Goal: Task Accomplishment & Management: Complete application form

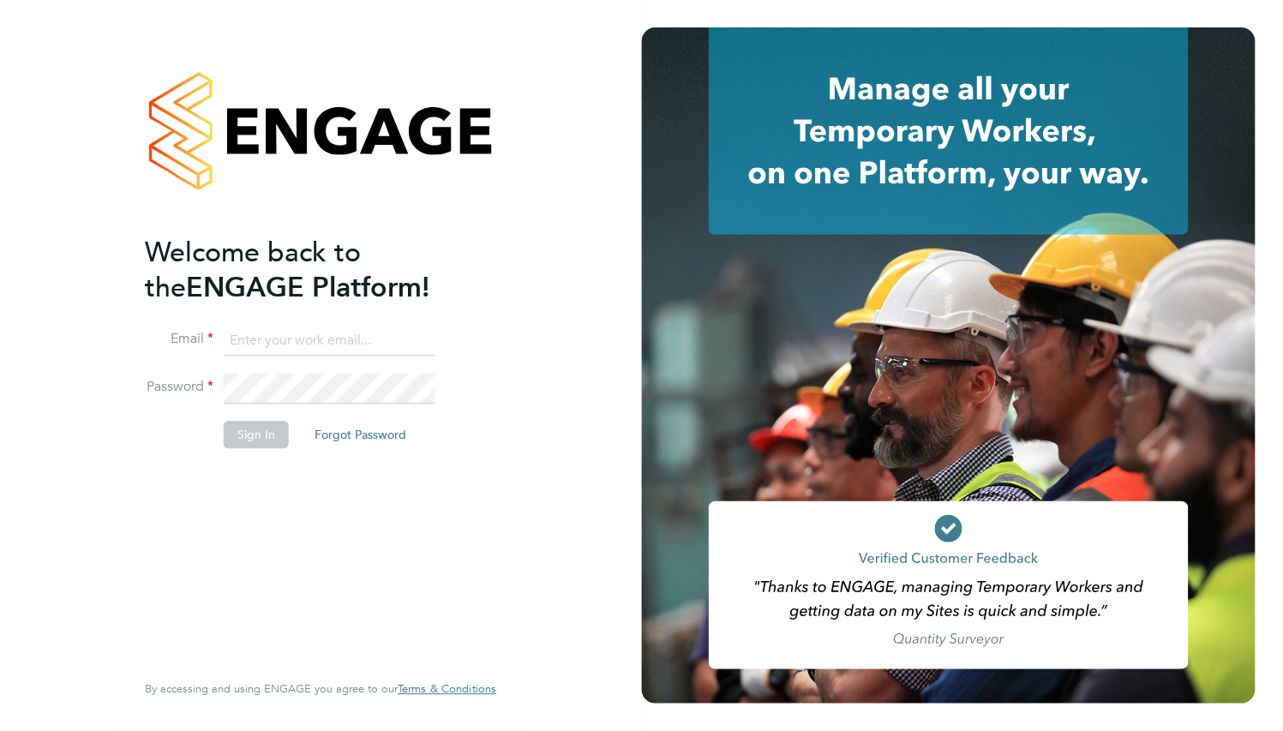
click at [297, 341] on input at bounding box center [330, 341] width 212 height 31
paste input "supportuser4@engagetech.com"
type input "supportuser4@engagetech.com"
click at [262, 444] on button "Sign In" at bounding box center [256, 435] width 65 height 27
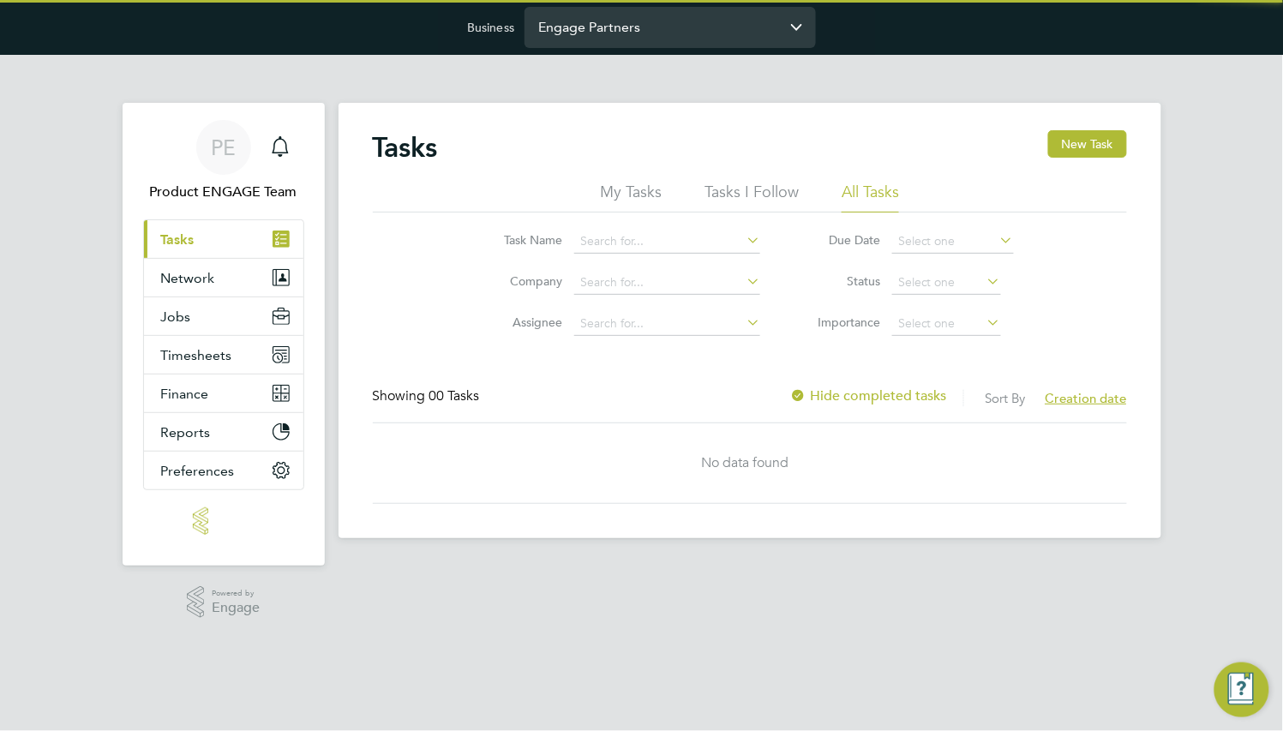
click at [657, 33] on input "Engage Partners" at bounding box center [670, 27] width 291 height 40
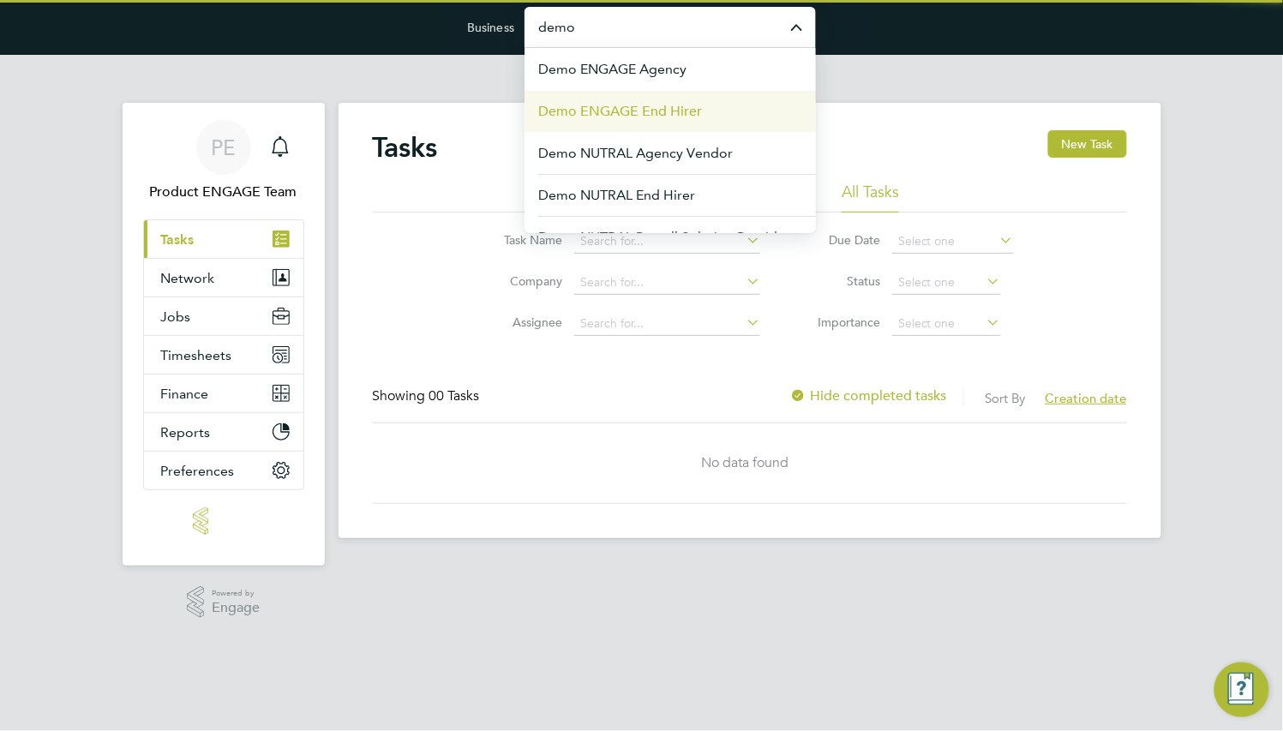
click at [664, 107] on span "Demo ENGAGE End Hirer" at bounding box center [620, 111] width 164 height 21
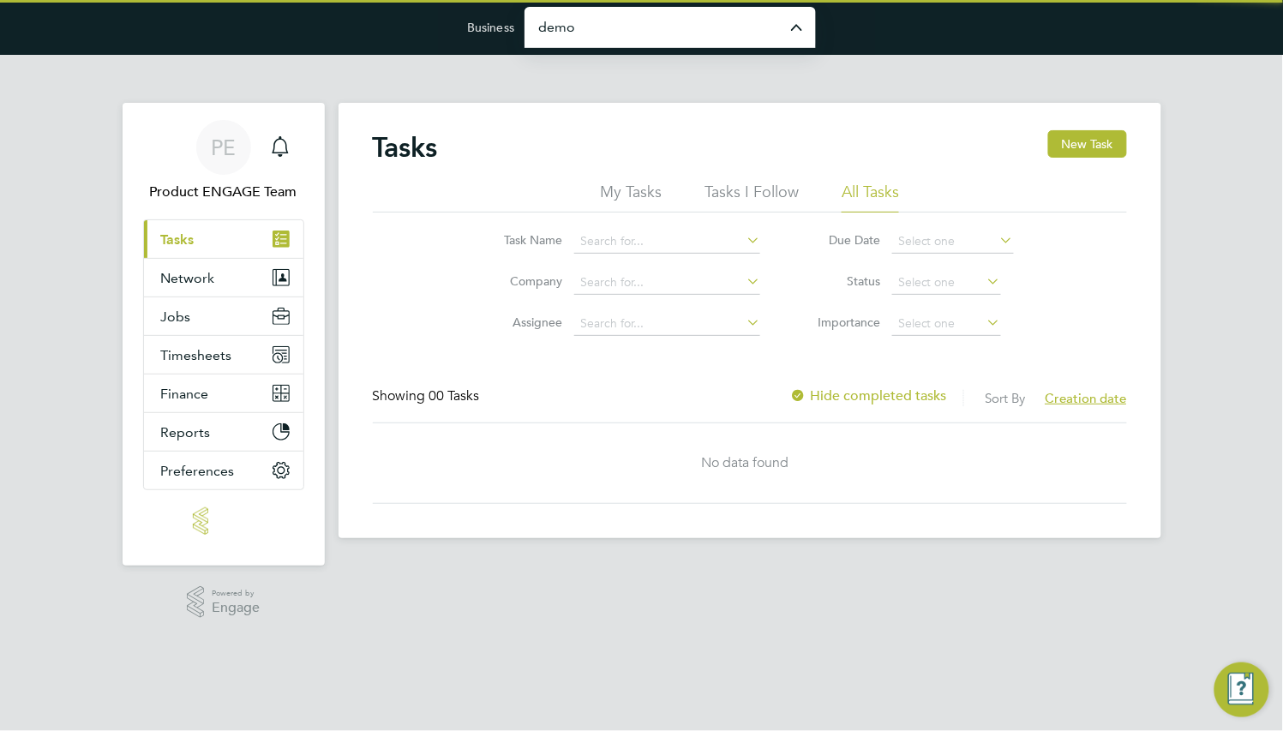
type input "Demo ENGAGE End Hirer"
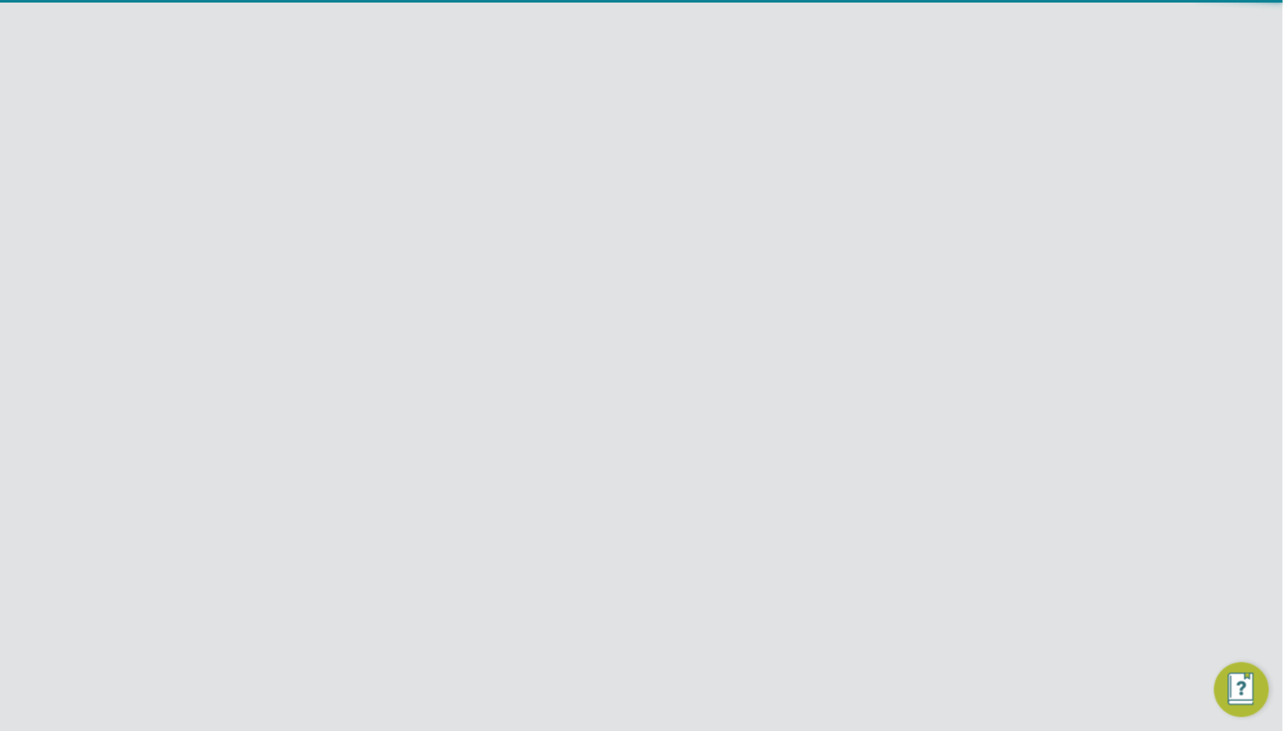
click at [190, 318] on span "Network" at bounding box center [188, 317] width 54 height 16
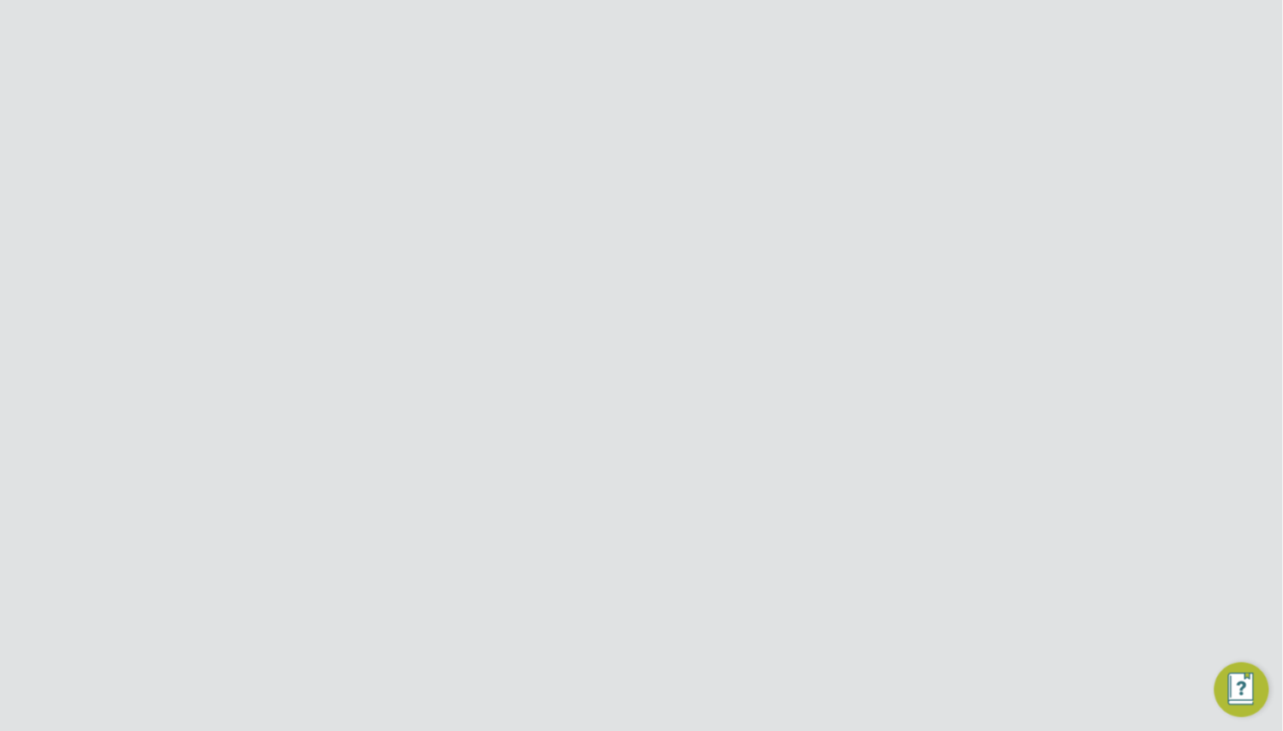
click at [207, 358] on link "Team Members" at bounding box center [209, 358] width 96 height 16
click at [1085, 646] on icon at bounding box center [1089, 656] width 17 height 21
click at [954, 647] on li "Impersonate" at bounding box center [994, 655] width 207 height 24
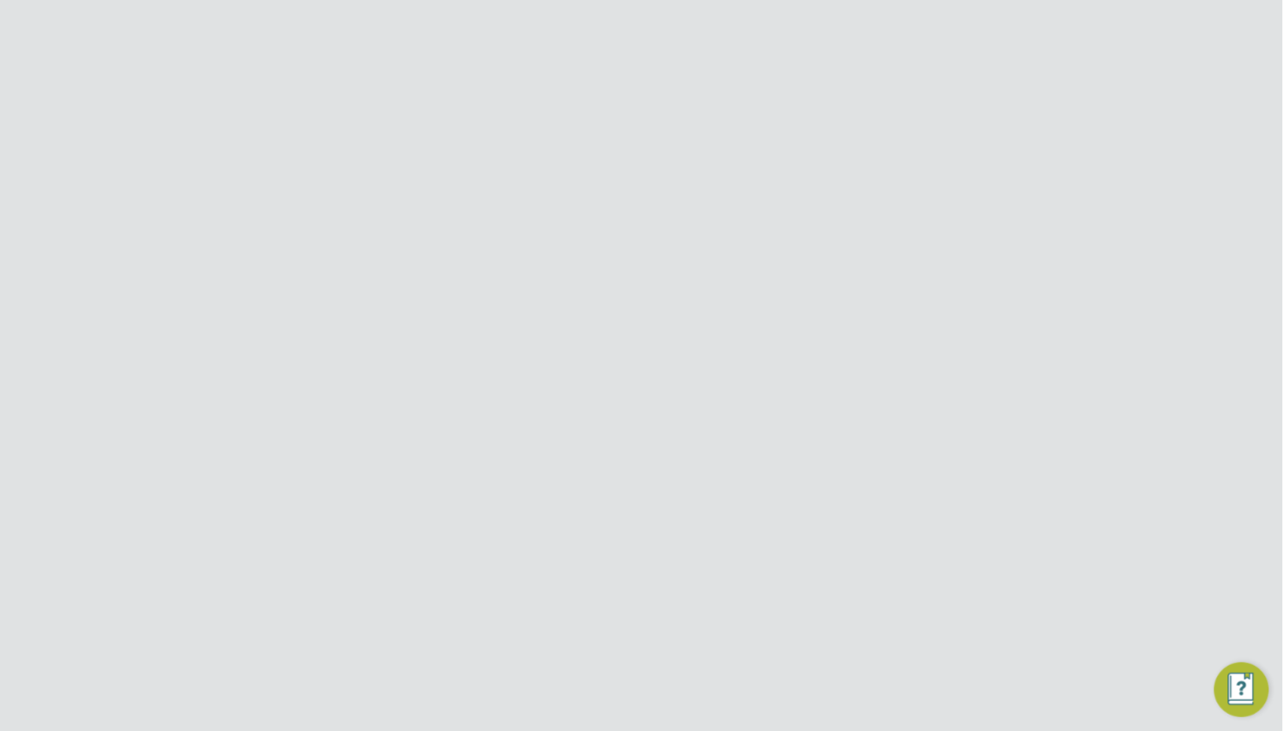
scroll to position [0, 0]
click at [658, 30] on input "Demo ENGAGE End Hirer" at bounding box center [670, 27] width 291 height 40
click at [684, 70] on span "Demo ENGAGE Agency" at bounding box center [613, 69] width 151 height 21
type input "Demo ENGAGE Agency"
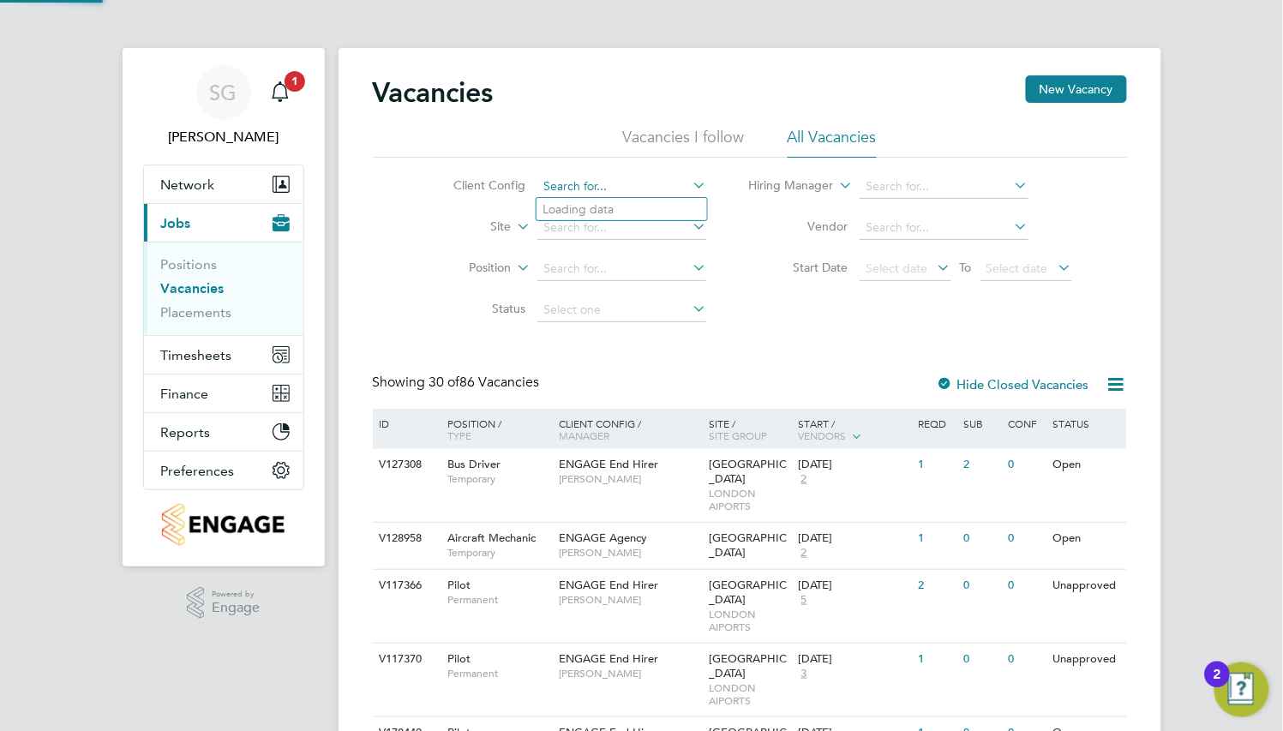
click at [604, 178] on input at bounding box center [622, 187] width 169 height 24
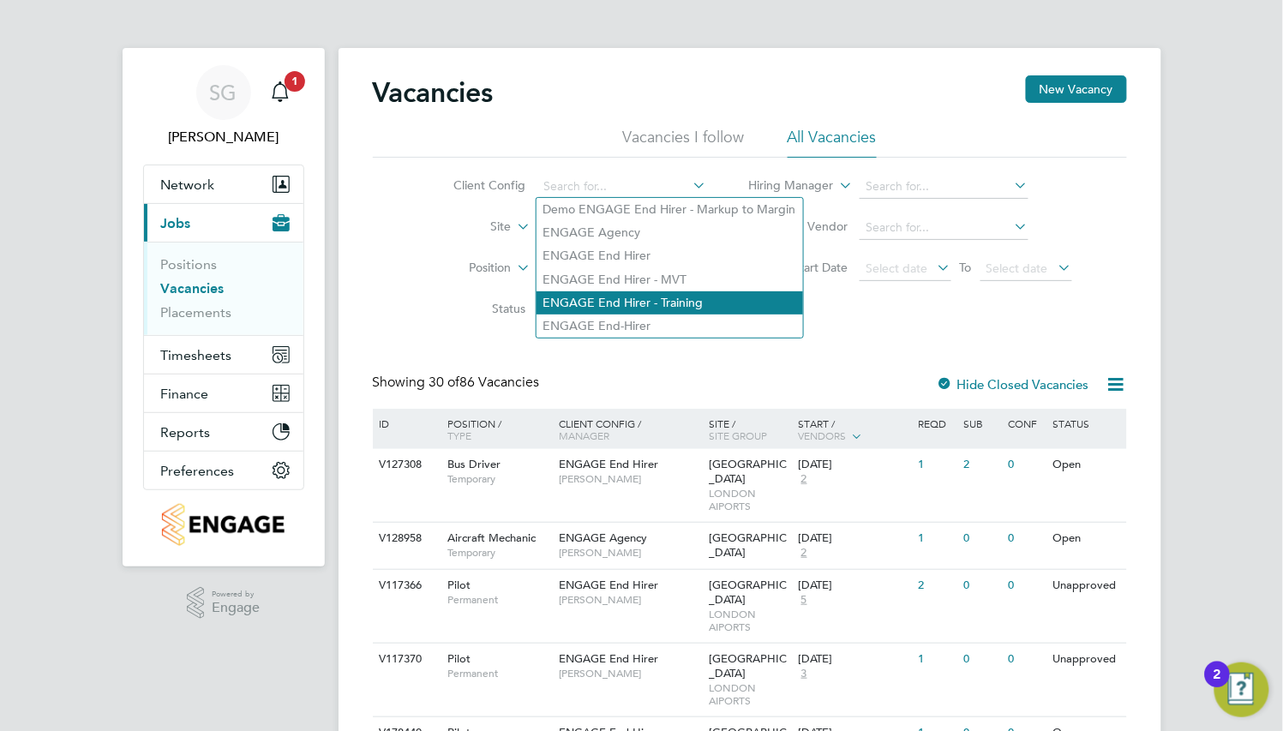
click at [658, 295] on li "ENGAGE End Hirer - Training" at bounding box center [670, 302] width 267 height 23
type input "ENGAGE End Hirer - Training"
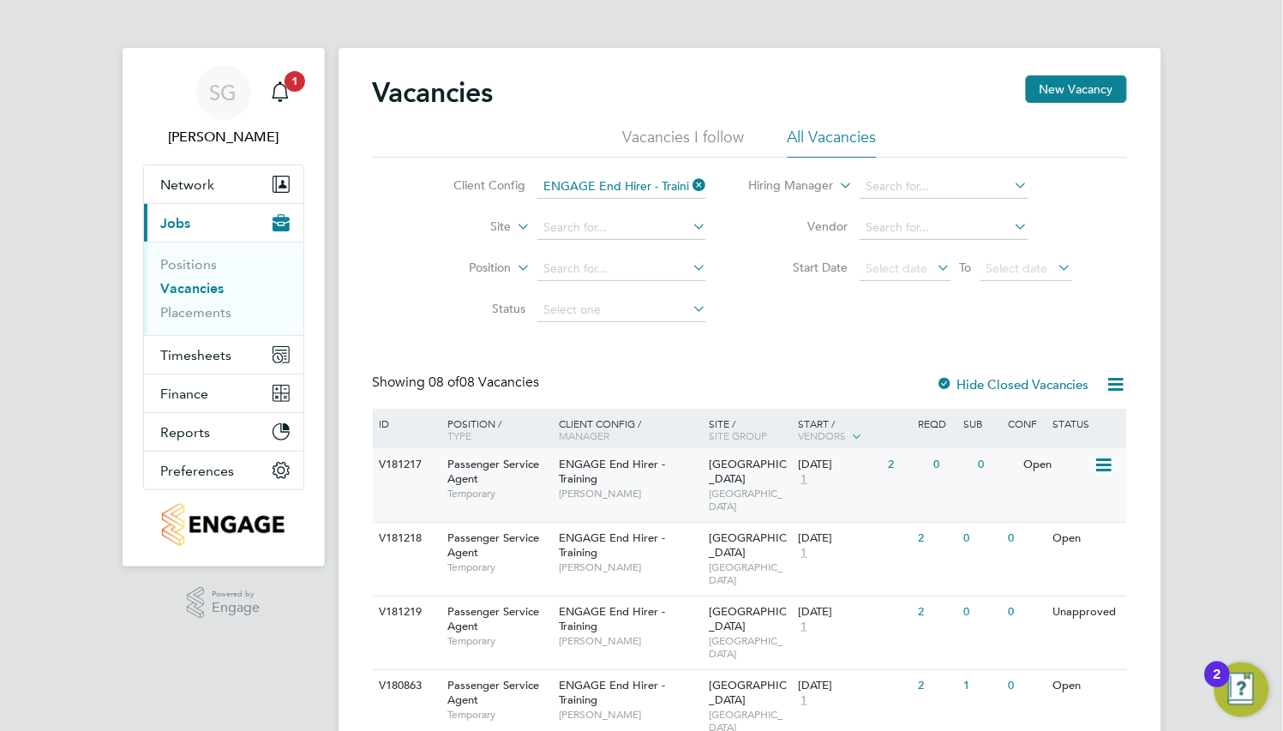
click at [686, 459] on div "ENGAGE End Hirer - Training Lorelle Evans" at bounding box center [630, 478] width 150 height 59
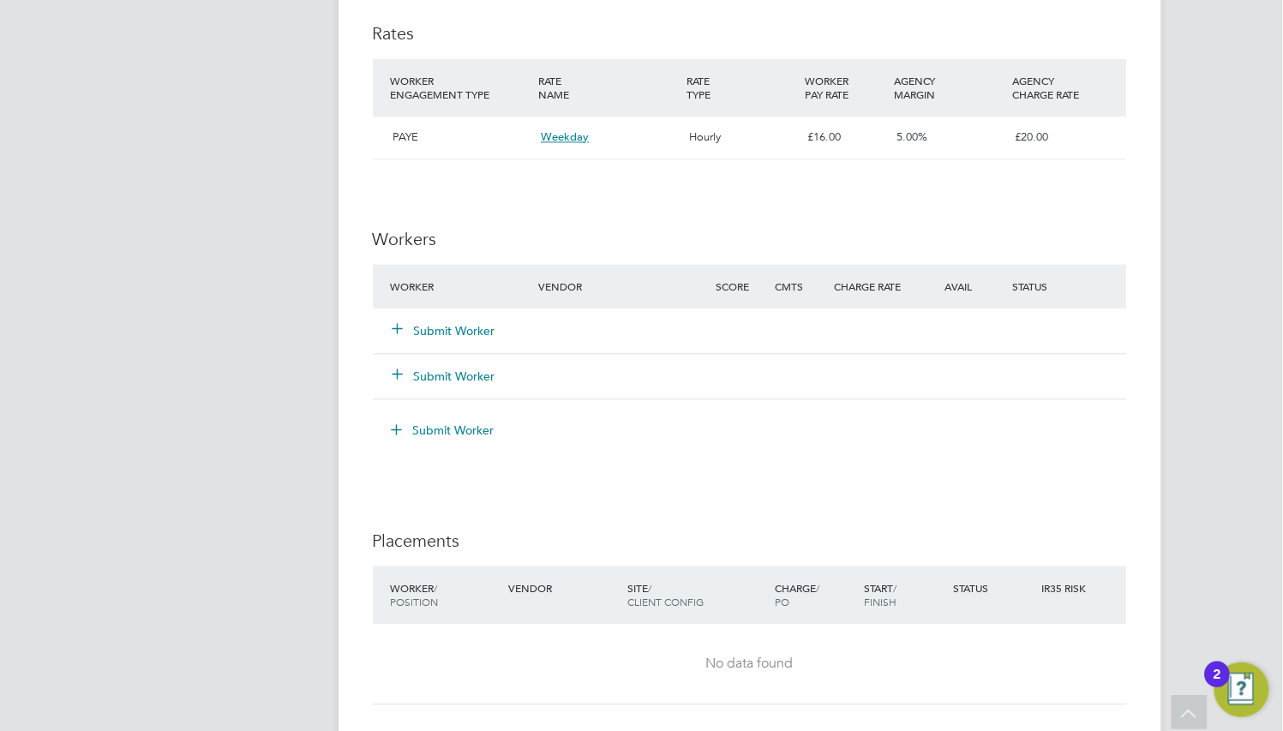
scroll to position [1029, 0]
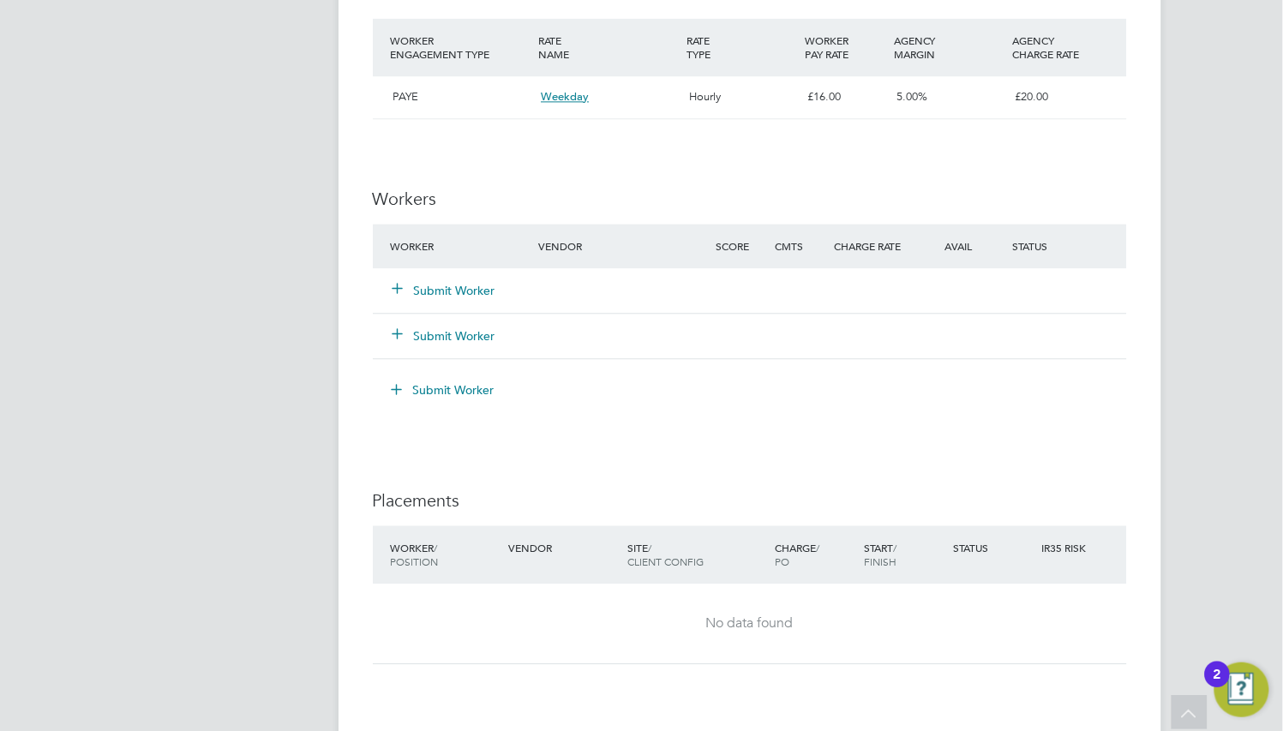
click at [472, 293] on button "Submit Worker" at bounding box center [445, 290] width 103 height 17
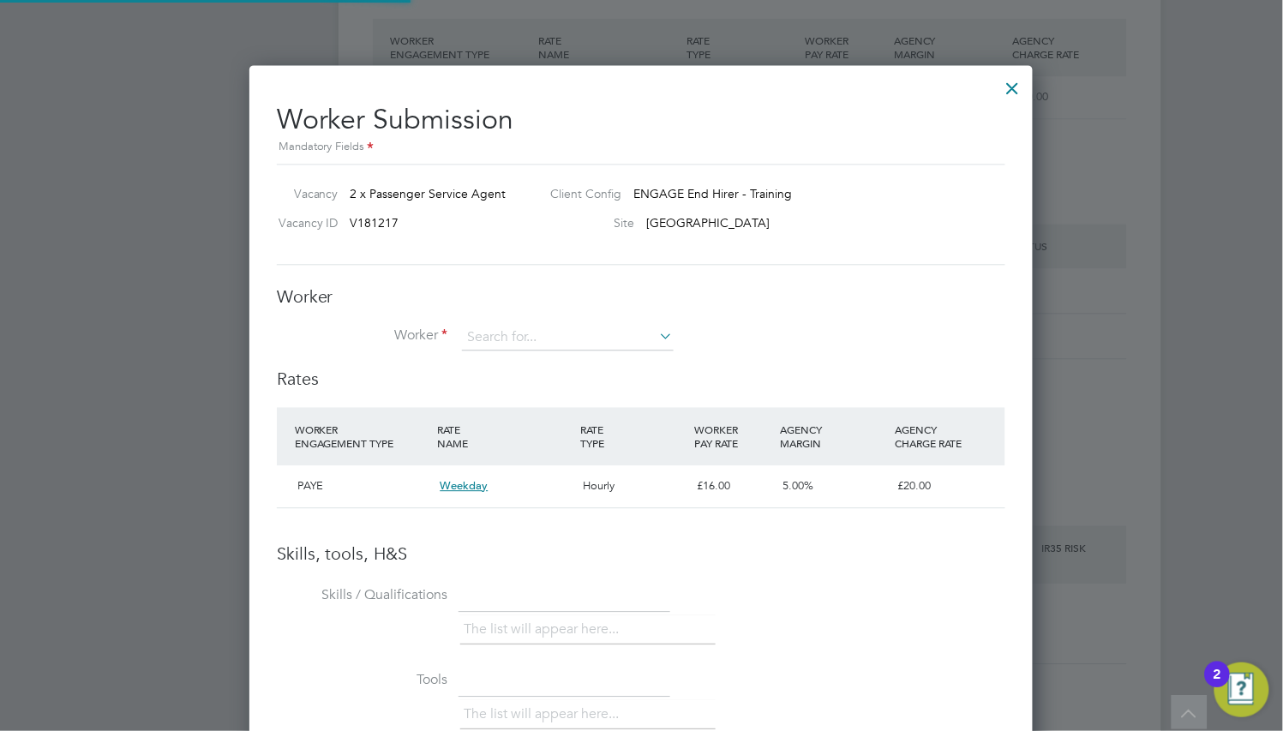
scroll to position [1075, 784]
click at [490, 331] on input at bounding box center [568, 338] width 212 height 26
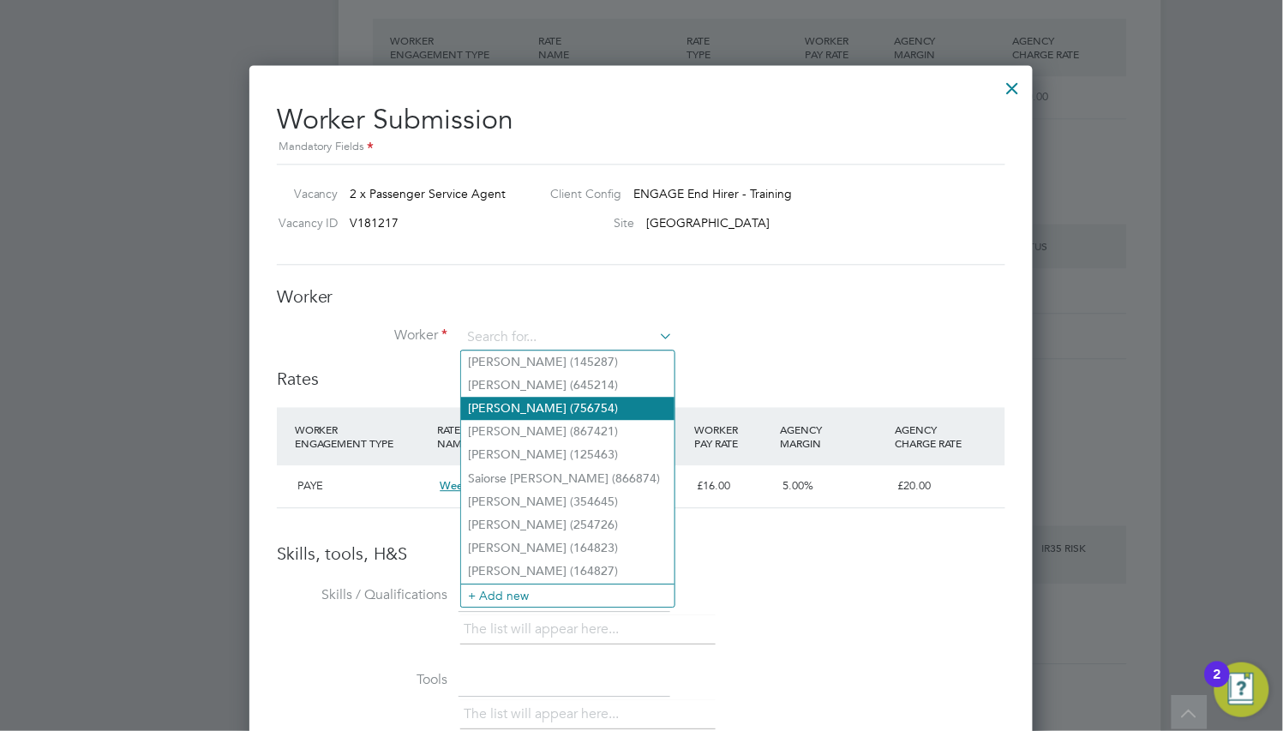
click at [553, 410] on li "Cordelia Henry (756754)" at bounding box center [567, 408] width 213 height 23
type input "Cordelia Henry (756754)"
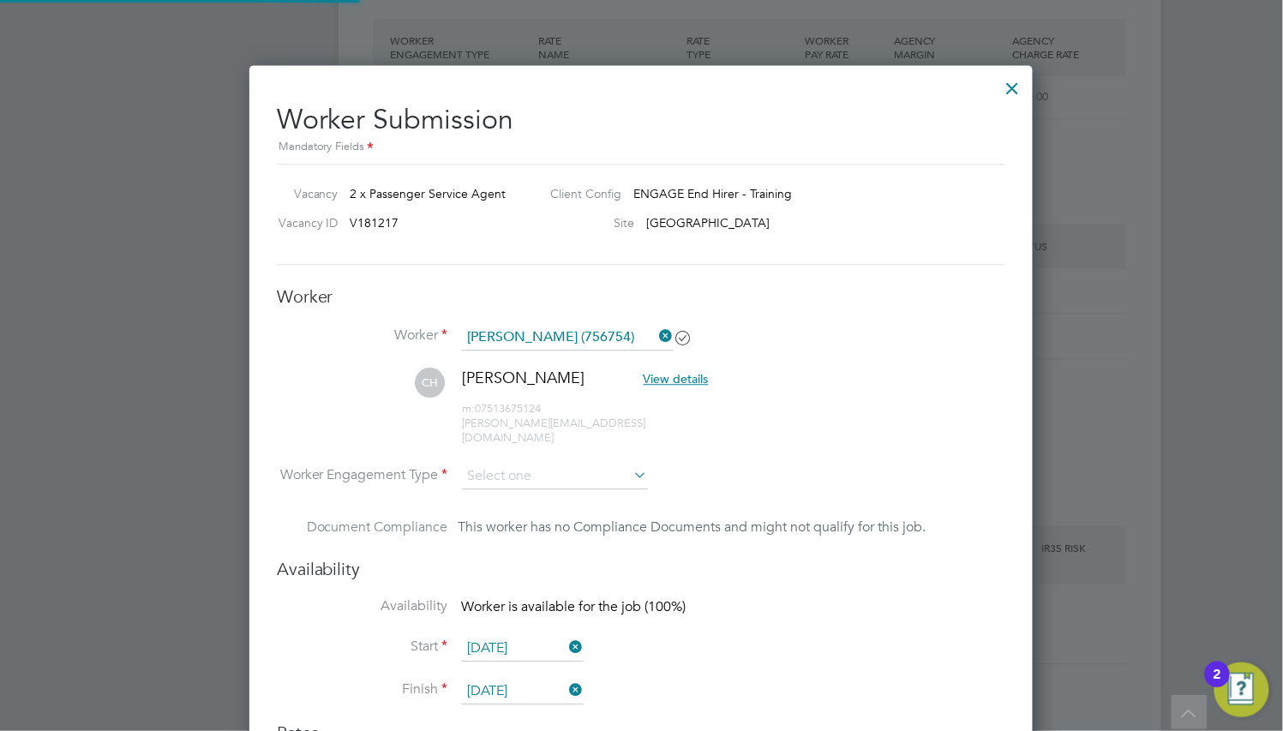
scroll to position [1415, 784]
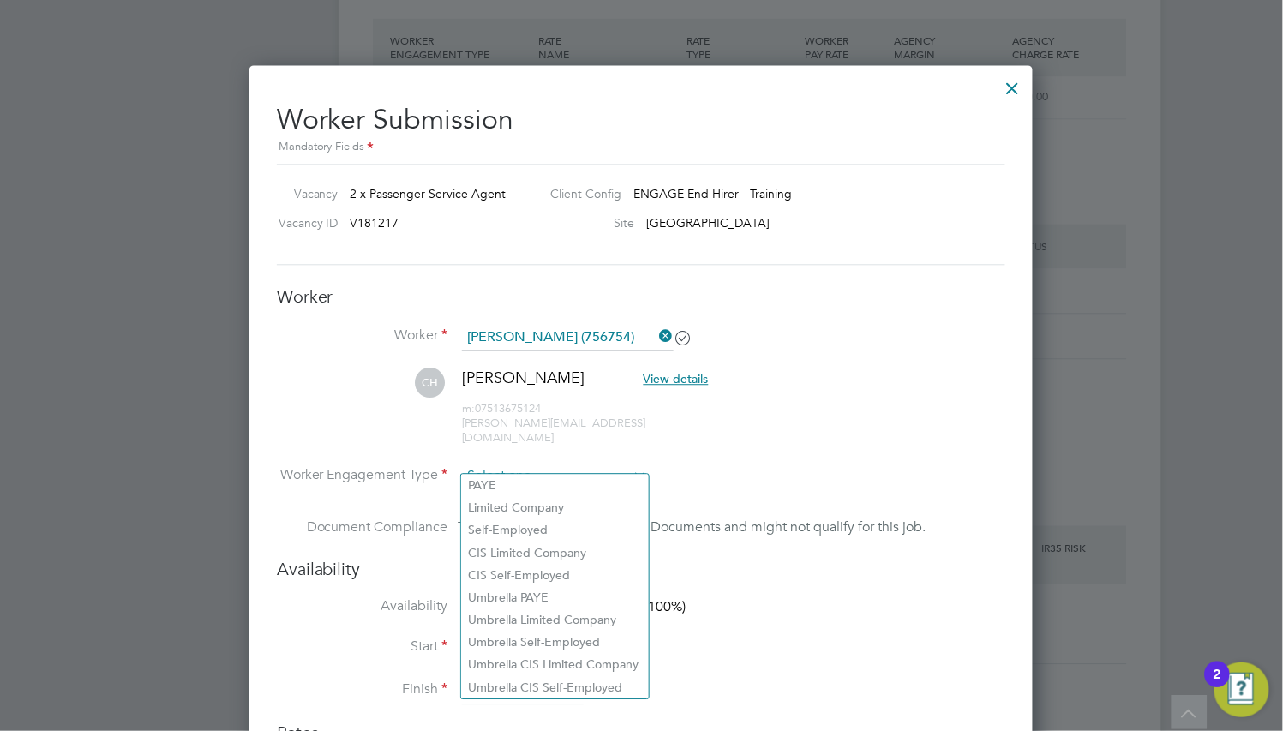
click at [551, 464] on input at bounding box center [555, 477] width 186 height 26
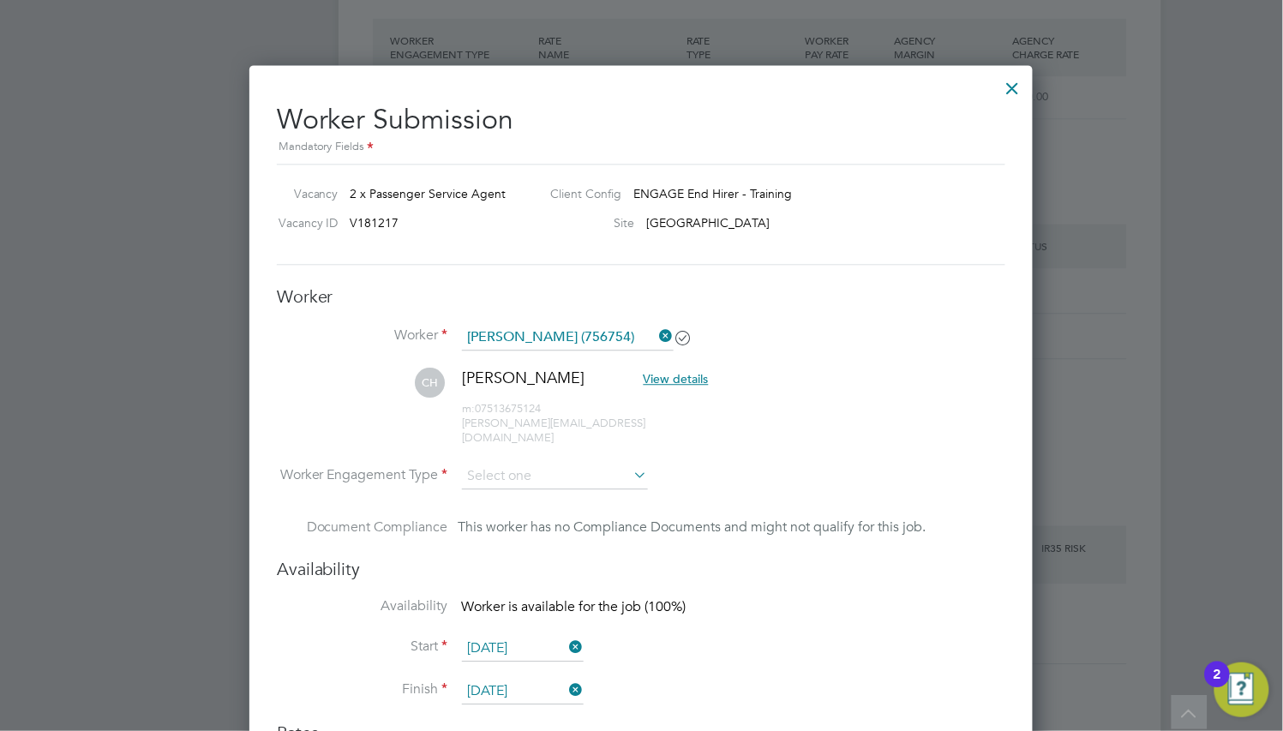
click at [563, 484] on li "PAYE" at bounding box center [555, 485] width 188 height 22
type input "PAYE"
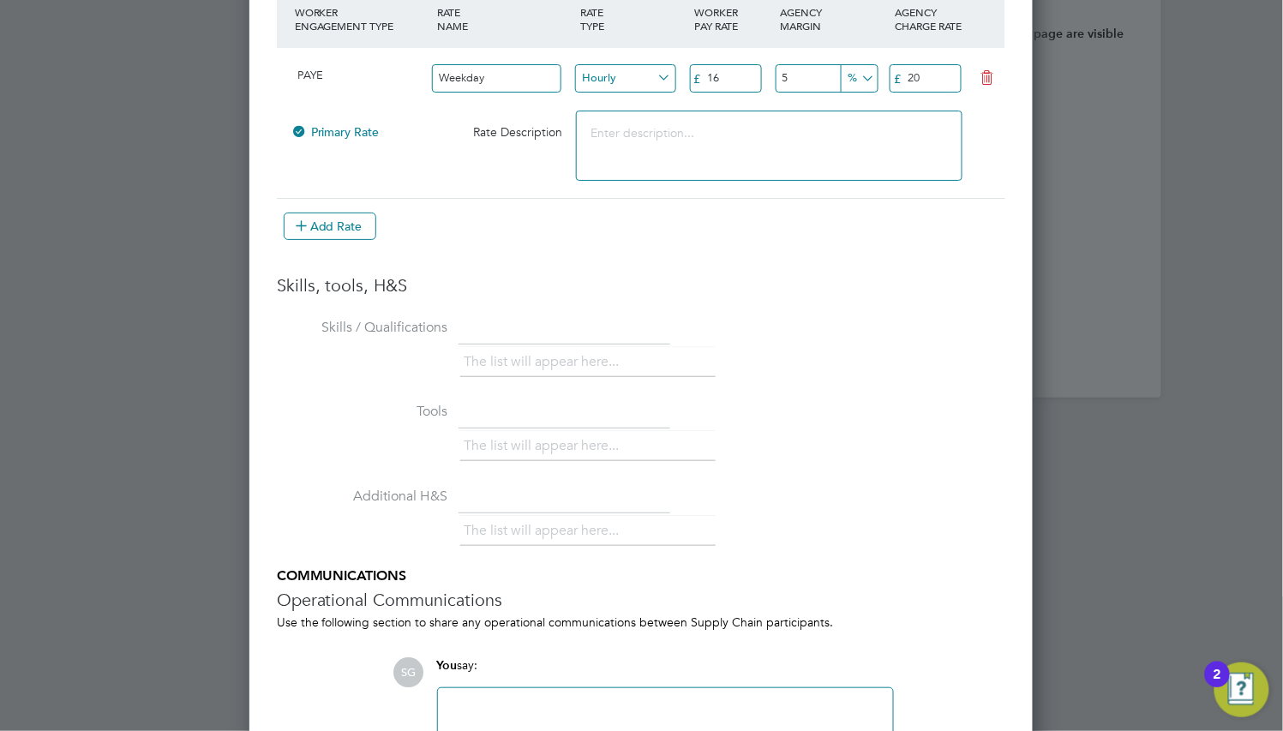
click at [731, 64] on input "16" at bounding box center [726, 78] width 72 height 28
type input "12.21"
click at [927, 64] on input "20" at bounding box center [926, 78] width 72 height 28
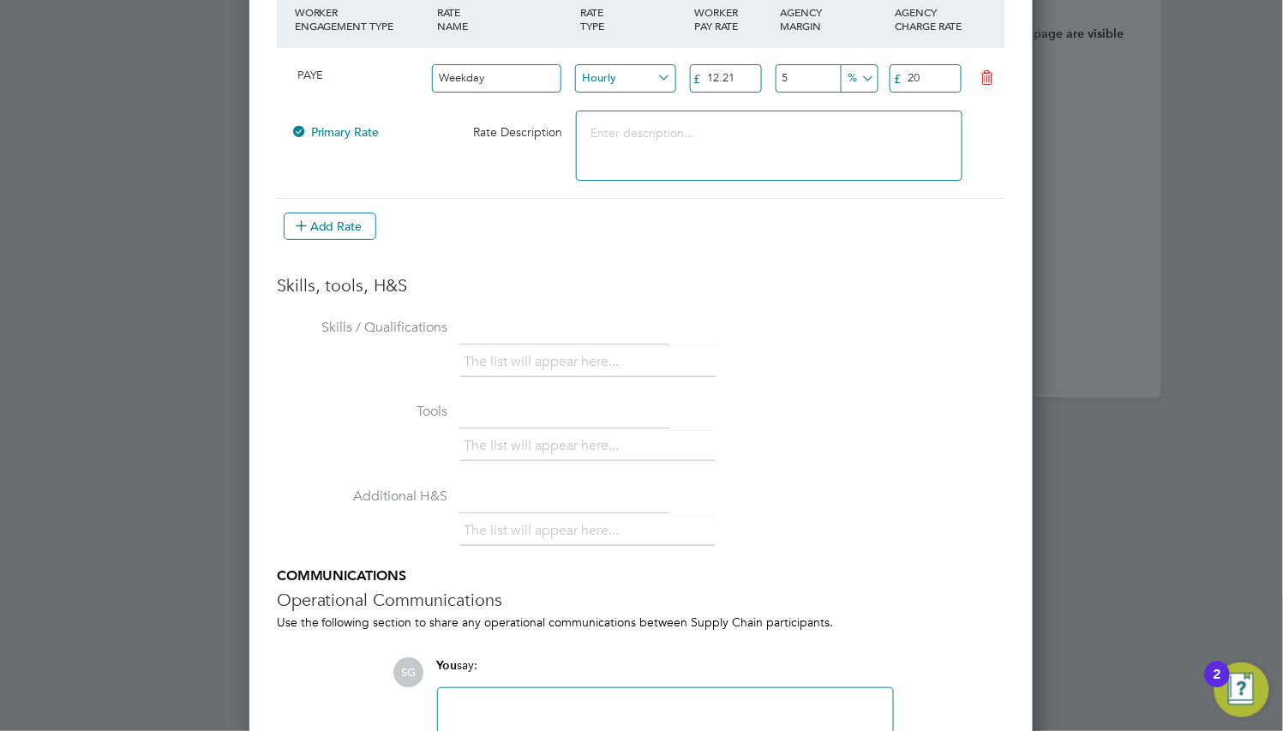
click at [927, 64] on input "20" at bounding box center [926, 78] width 72 height 28
type input "18"
click at [827, 64] on input "5" at bounding box center [826, 78] width 100 height 28
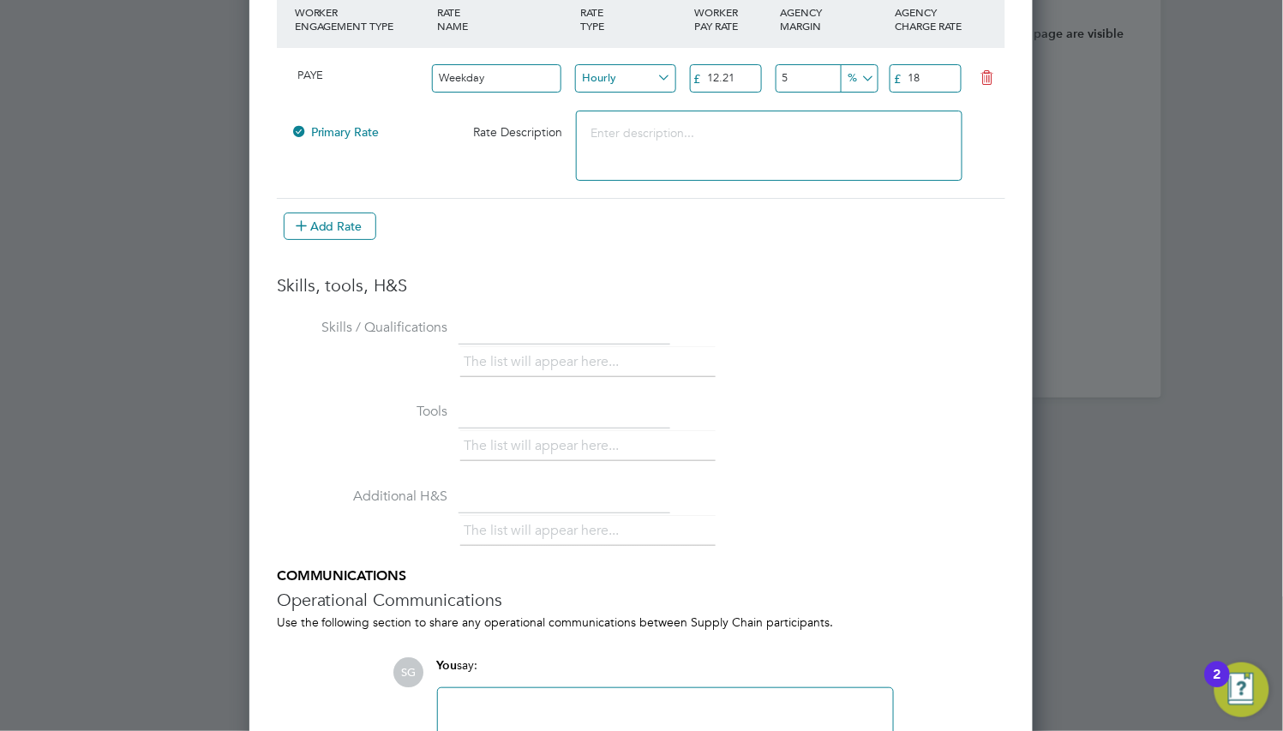
click at [827, 64] on input "5" at bounding box center [826, 78] width 100 height 28
click at [870, 238] on li "WORKER ENGAGEMENT TYPE RATE NAME RATE TYPE WORKER PAY RATE AGENCY MARGIN AGENCY…" at bounding box center [641, 123] width 729 height 267
click at [796, 67] on input "6" at bounding box center [826, 78] width 100 height 28
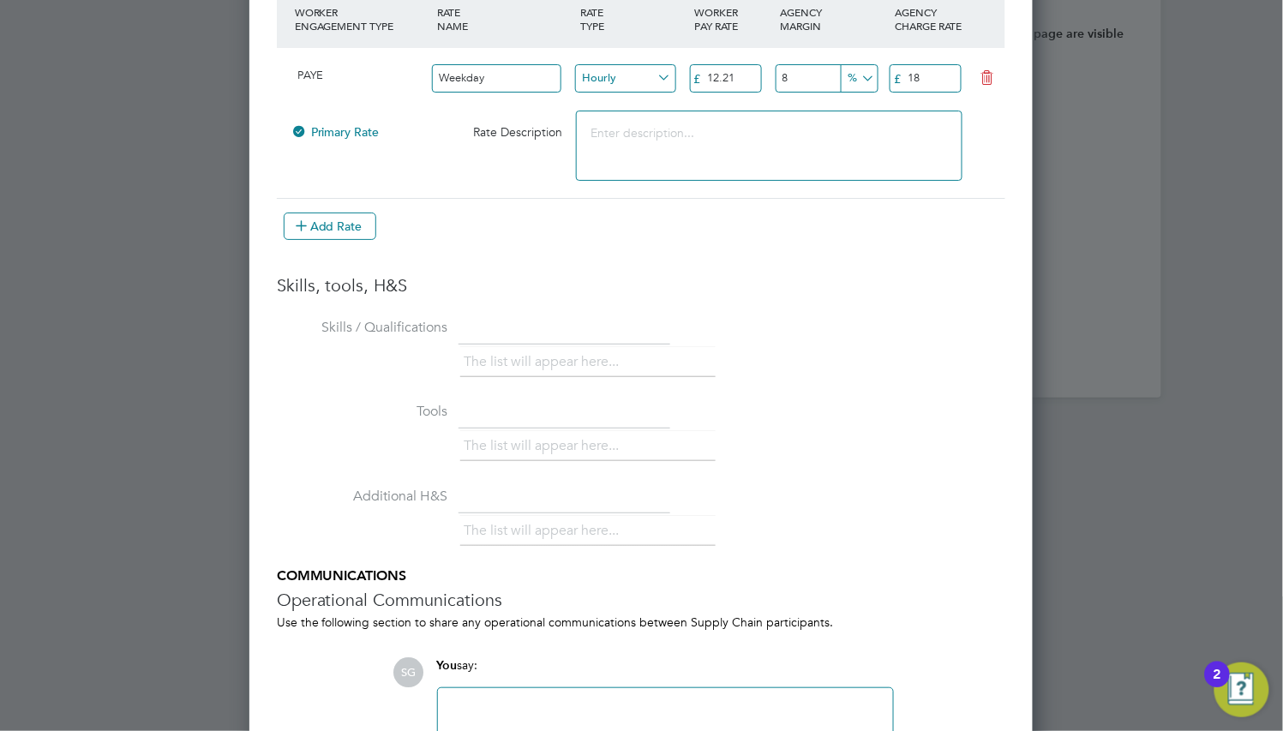
type input "8"
click at [871, 251] on li "WORKER ENGAGEMENT TYPE RATE NAME RATE TYPE WORKER PAY RATE AGENCY MARGIN AGENCY…" at bounding box center [641, 132] width 729 height 285
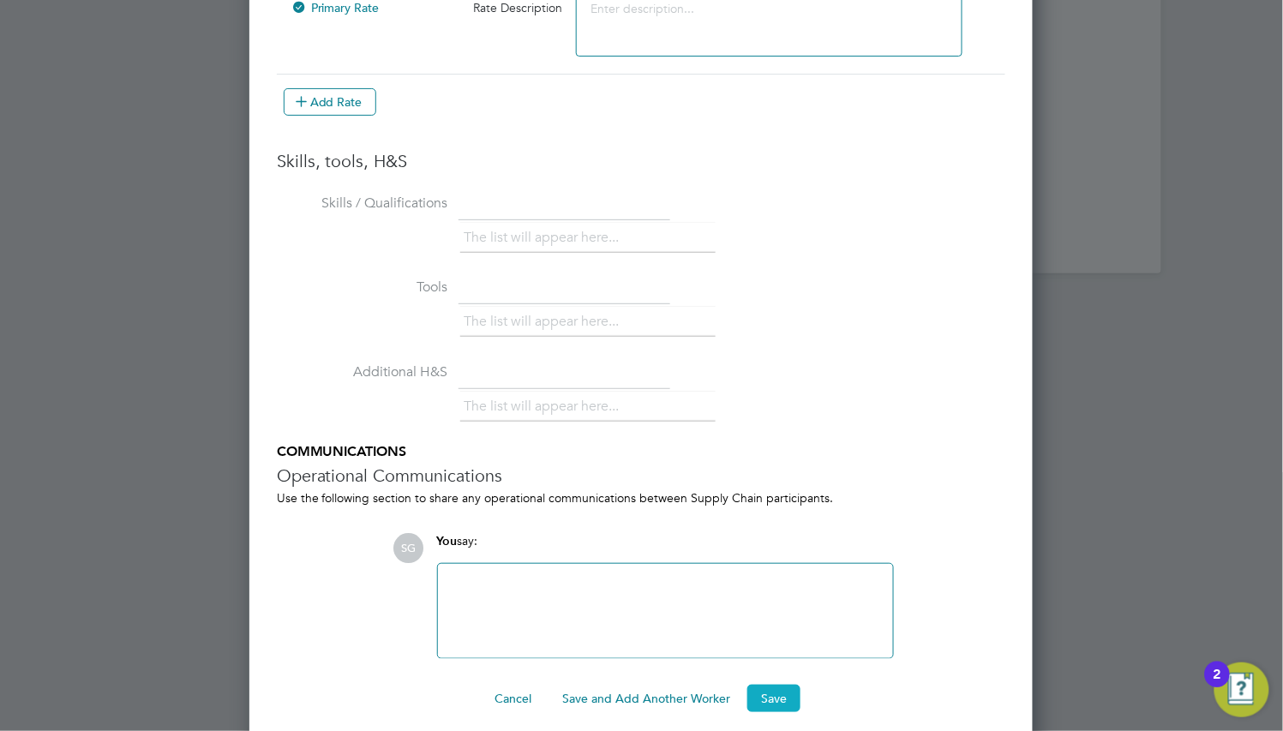
click at [795, 685] on button "Save" at bounding box center [774, 698] width 53 height 27
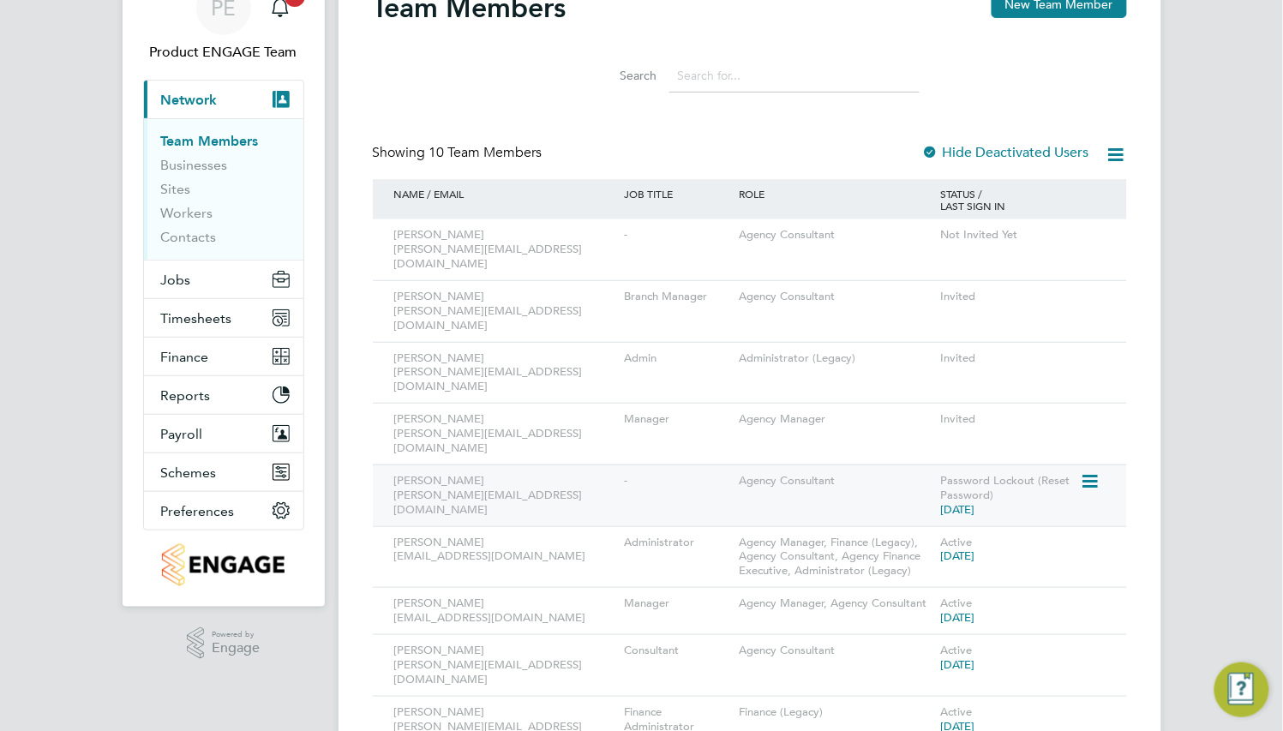
scroll to position [189, 0]
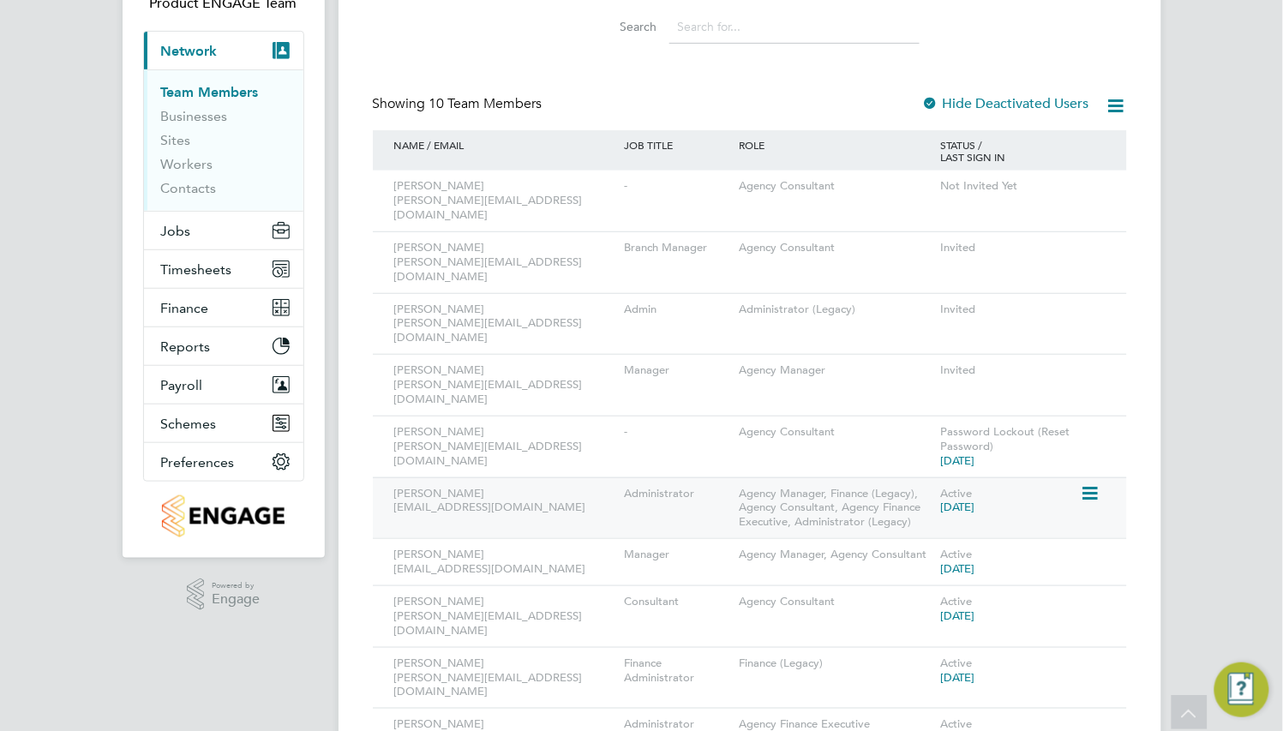
click at [1091, 484] on icon at bounding box center [1089, 494] width 17 height 21
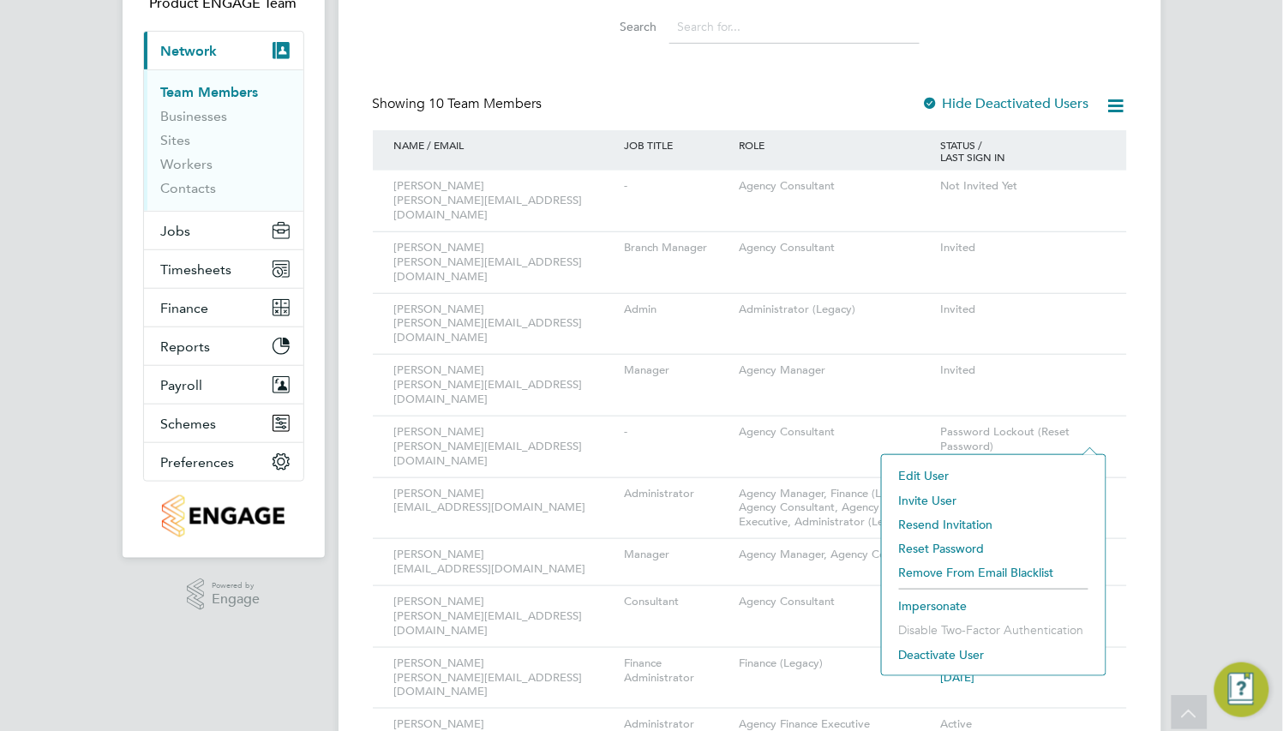
click at [953, 608] on li "Impersonate" at bounding box center [994, 606] width 207 height 24
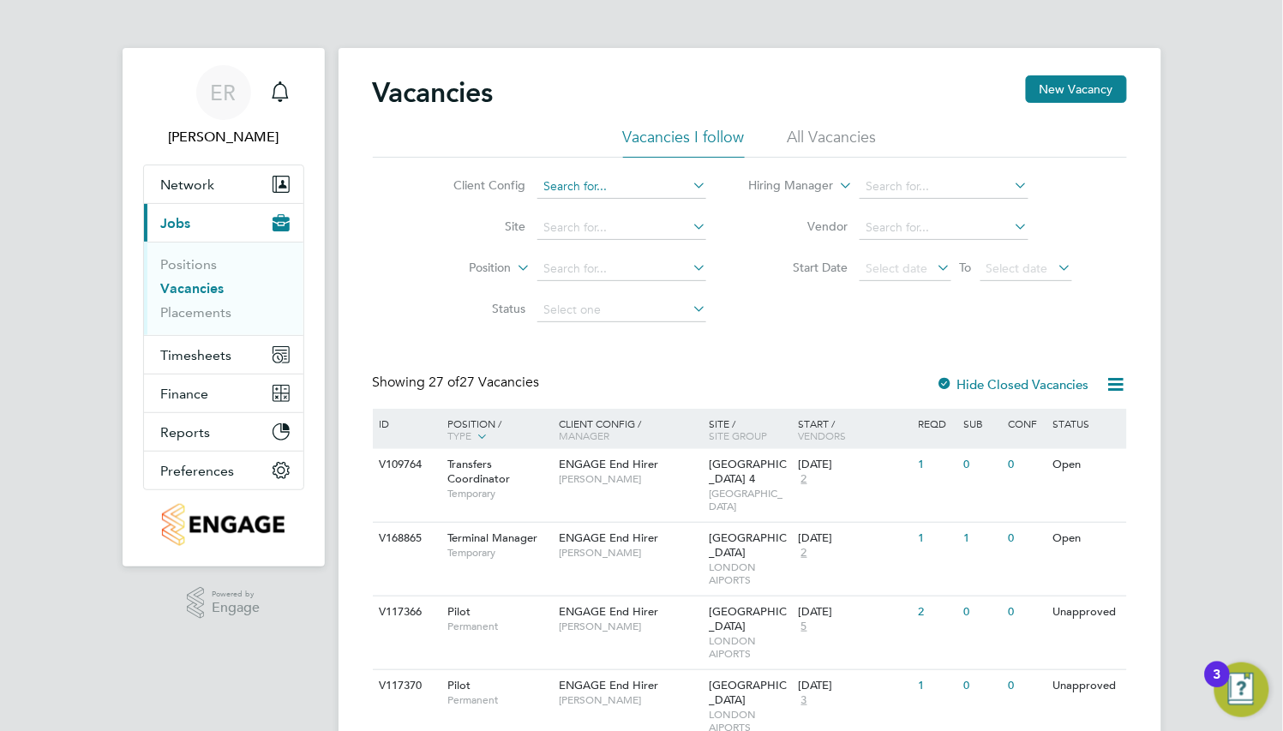
click at [634, 191] on input at bounding box center [622, 187] width 169 height 24
click at [652, 181] on input at bounding box center [622, 187] width 169 height 24
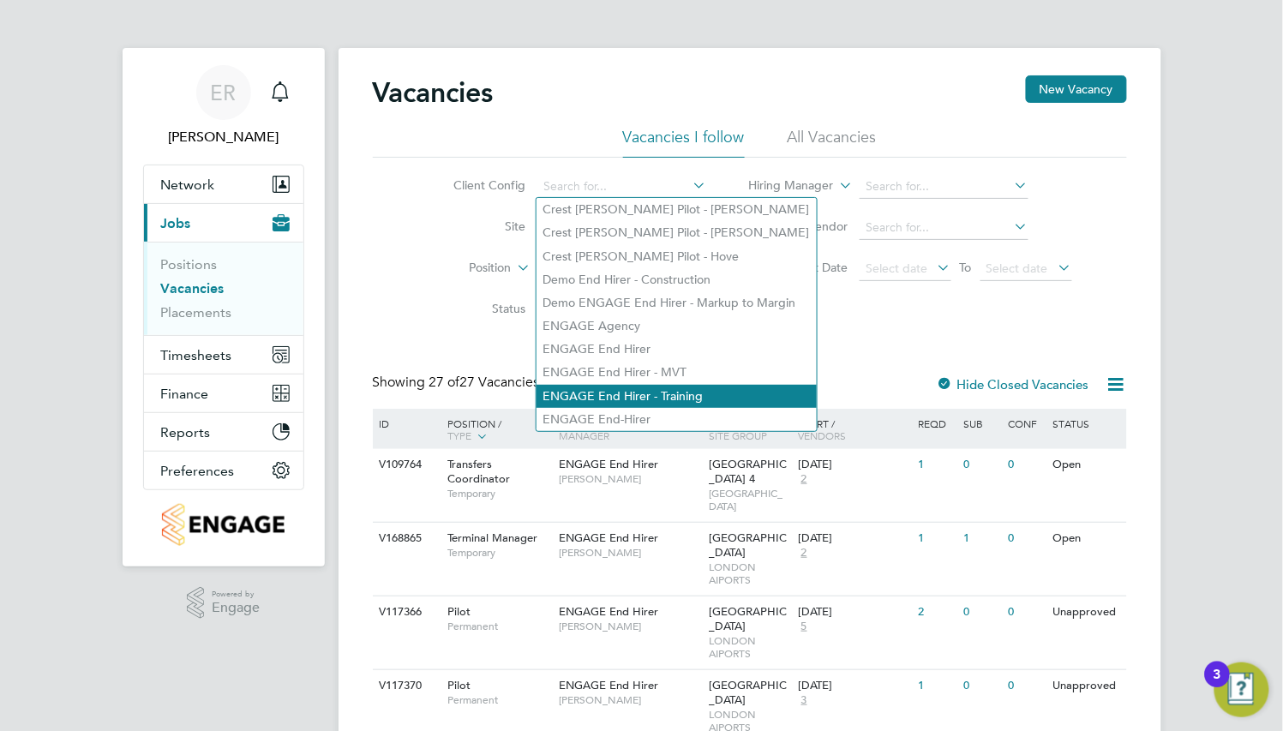
click at [701, 393] on li "ENGAGE End Hirer - Training" at bounding box center [677, 396] width 280 height 23
type input "ENGAGE End Hirer - Training"
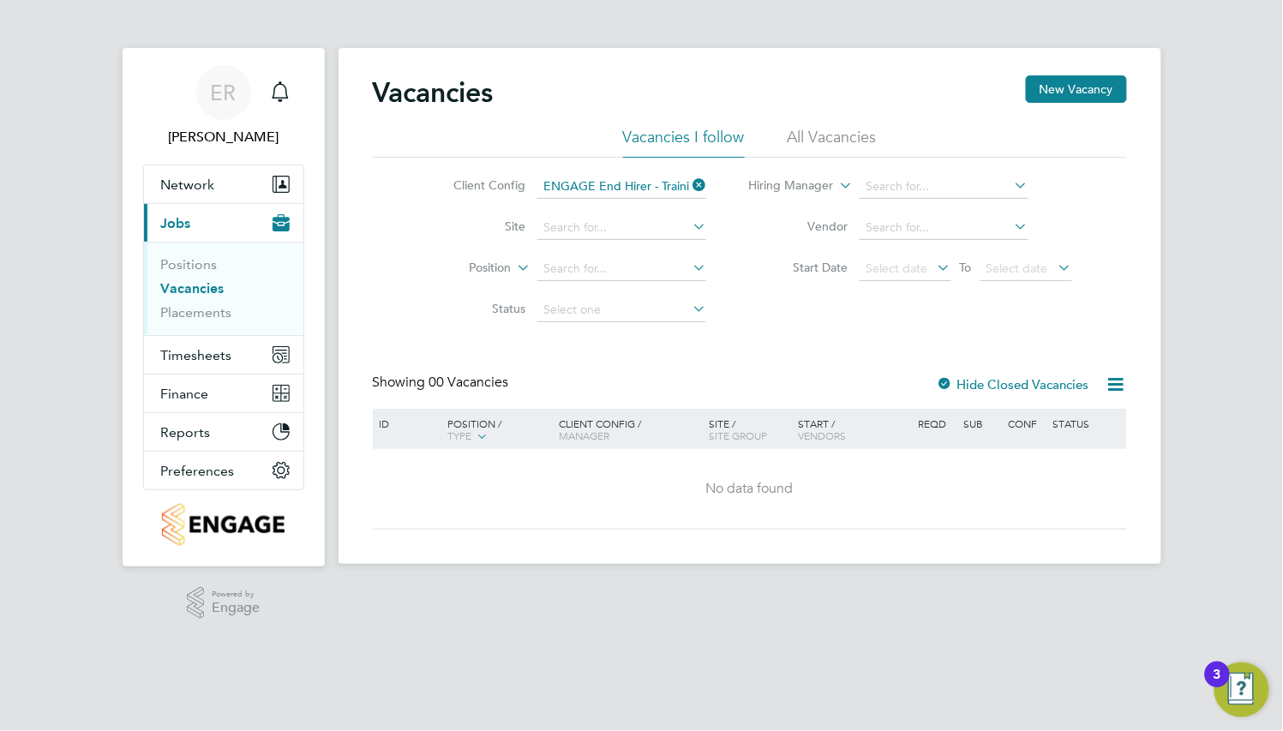
click at [795, 141] on li "All Vacancies" at bounding box center [832, 142] width 89 height 31
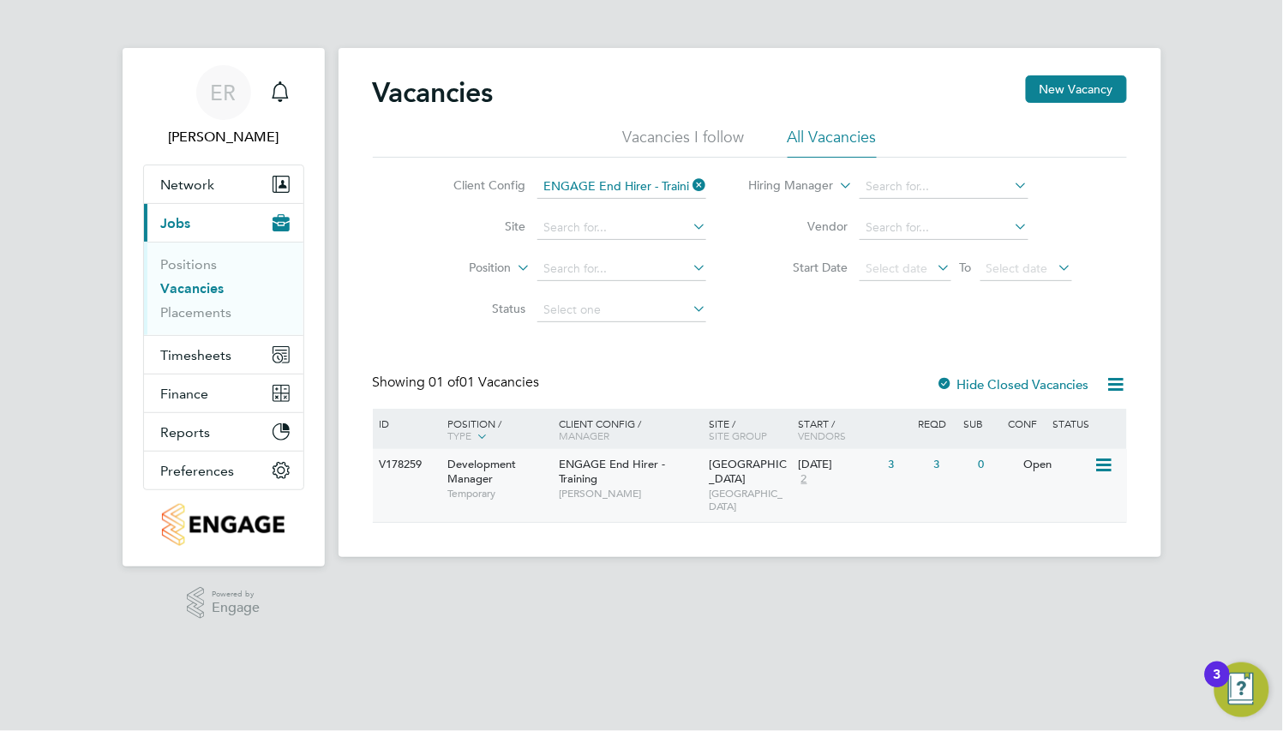
click at [659, 470] on span "ENGAGE End Hirer - Training" at bounding box center [612, 471] width 106 height 29
click at [717, 137] on li "Vacancies I follow" at bounding box center [684, 142] width 122 height 31
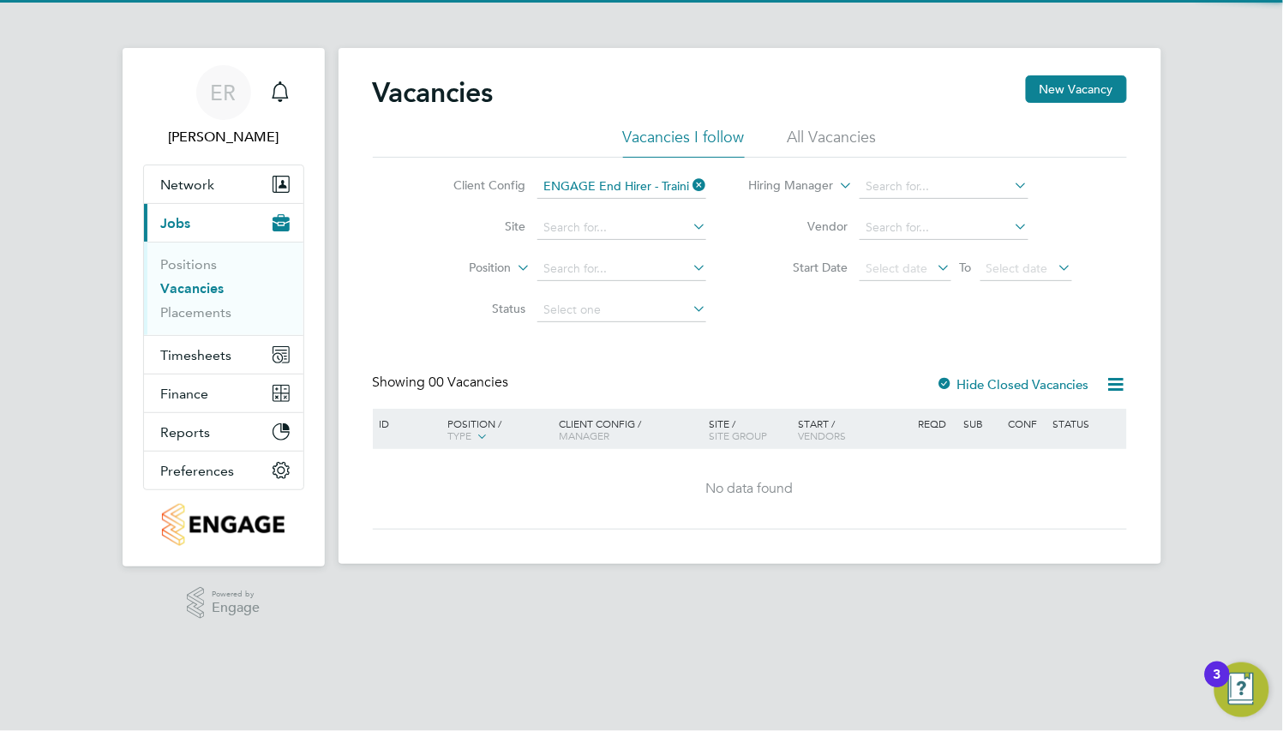
click at [783, 135] on ul "Vacancies I follow All Vacancies" at bounding box center [750, 142] width 754 height 31
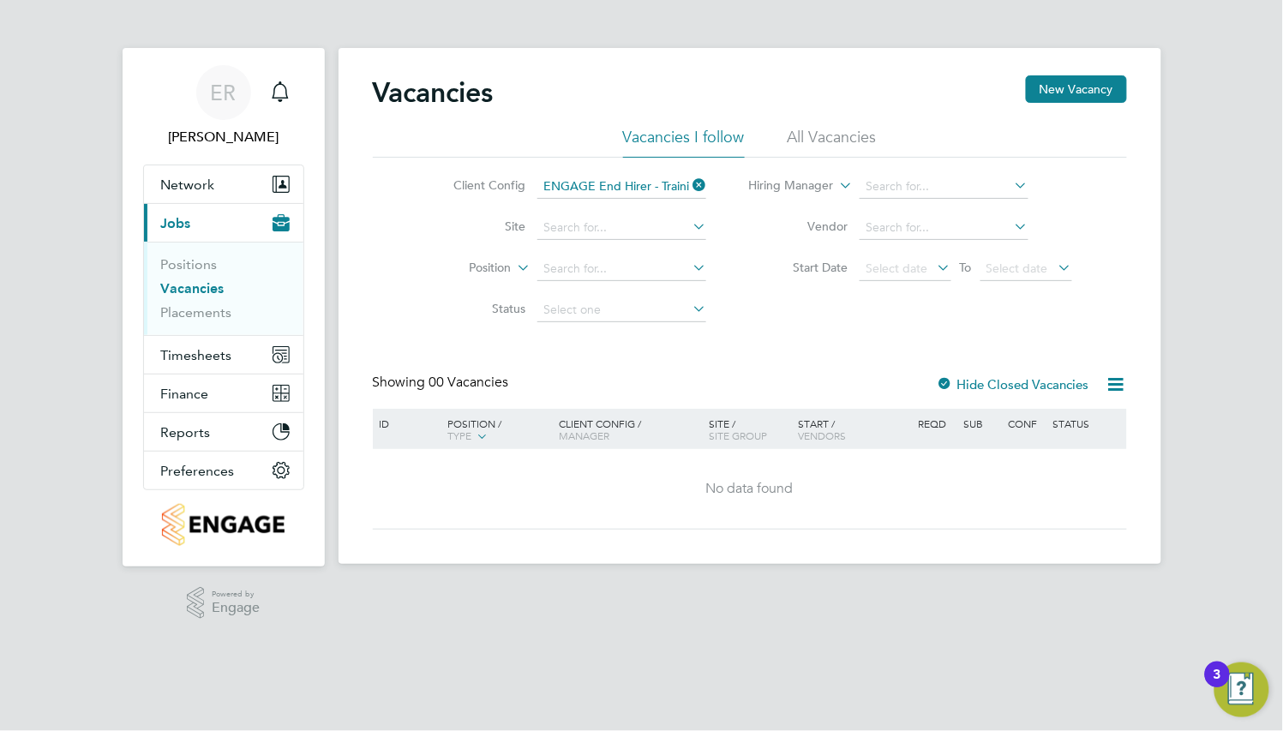
click at [797, 133] on li "All Vacancies" at bounding box center [832, 142] width 89 height 31
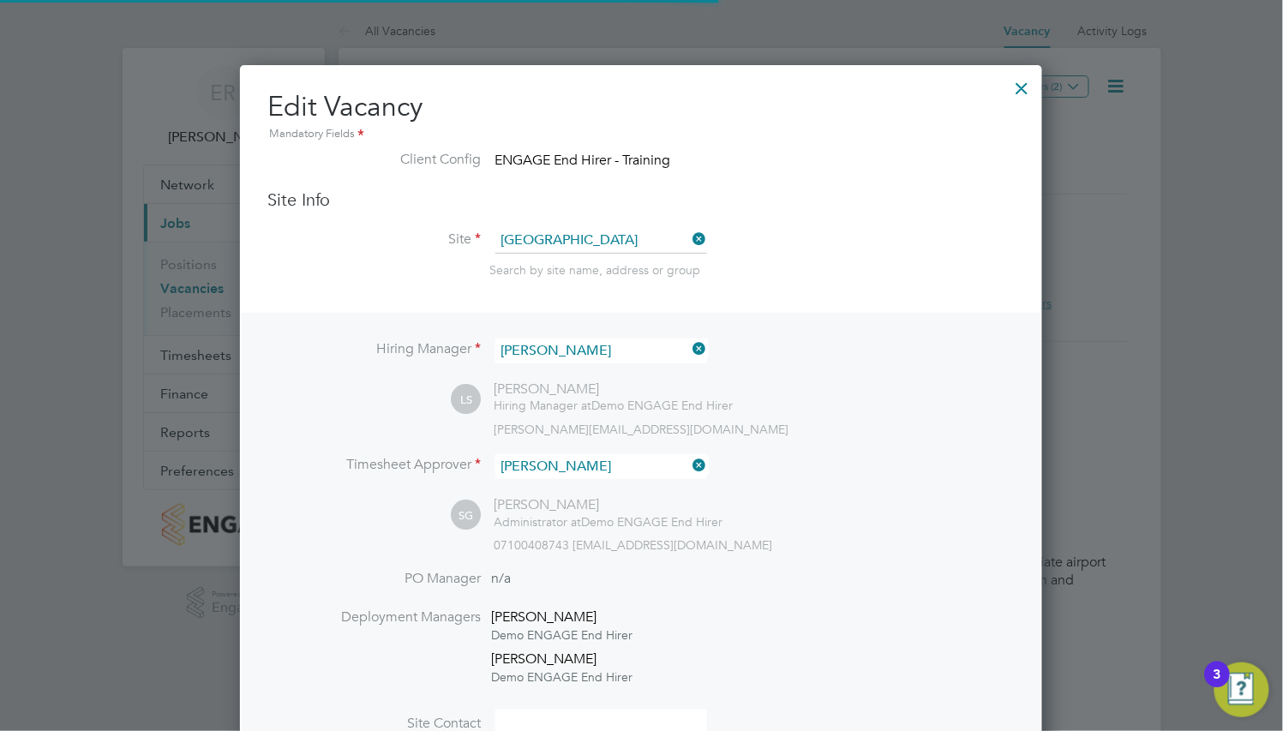
scroll to position [2210, 802]
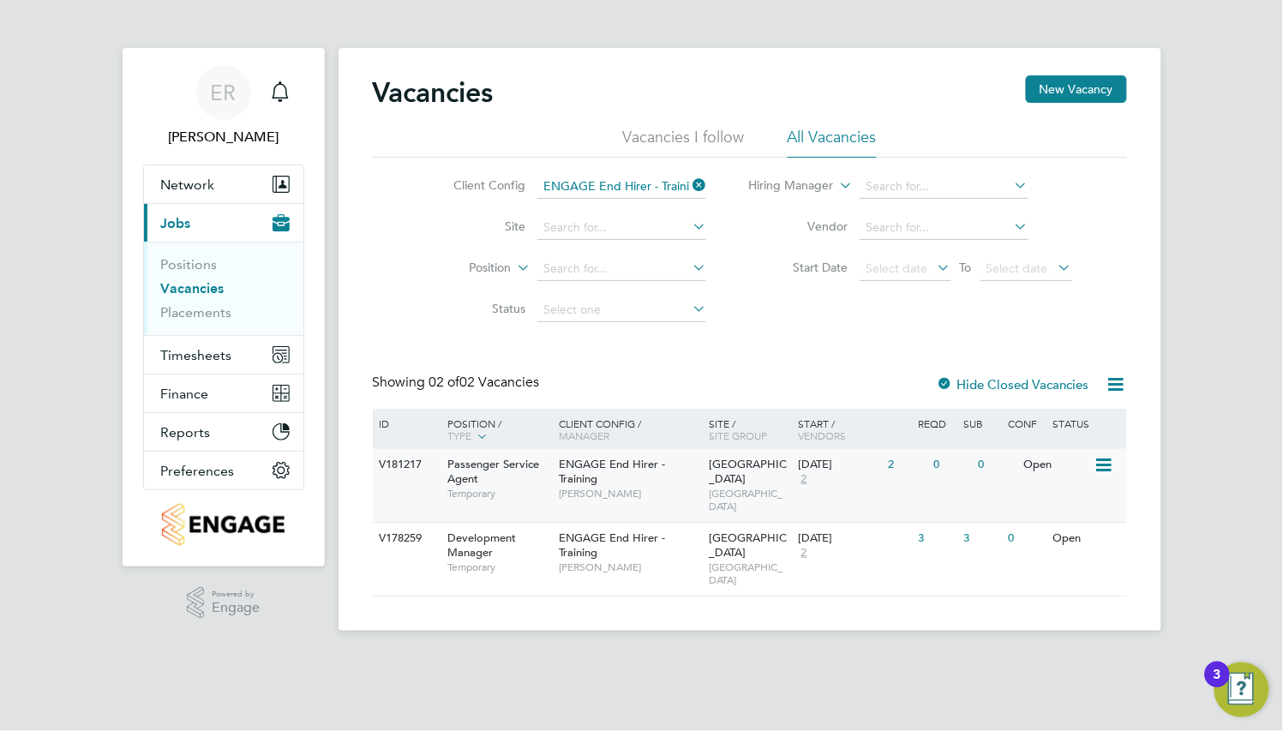
click at [605, 461] on span "ENGAGE End Hirer - Training" at bounding box center [612, 471] width 106 height 29
click at [689, 189] on icon at bounding box center [689, 185] width 0 height 24
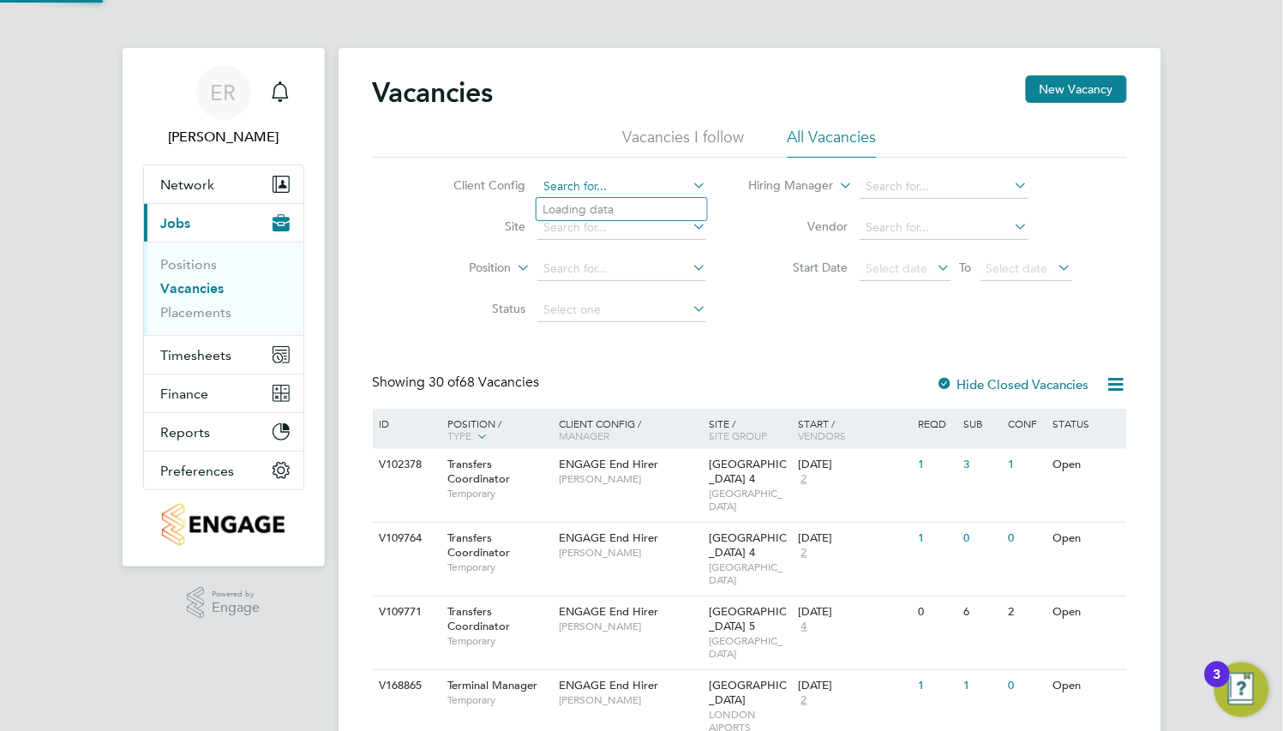
click at [610, 183] on input at bounding box center [622, 187] width 169 height 24
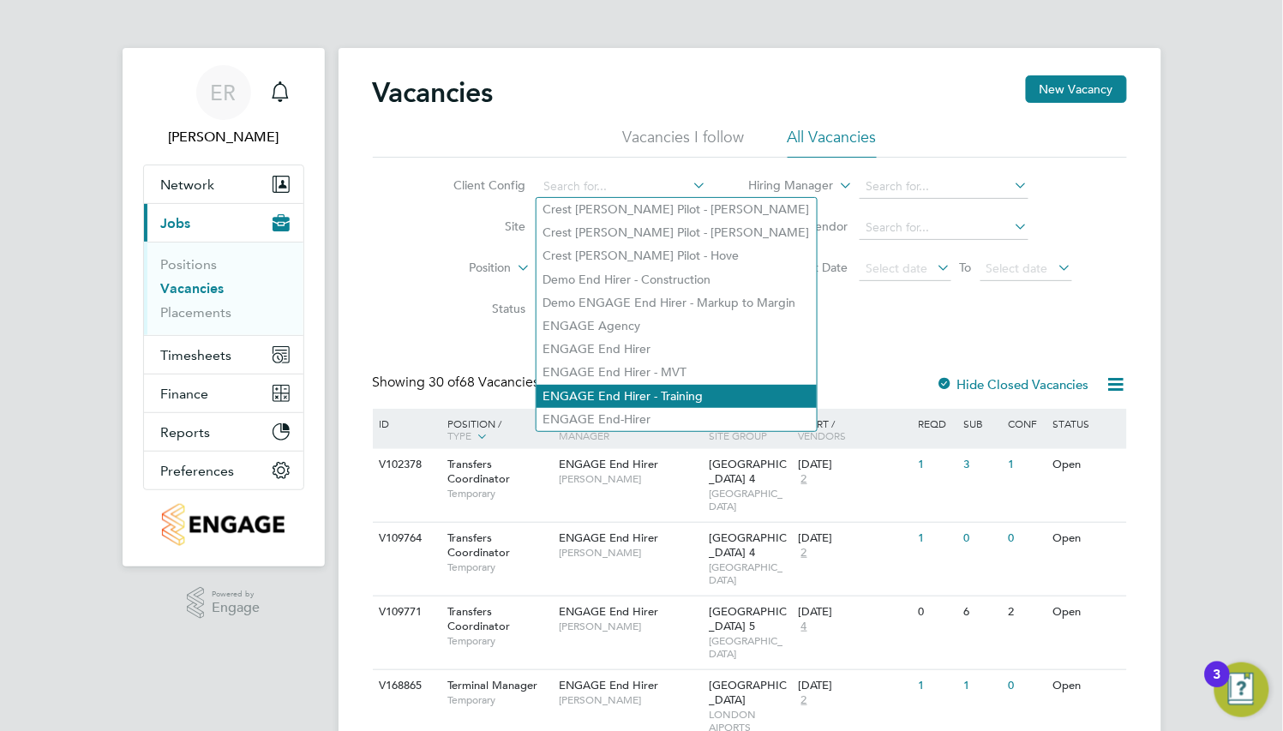
click at [660, 393] on li "ENGAGE End Hirer - Training" at bounding box center [677, 396] width 280 height 23
type input "ENGAGE End Hirer - Training"
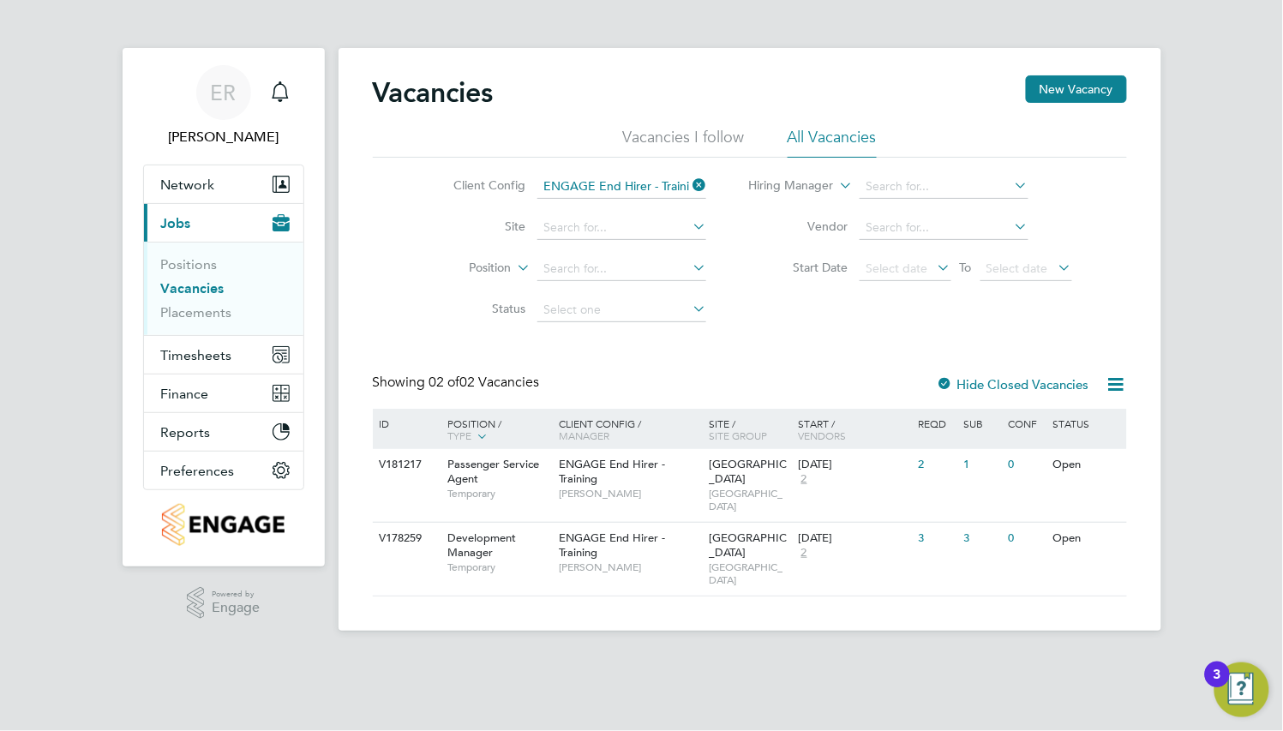
click at [689, 181] on icon at bounding box center [689, 185] width 0 height 24
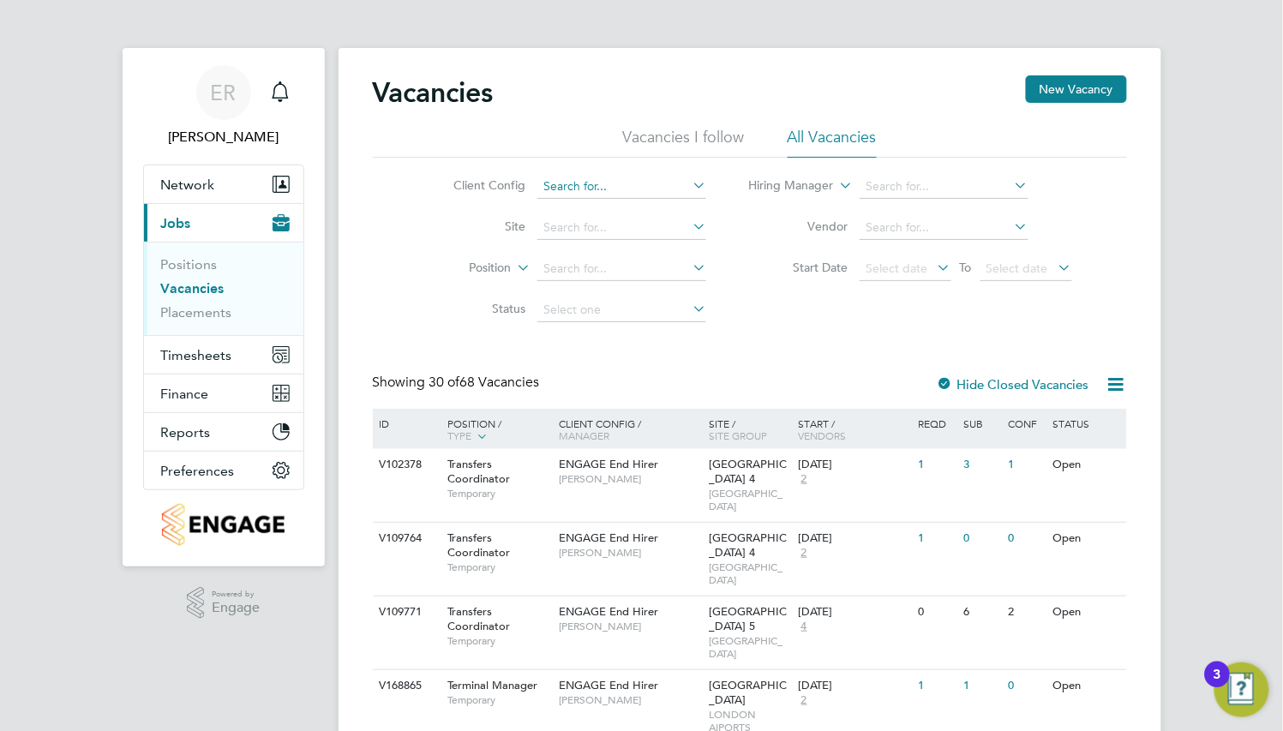
click at [612, 186] on input at bounding box center [622, 187] width 169 height 24
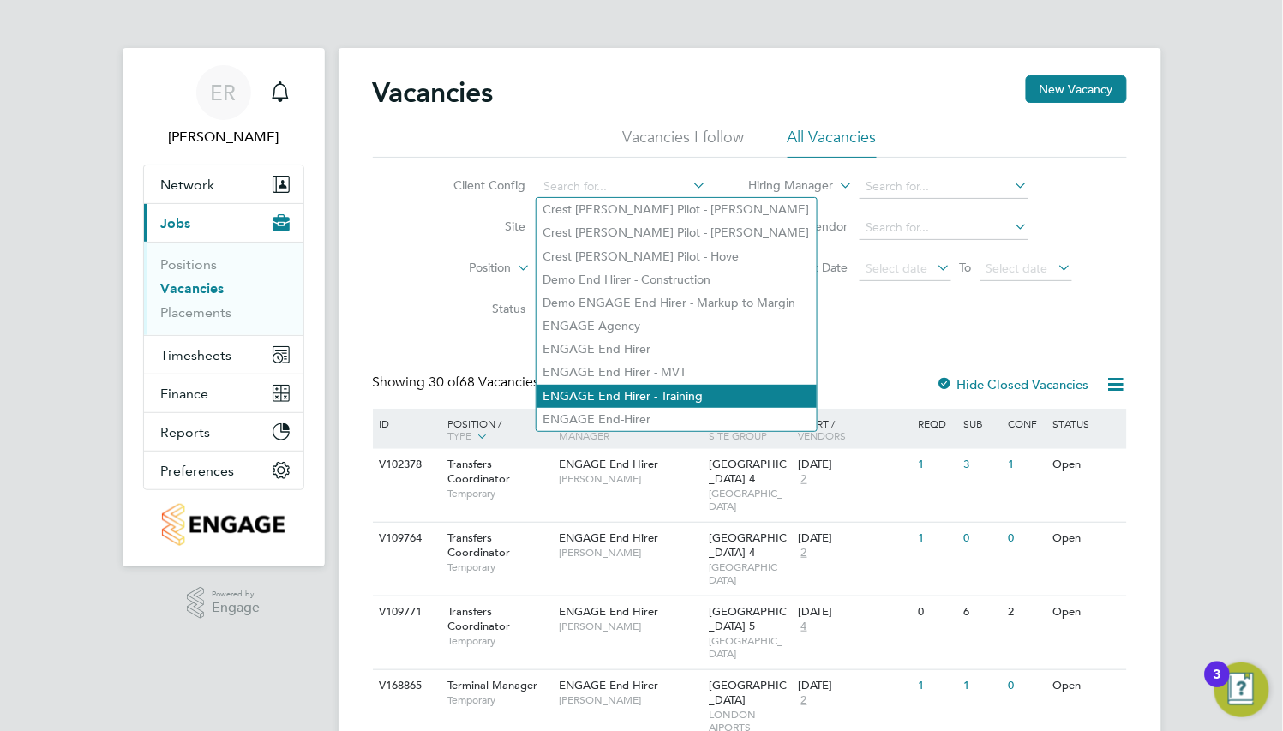
click at [666, 398] on li "ENGAGE End Hirer - Training" at bounding box center [677, 396] width 280 height 23
type input "ENGAGE End Hirer - Training"
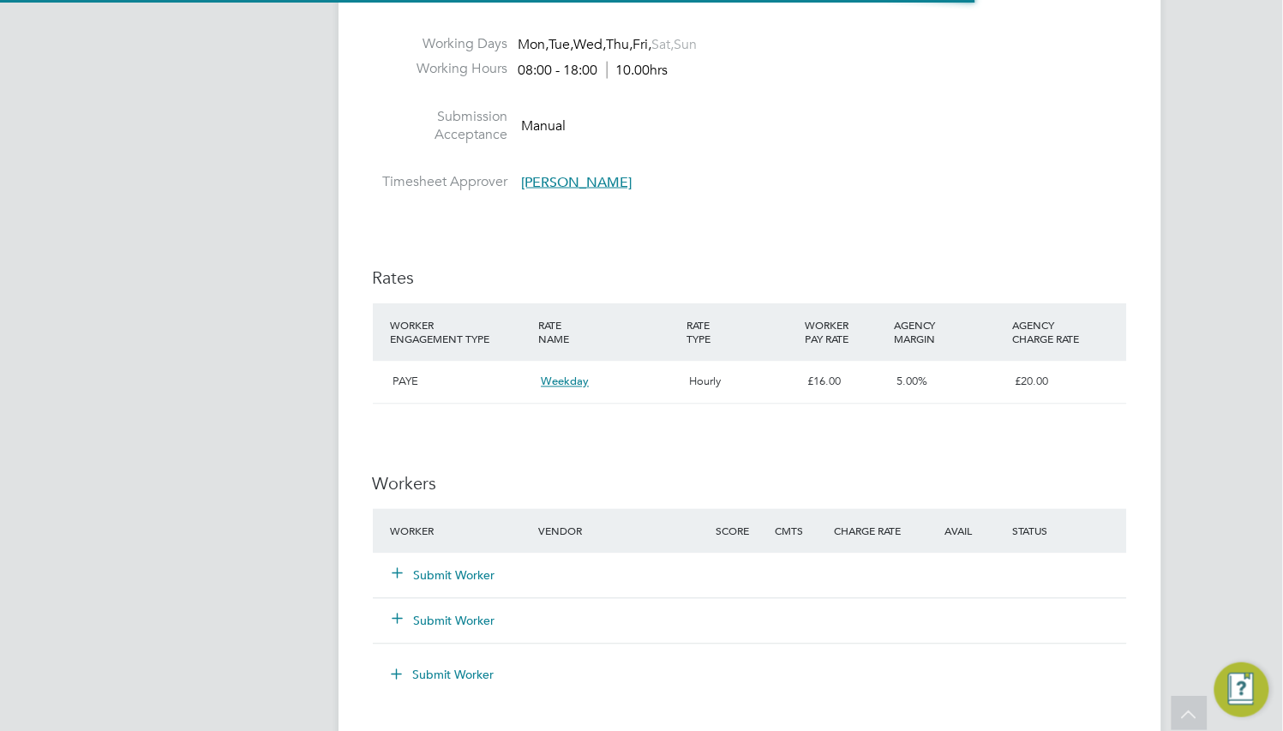
scroll to position [772, 0]
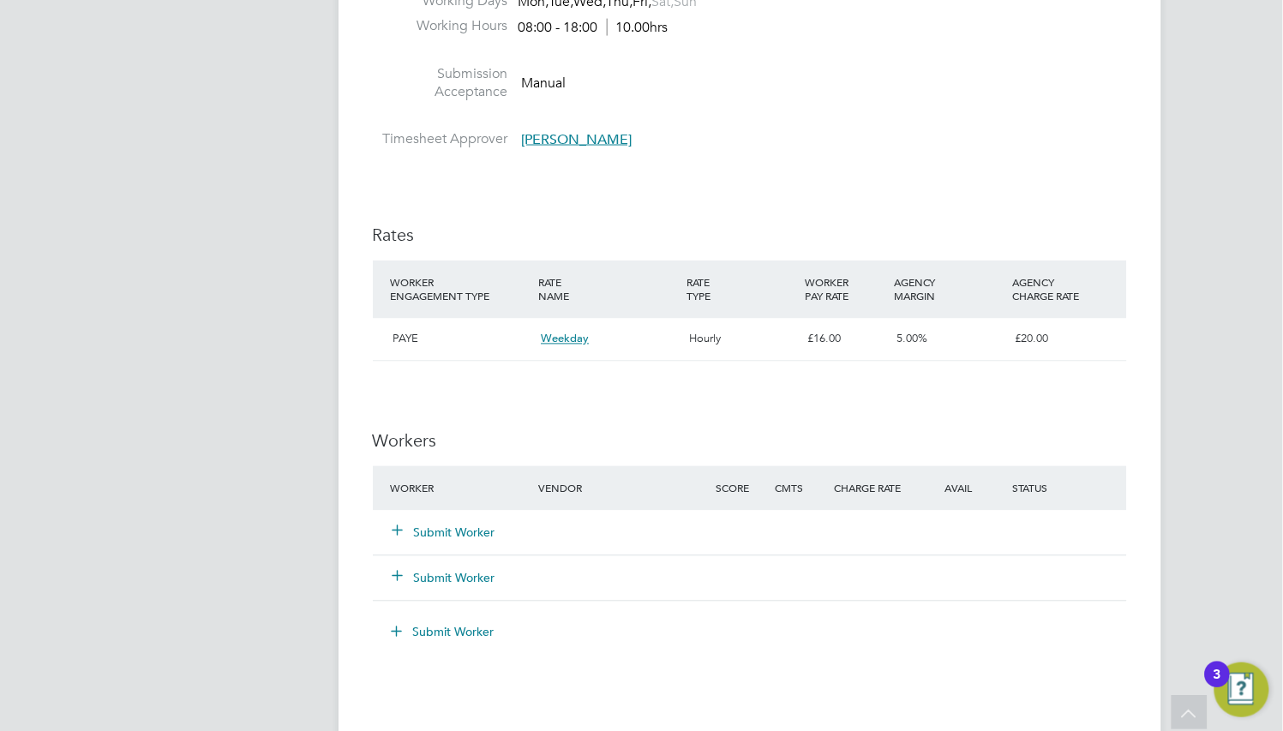
click at [477, 527] on button "Submit Worker" at bounding box center [445, 533] width 103 height 17
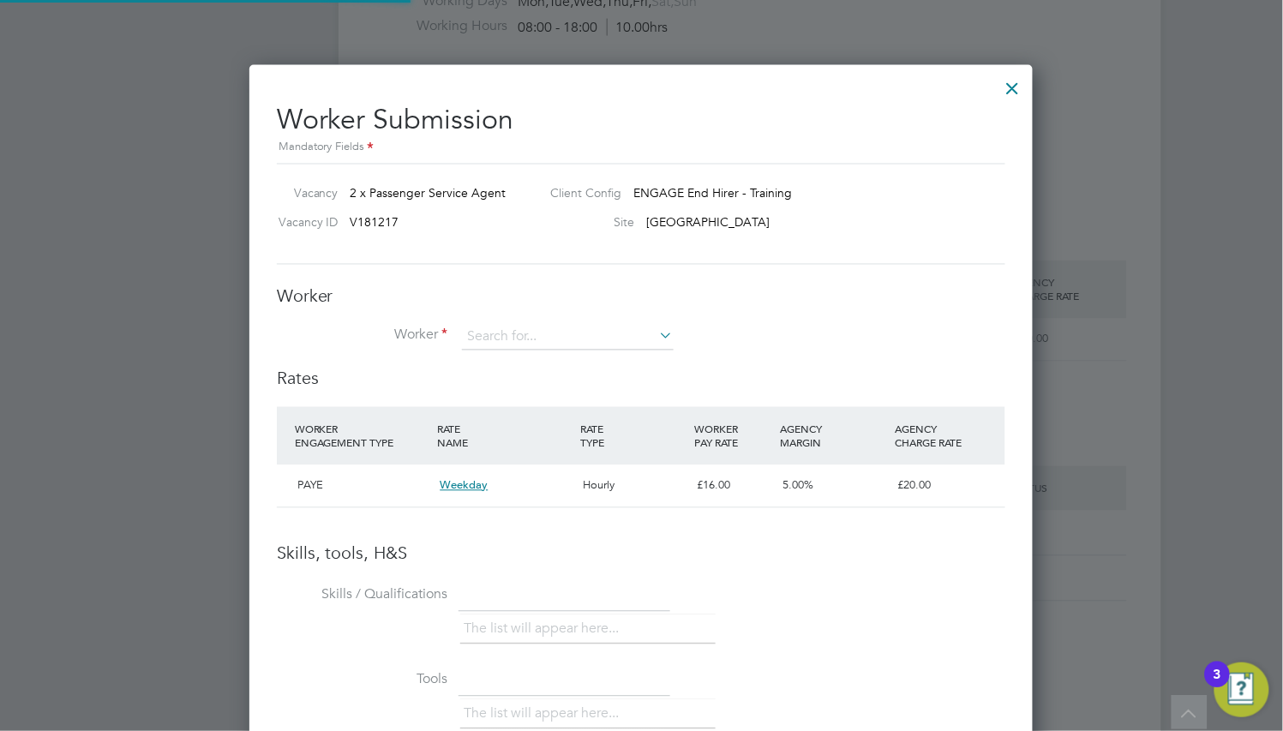
scroll to position [1075, 784]
click at [556, 326] on input at bounding box center [568, 338] width 212 height 26
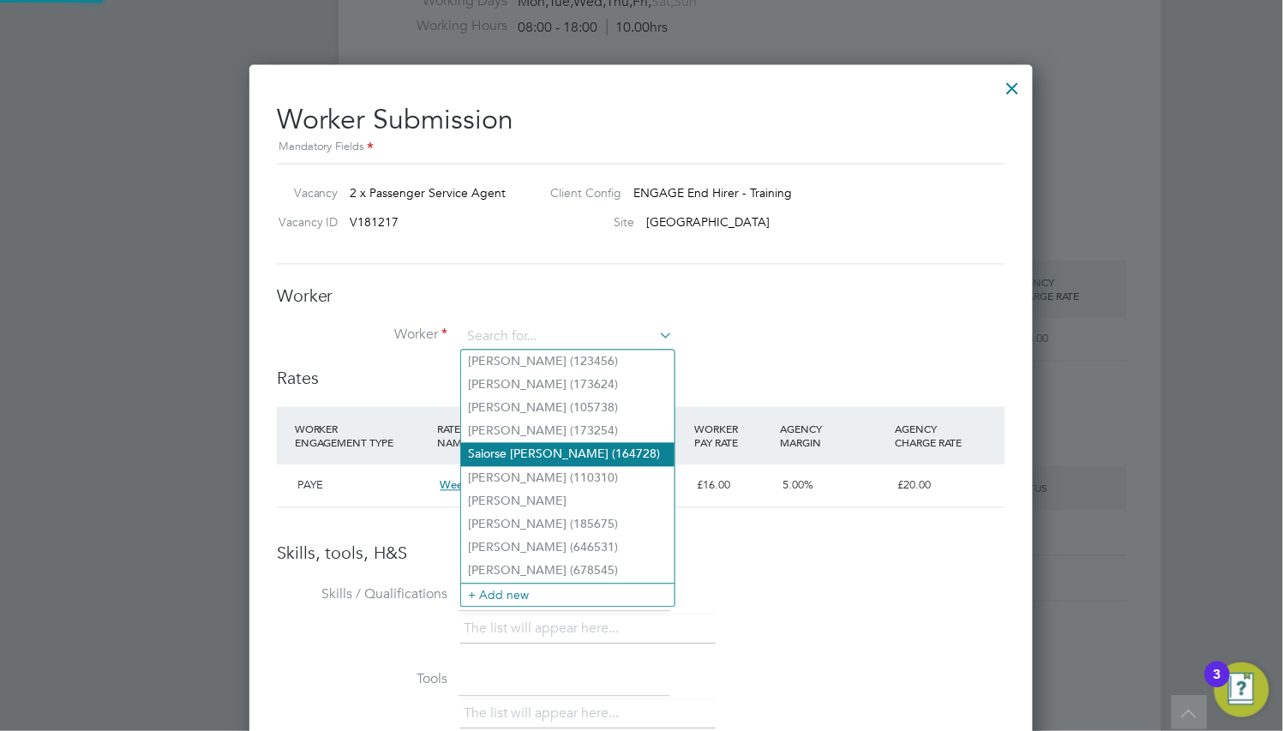
click at [564, 460] on li "Saiorse [PERSON_NAME] (164728)" at bounding box center [567, 454] width 213 height 23
type input "Saiorse [PERSON_NAME] (164728)"
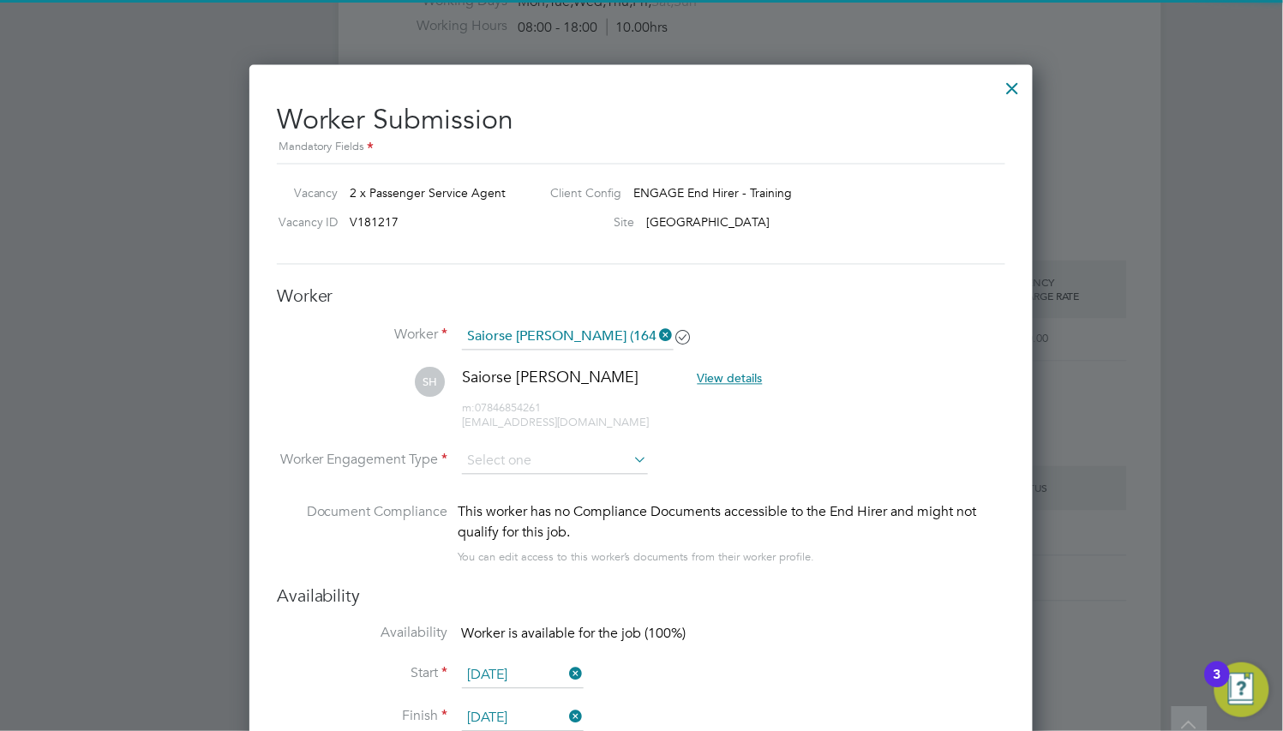
scroll to position [1029, 0]
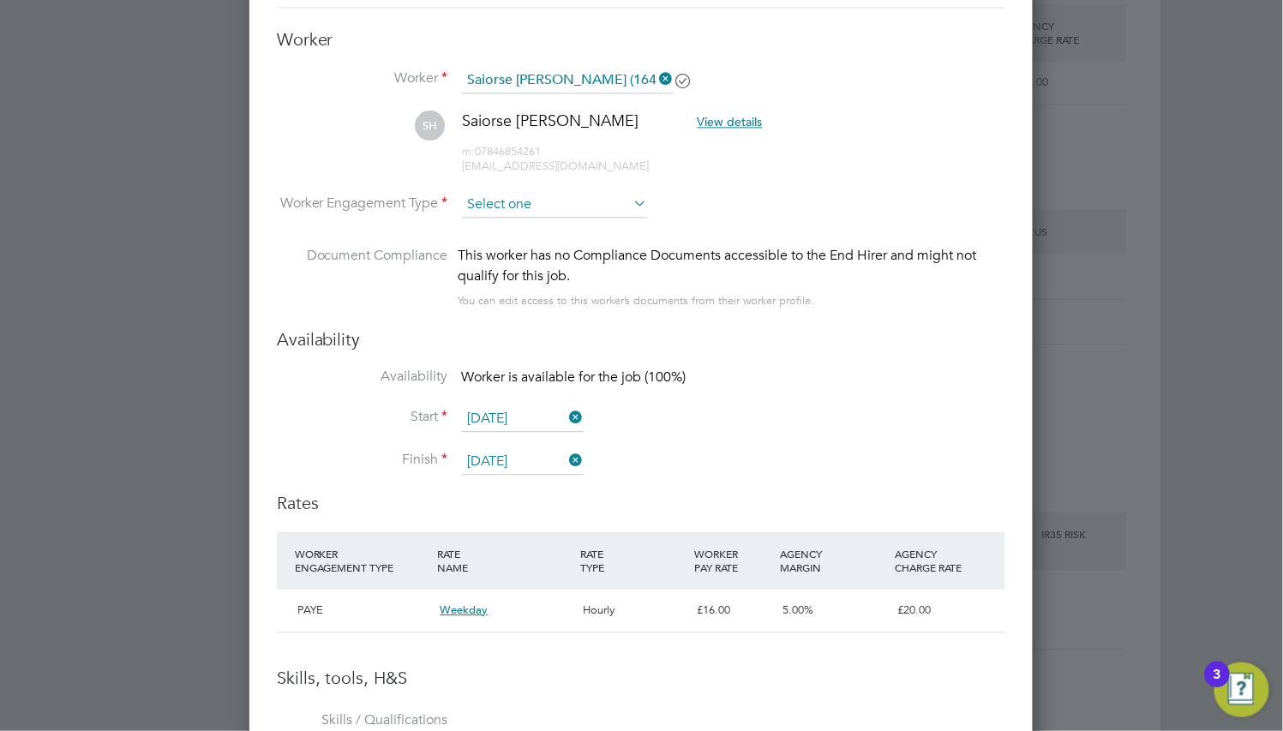
click at [573, 210] on input at bounding box center [555, 205] width 186 height 26
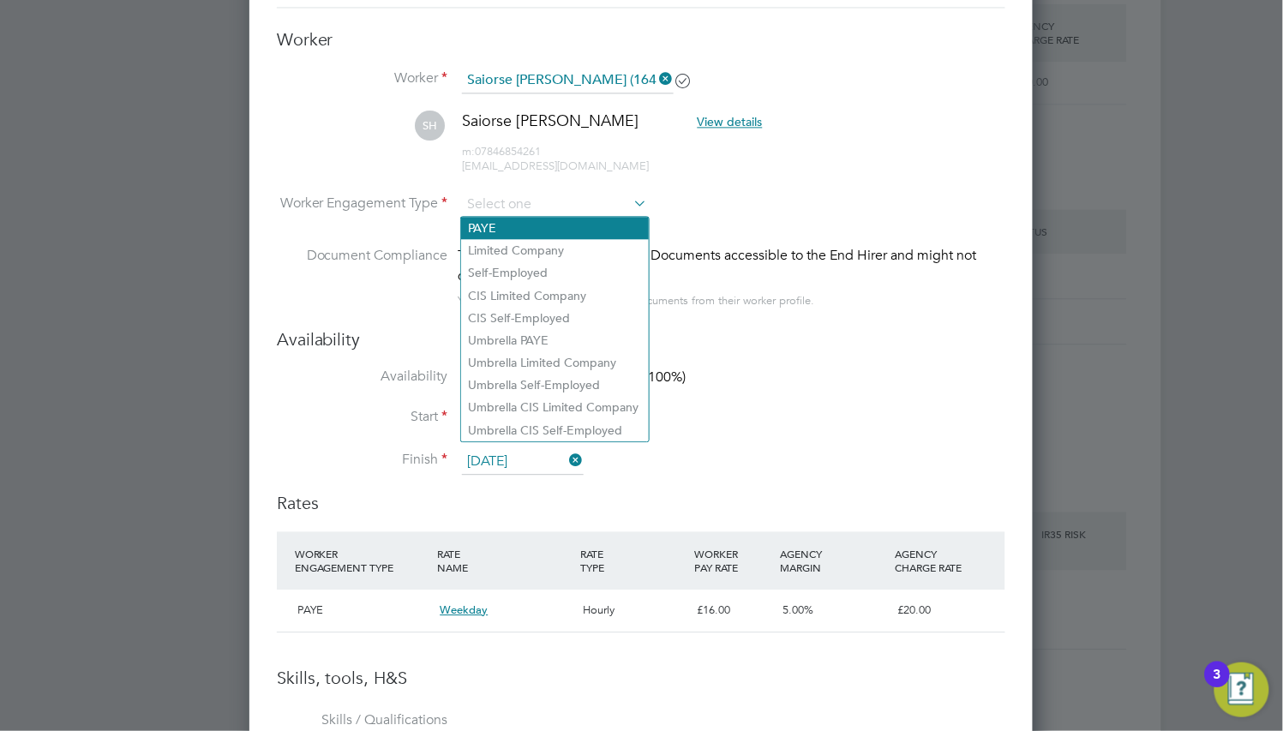
click at [571, 221] on li "PAYE" at bounding box center [555, 228] width 188 height 22
type input "PAYE"
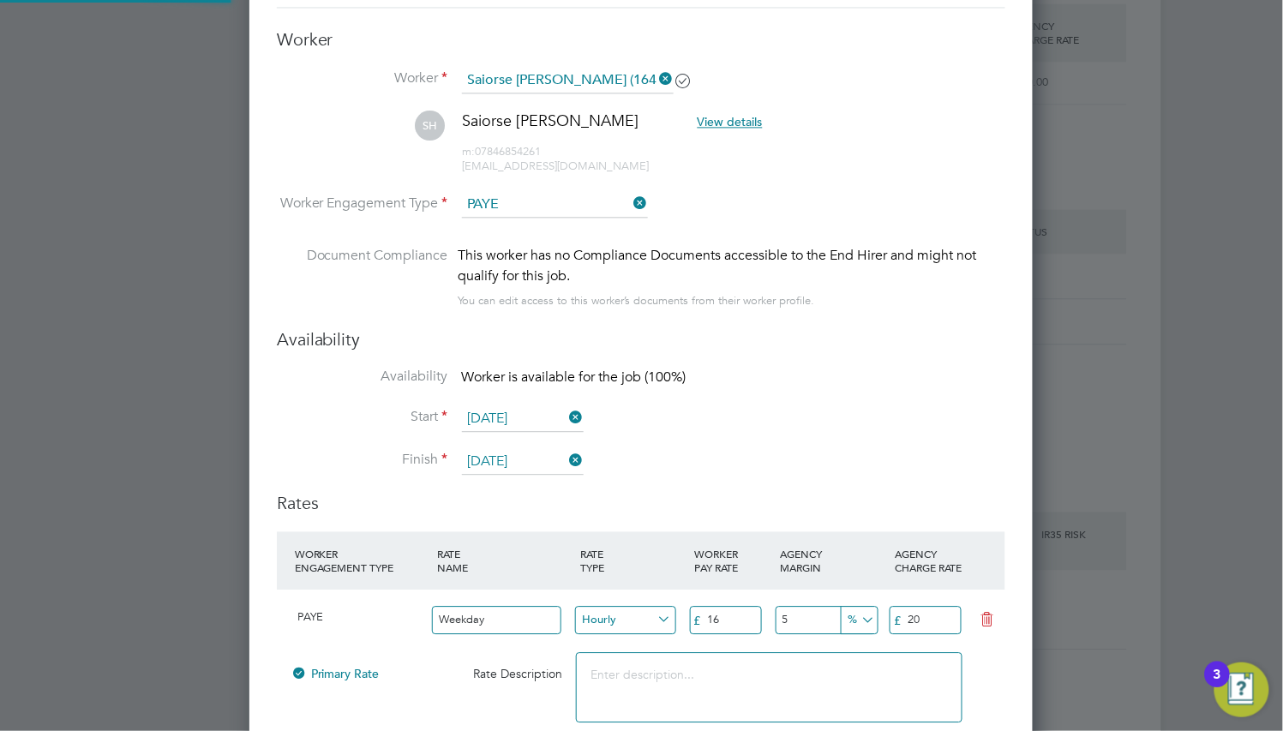
scroll to position [0, 0]
click at [606, 95] on li "Worker Saiorse [PERSON_NAME] (164728)" at bounding box center [641, 89] width 729 height 43
click at [609, 87] on input at bounding box center [568, 81] width 212 height 26
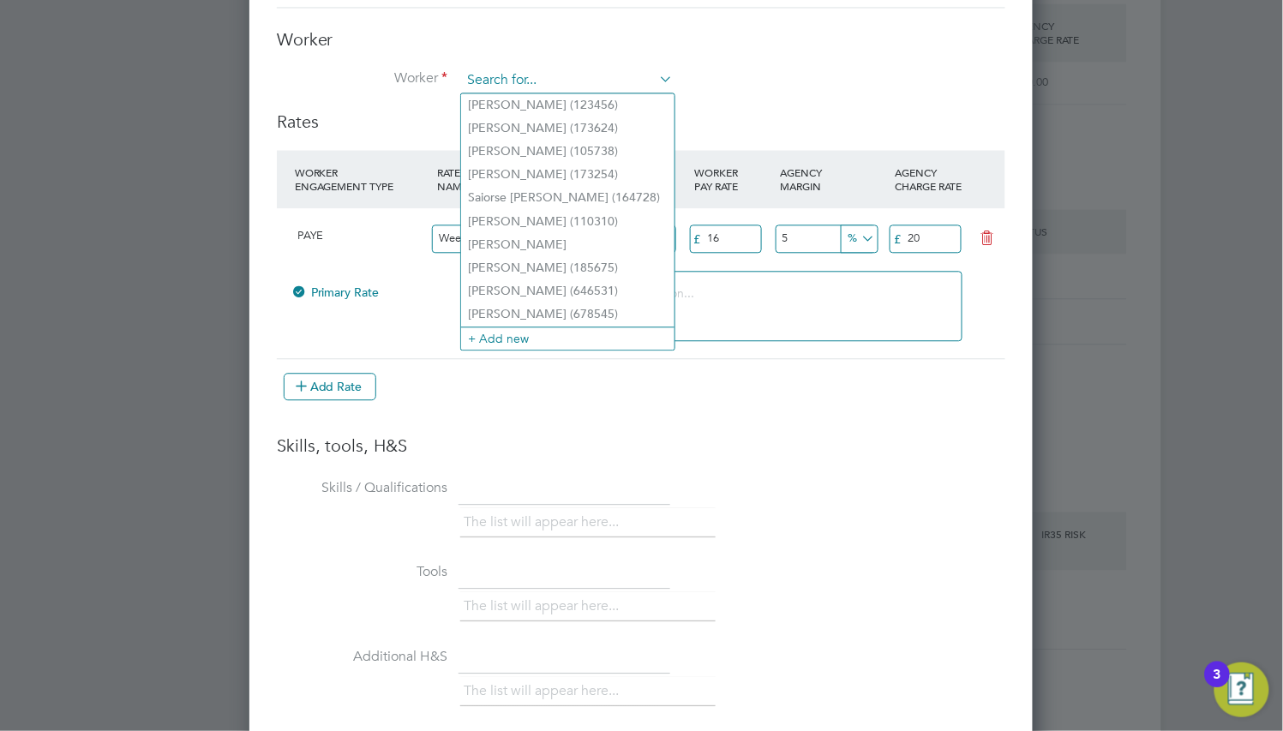
click at [609, 87] on input at bounding box center [568, 81] width 212 height 26
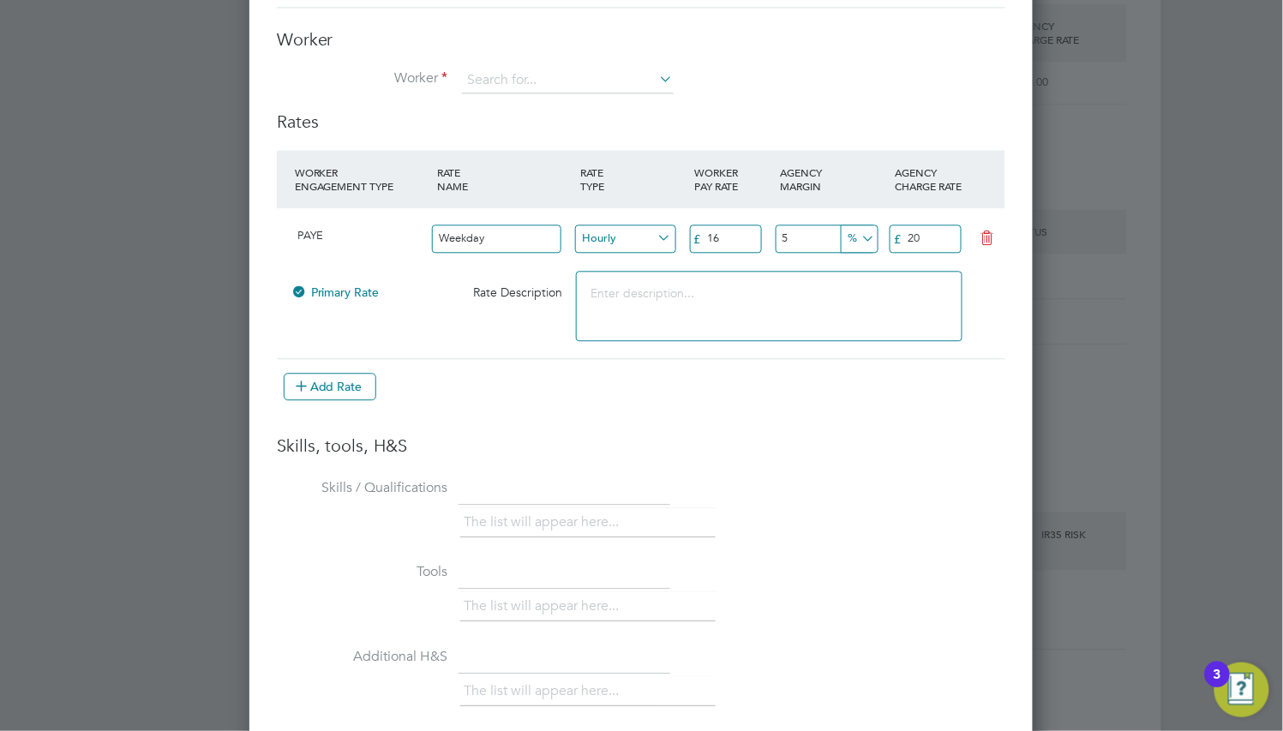
click at [589, 170] on li "[PERSON_NAME] (173254)" at bounding box center [567, 174] width 213 height 23
type input "[PERSON_NAME] (173254)"
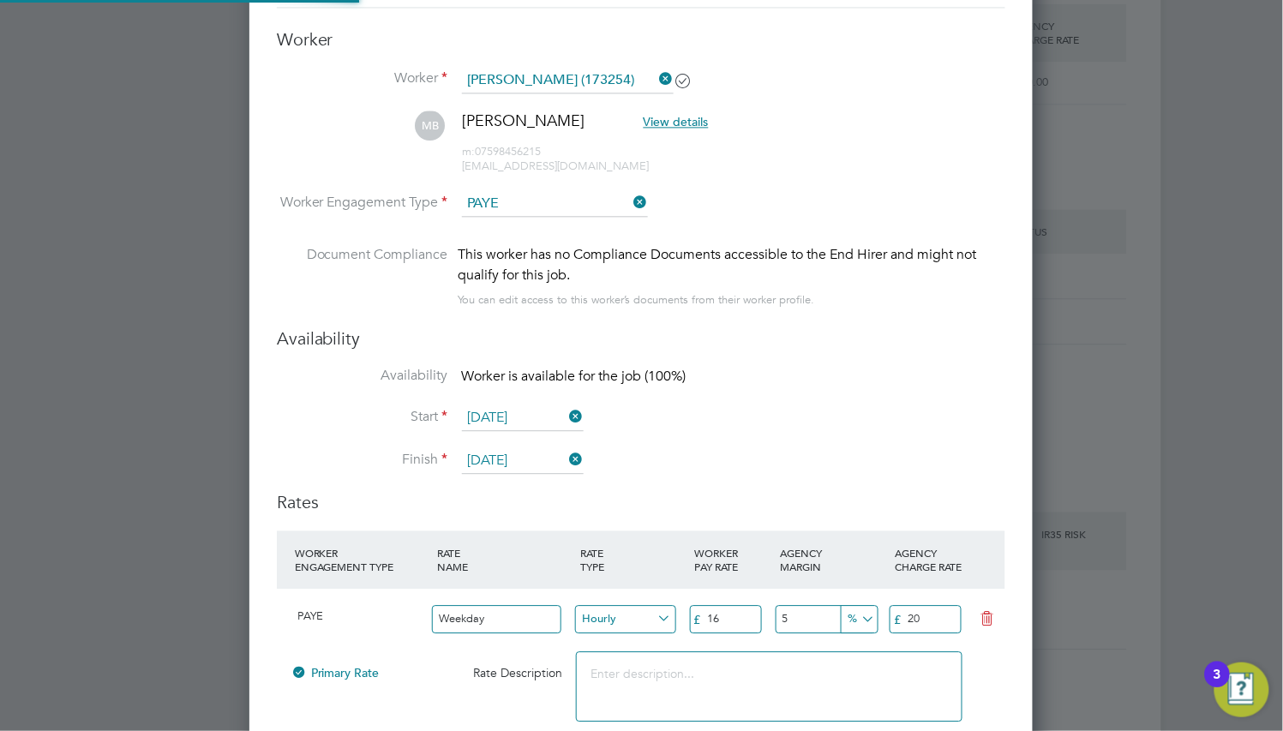
type input "[DATE]"
click at [595, 80] on input at bounding box center [568, 81] width 212 height 26
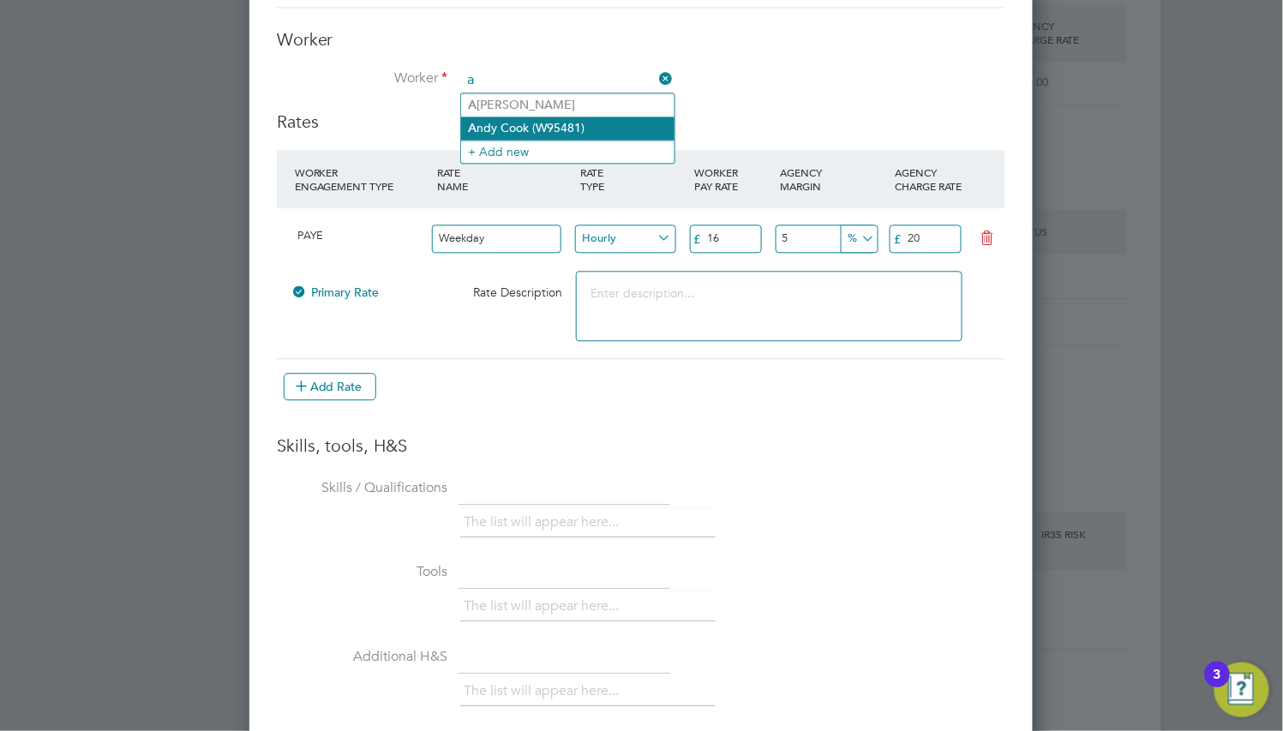
click at [597, 118] on li "A ndy Cook (W95481)" at bounding box center [567, 128] width 213 height 23
type input "[PERSON_NAME] (W95481)"
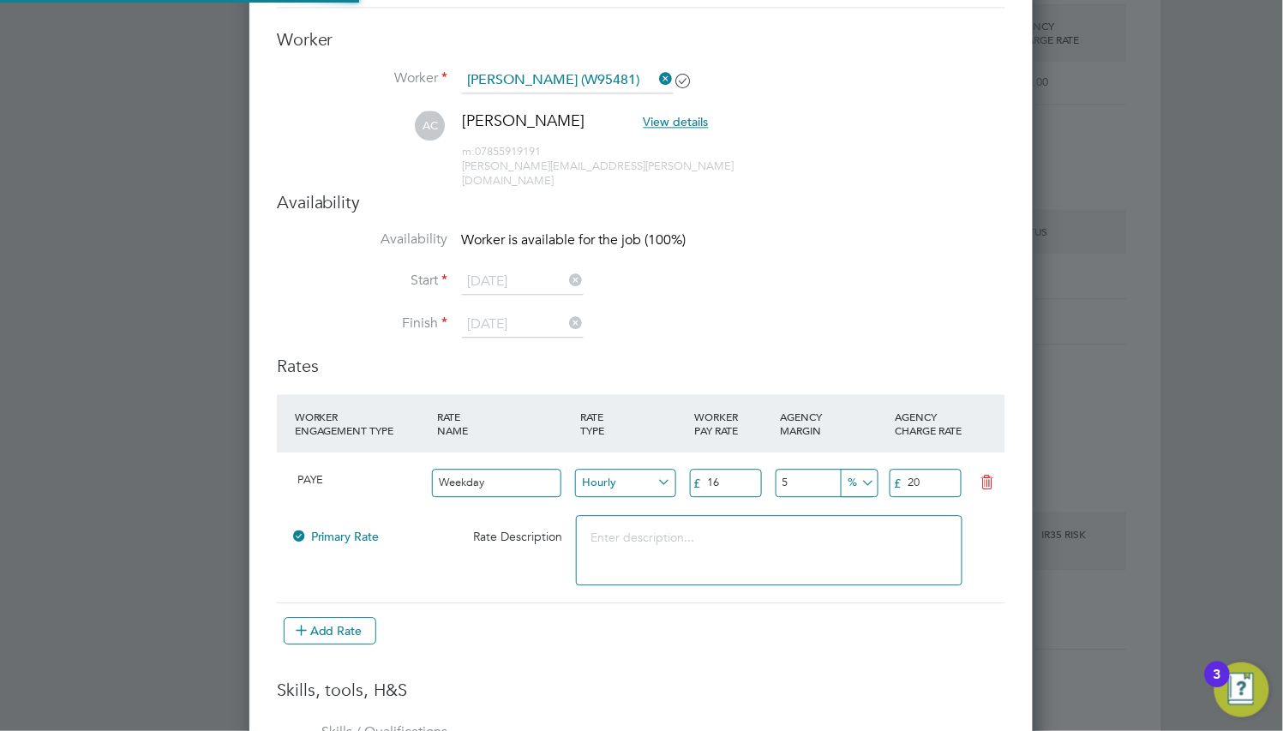
type input "[DATE]"
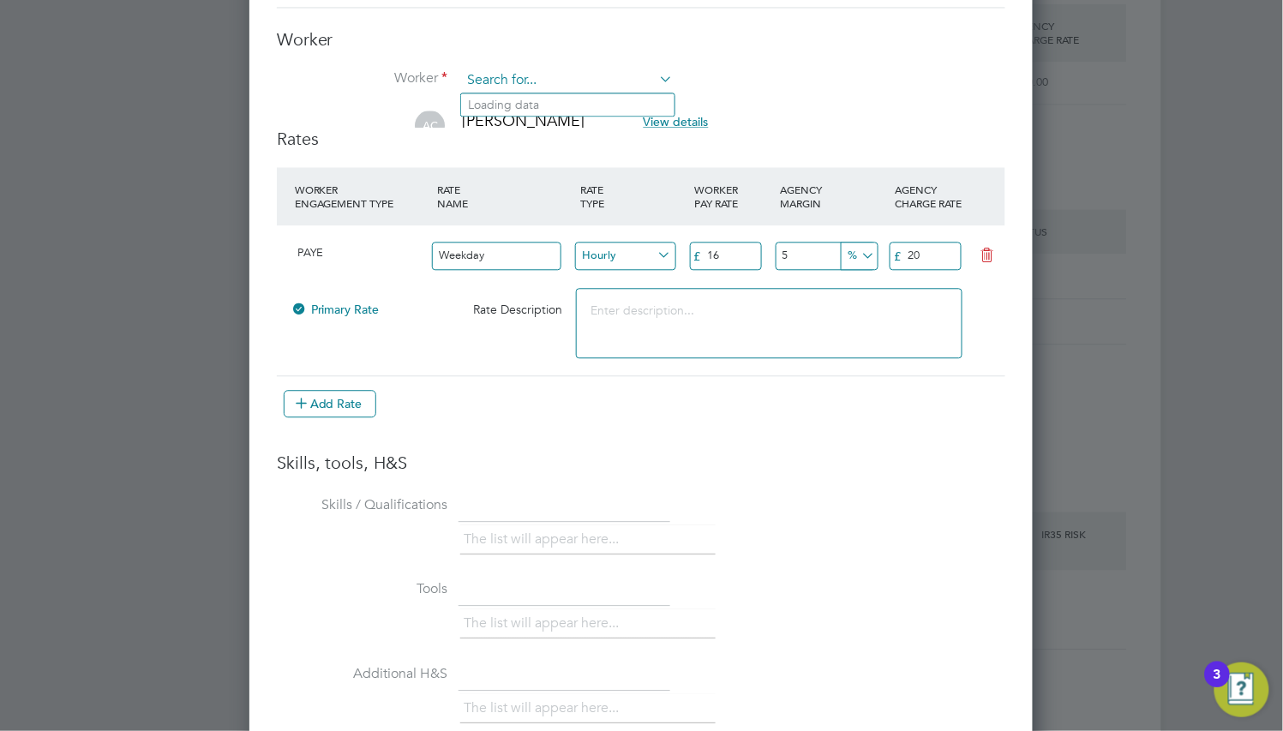
click at [597, 87] on input at bounding box center [568, 81] width 212 height 26
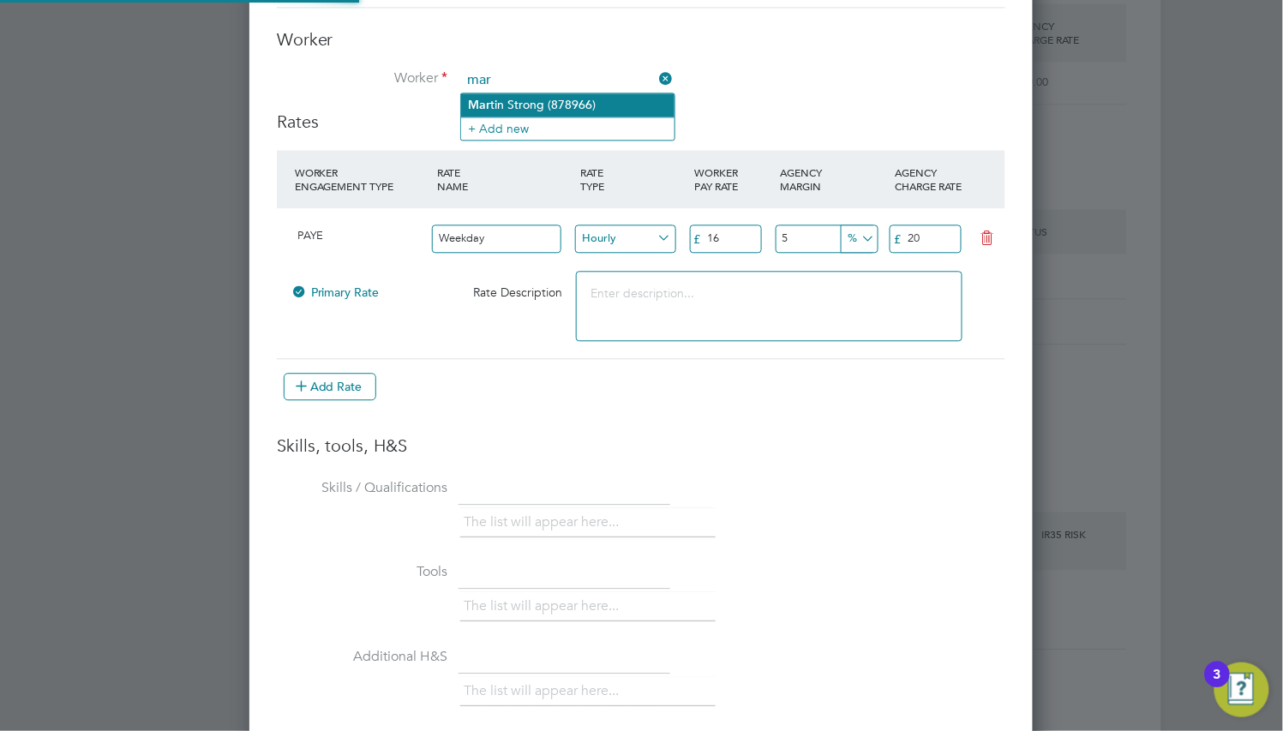
click at [593, 108] on li "Mar tin Strong (878966)" at bounding box center [567, 104] width 213 height 23
type input "[PERSON_NAME] (878966)"
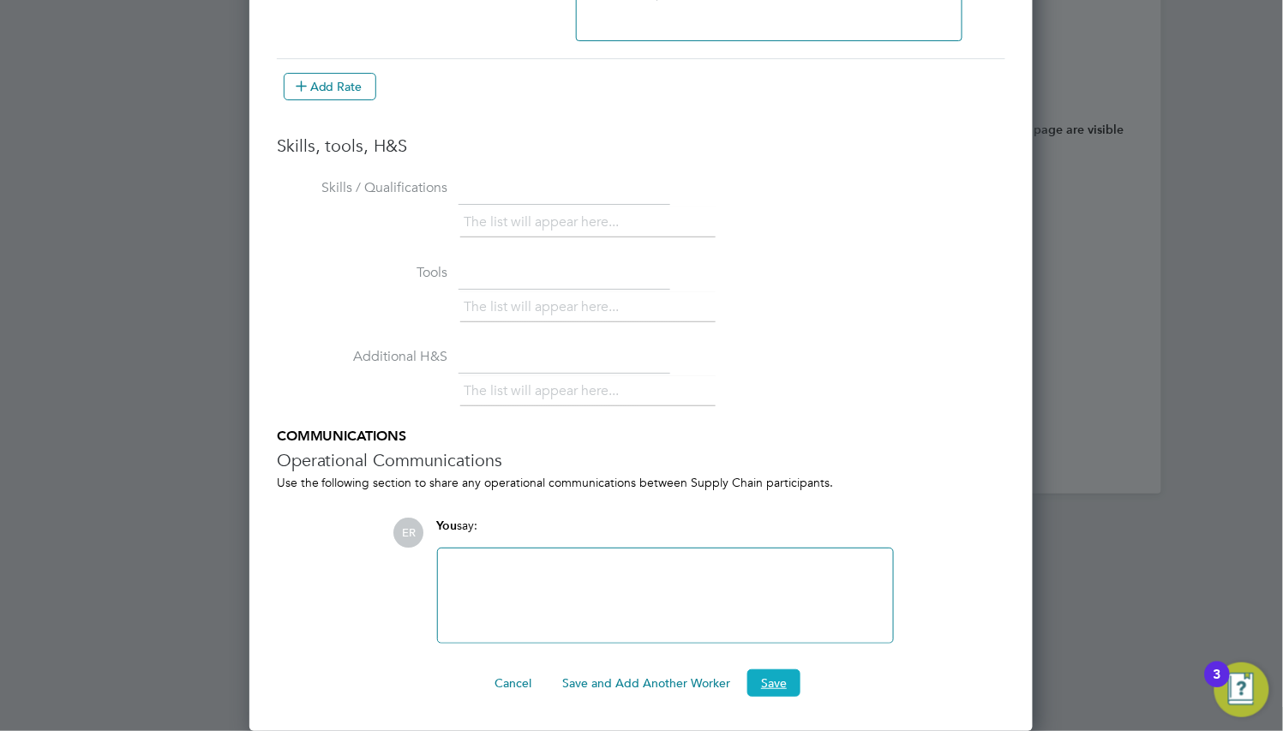
click at [768, 675] on button "Save" at bounding box center [774, 683] width 53 height 27
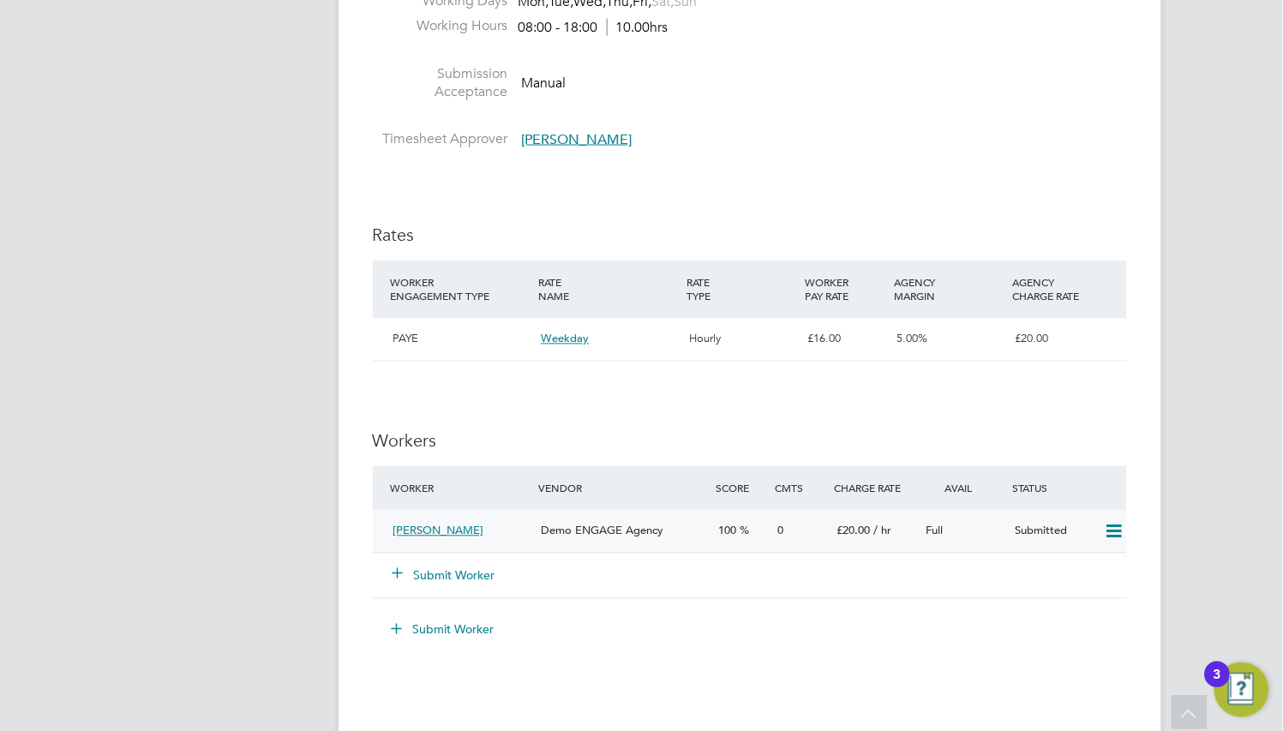
click at [775, 530] on div "0" at bounding box center [801, 532] width 59 height 28
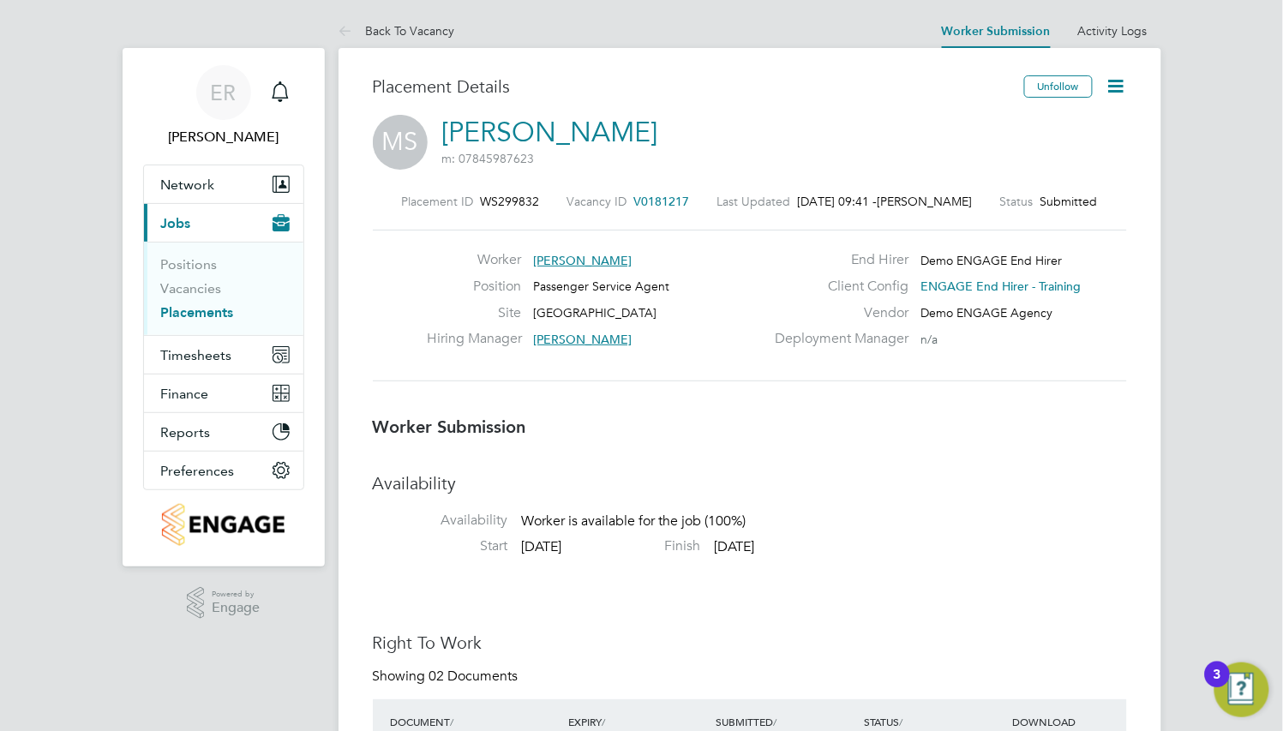
click at [775, 530] on li "Availability Availability Worker is available for the job (100%)" at bounding box center [750, 504] width 754 height 65
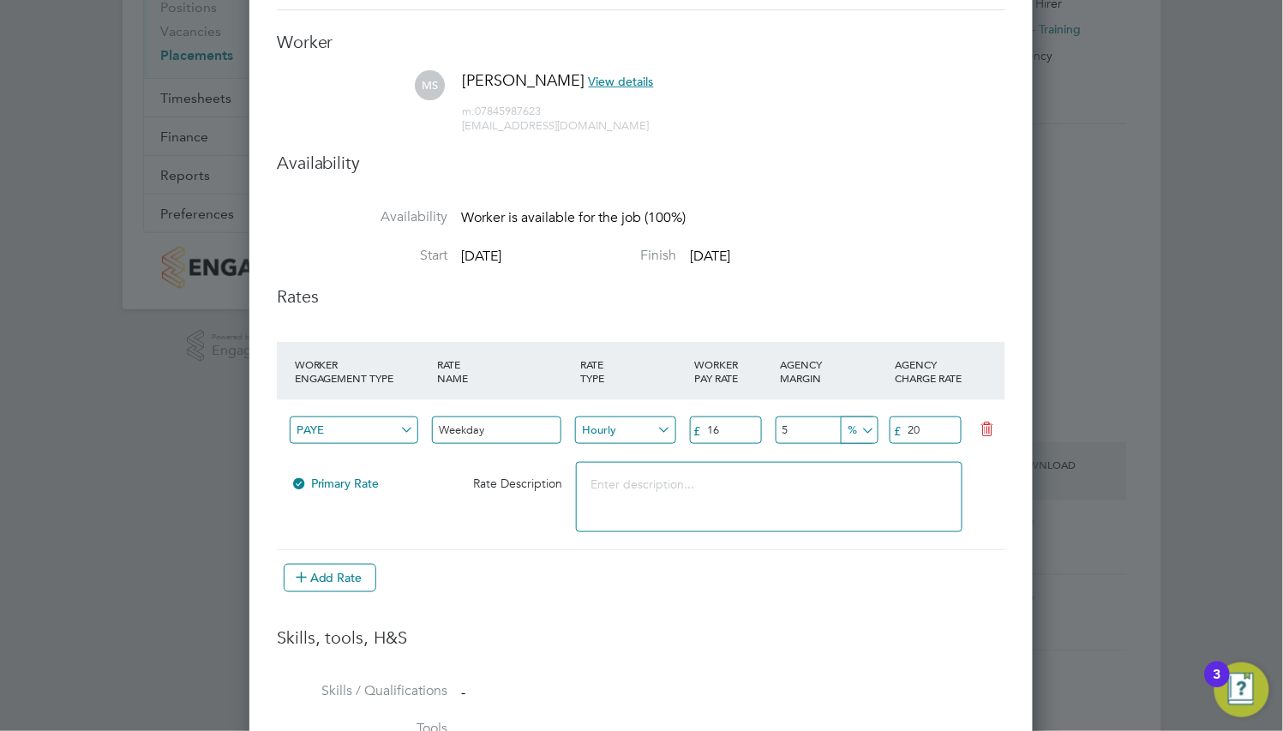
drag, startPoint x: 724, startPoint y: 431, endPoint x: 691, endPoint y: 437, distance: 33.1
click at [691, 437] on div "£ 16" at bounding box center [734, 435] width 86 height 42
type input "12.21"
drag, startPoint x: 942, startPoint y: 430, endPoint x: 910, endPoint y: 437, distance: 32.5
click at [910, 437] on input "20" at bounding box center [926, 431] width 72 height 28
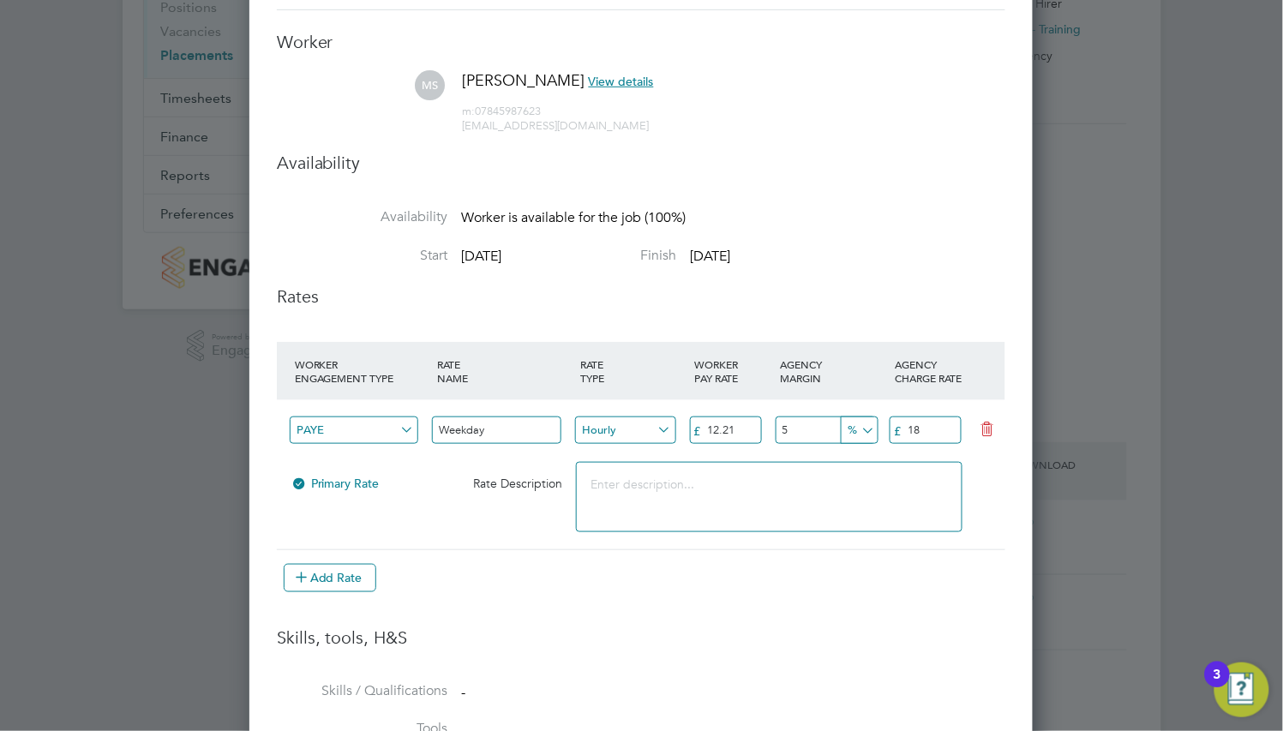
type input "18"
click at [795, 425] on input "5" at bounding box center [826, 431] width 100 height 28
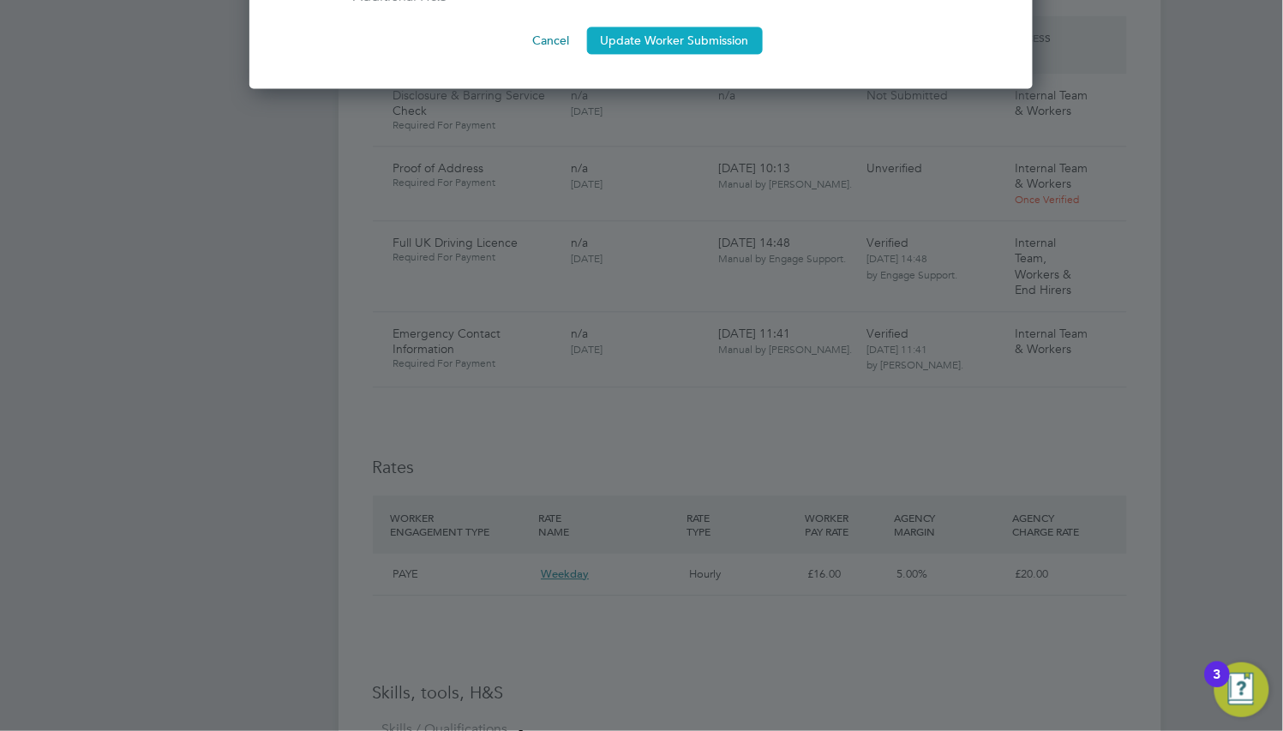
type input "8"
click at [658, 43] on button "Update Worker Submission" at bounding box center [675, 40] width 176 height 27
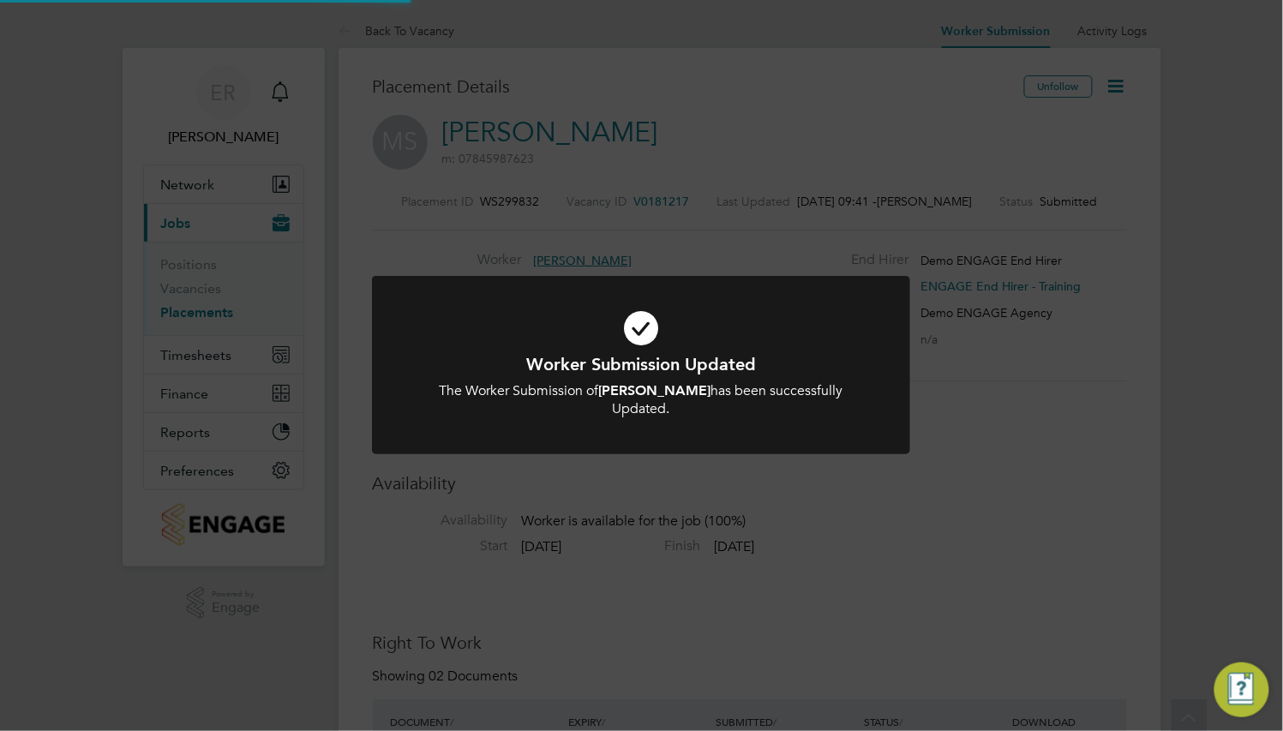
click at [720, 287] on div at bounding box center [641, 365] width 538 height 178
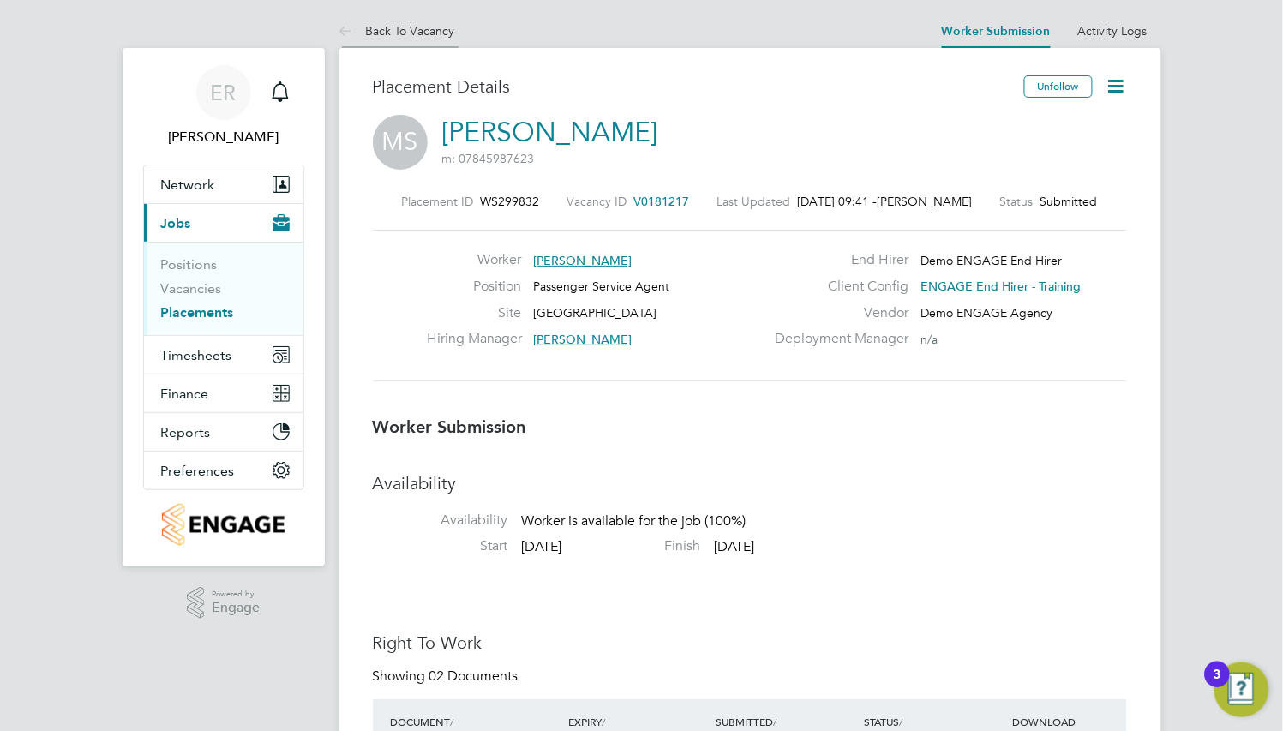
click at [430, 32] on link "Back To Vacancy" at bounding box center [397, 30] width 117 height 15
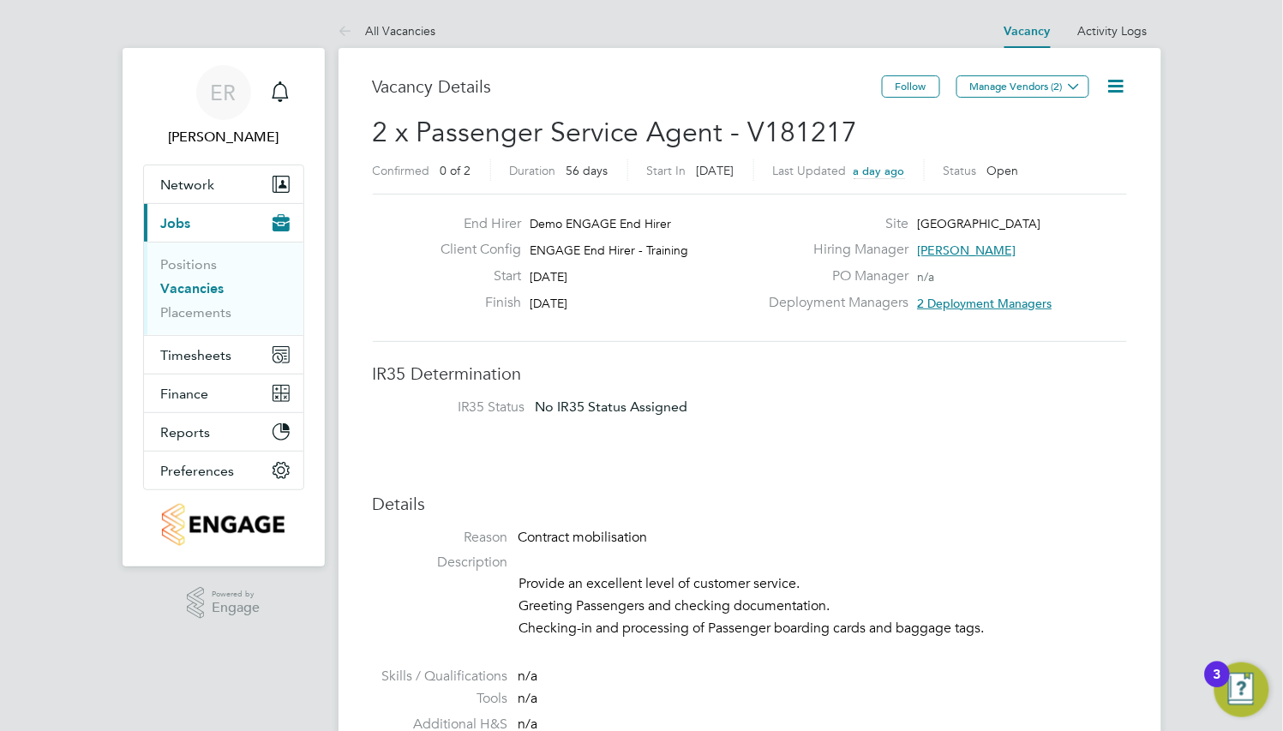
click at [683, 270] on div "Start [DATE]" at bounding box center [596, 280] width 338 height 27
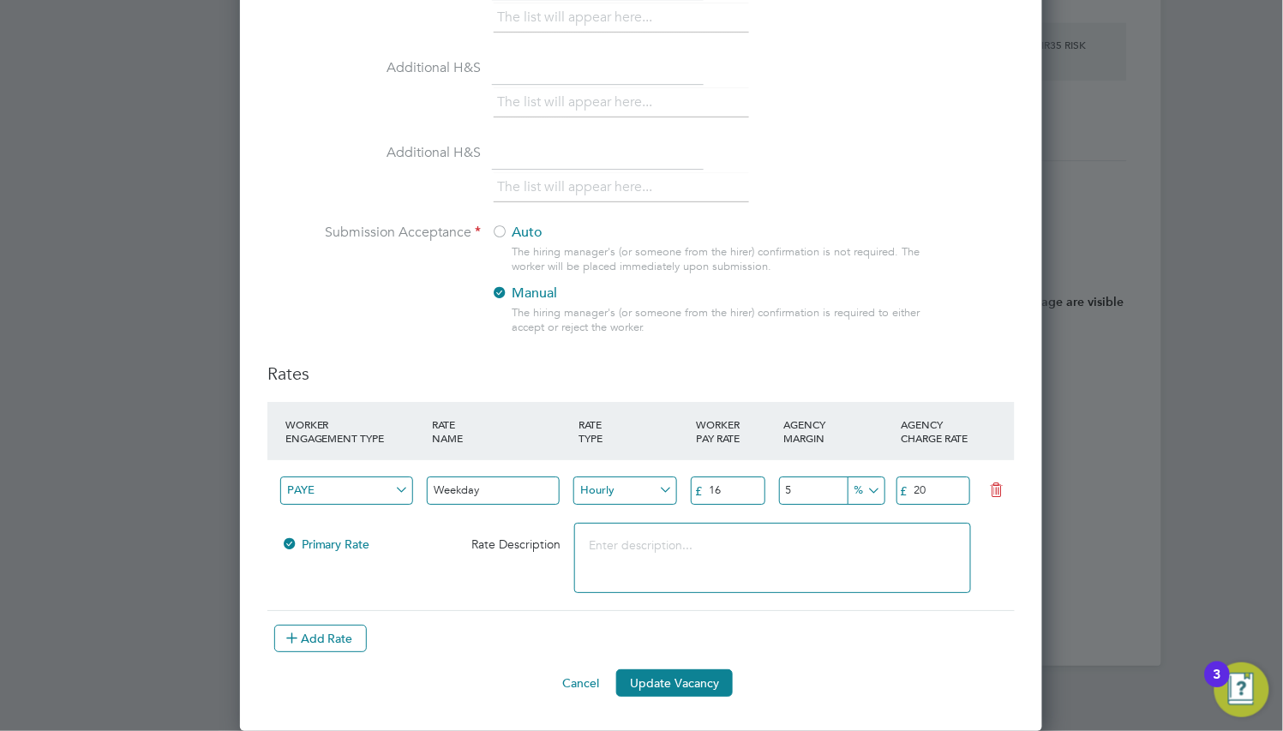
drag, startPoint x: 736, startPoint y: 494, endPoint x: 706, endPoint y: 493, distance: 30.9
click at [706, 493] on input "16" at bounding box center [728, 491] width 75 height 28
type input "12"
drag, startPoint x: 775, startPoint y: 488, endPoint x: 790, endPoint y: 486, distance: 14.7
click at [778, 488] on div "PAYE Weekday Hourly £ 12 5 % £ 20" at bounding box center [641, 491] width 748 height 63
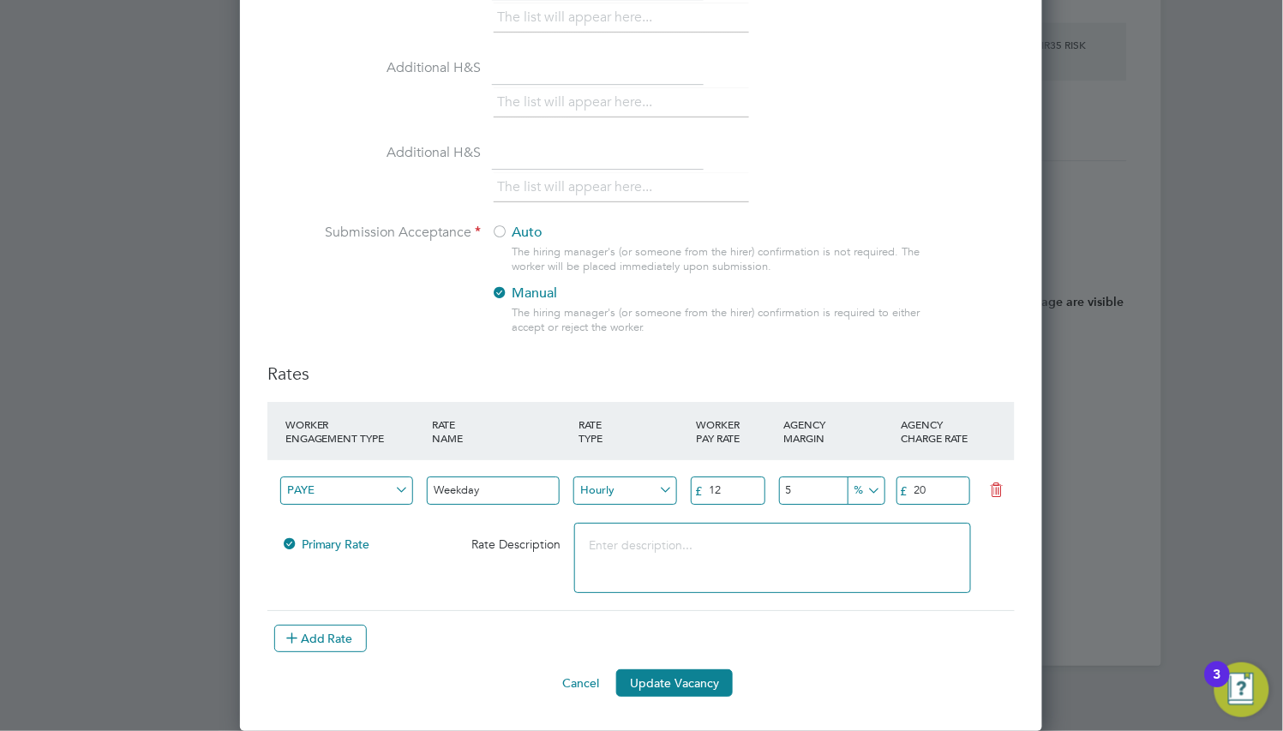
click at [792, 486] on input "5" at bounding box center [831, 491] width 104 height 28
type input "8"
click at [940, 486] on input "20" at bounding box center [934, 491] width 75 height 28
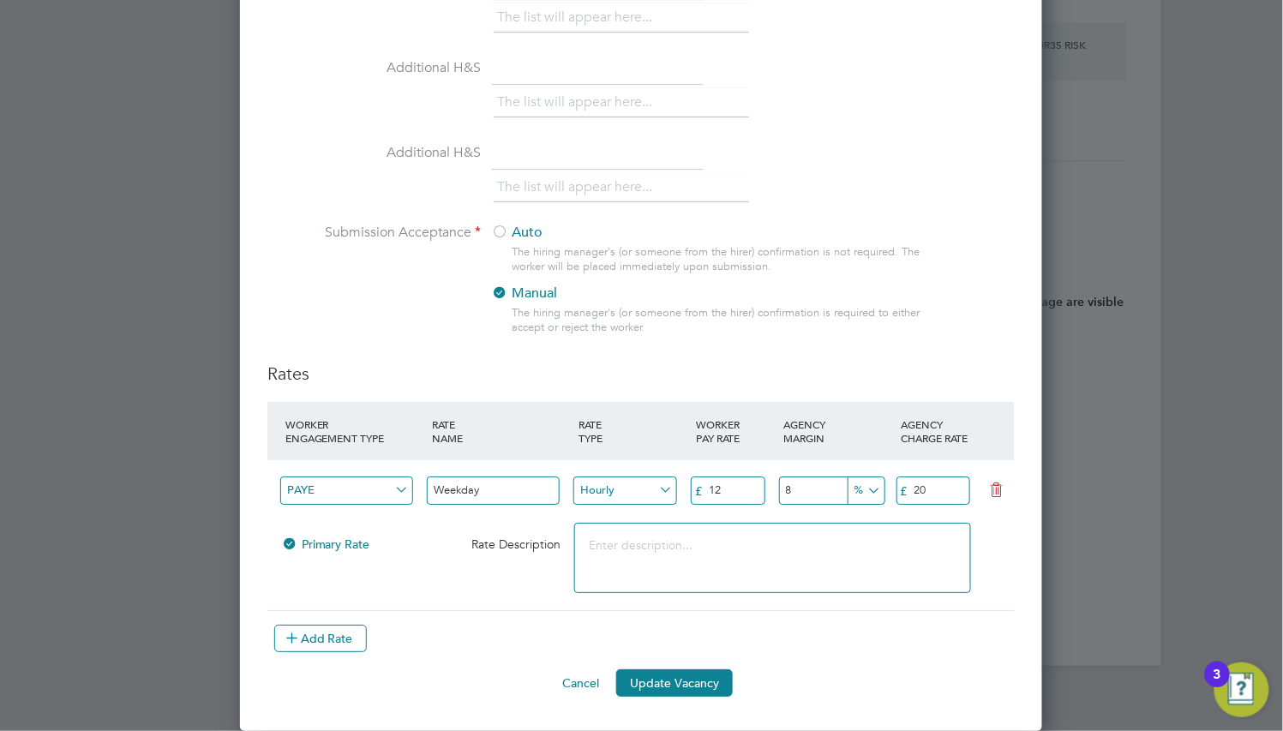
click at [940, 486] on input "20" at bounding box center [934, 491] width 75 height 28
type input "18"
click at [880, 620] on li "WORKER ENGAGEMENT TYPE RATE NAME RATE TYPE WORKER PAY RATE AGENCY MARGIN AGENCY…" at bounding box center [641, 535] width 748 height 267
click at [730, 678] on button "Update Vacancy" at bounding box center [674, 683] width 117 height 27
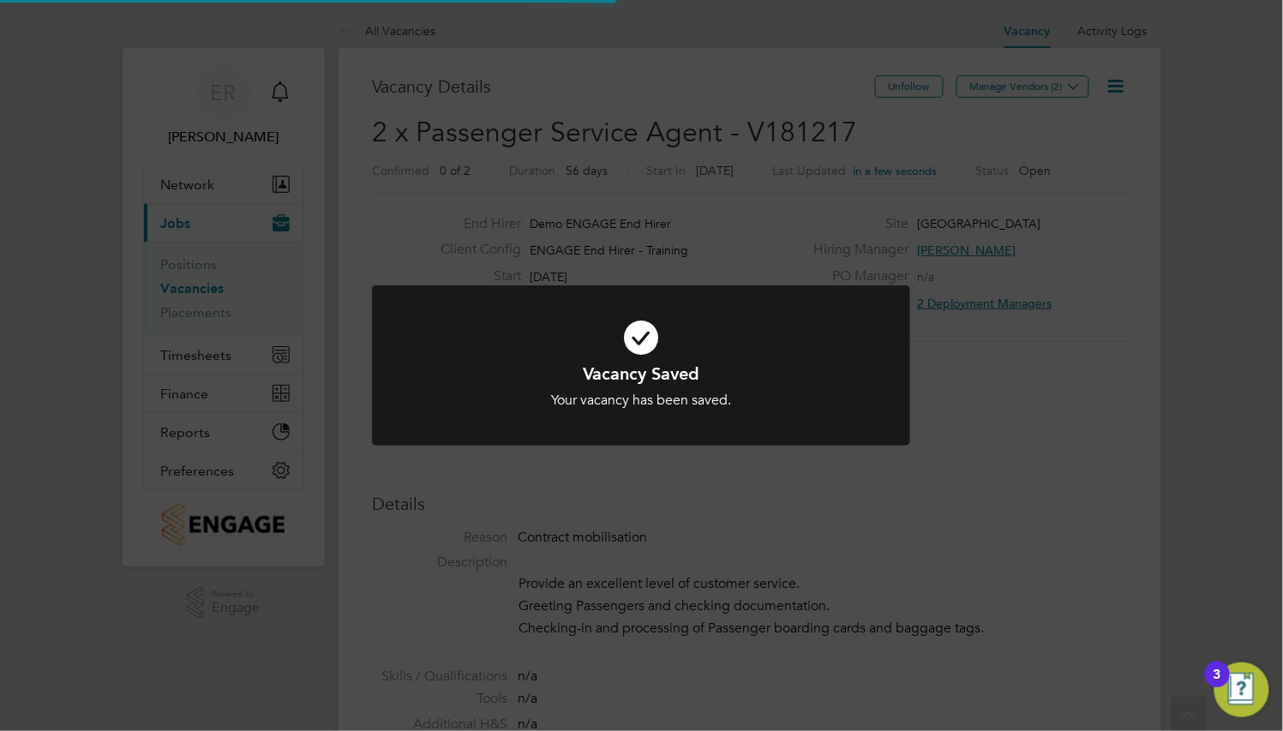
click at [861, 367] on h1 "Vacancy Saved" at bounding box center [641, 374] width 446 height 22
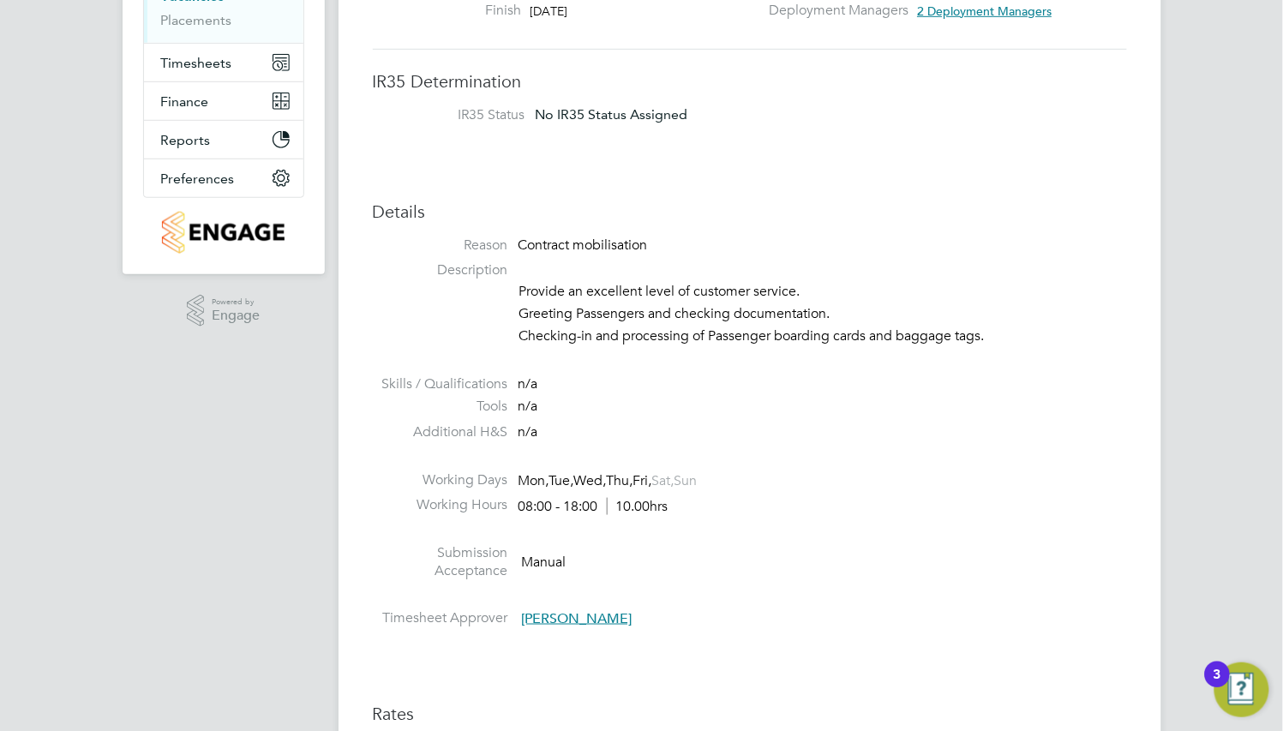
scroll to position [772, 0]
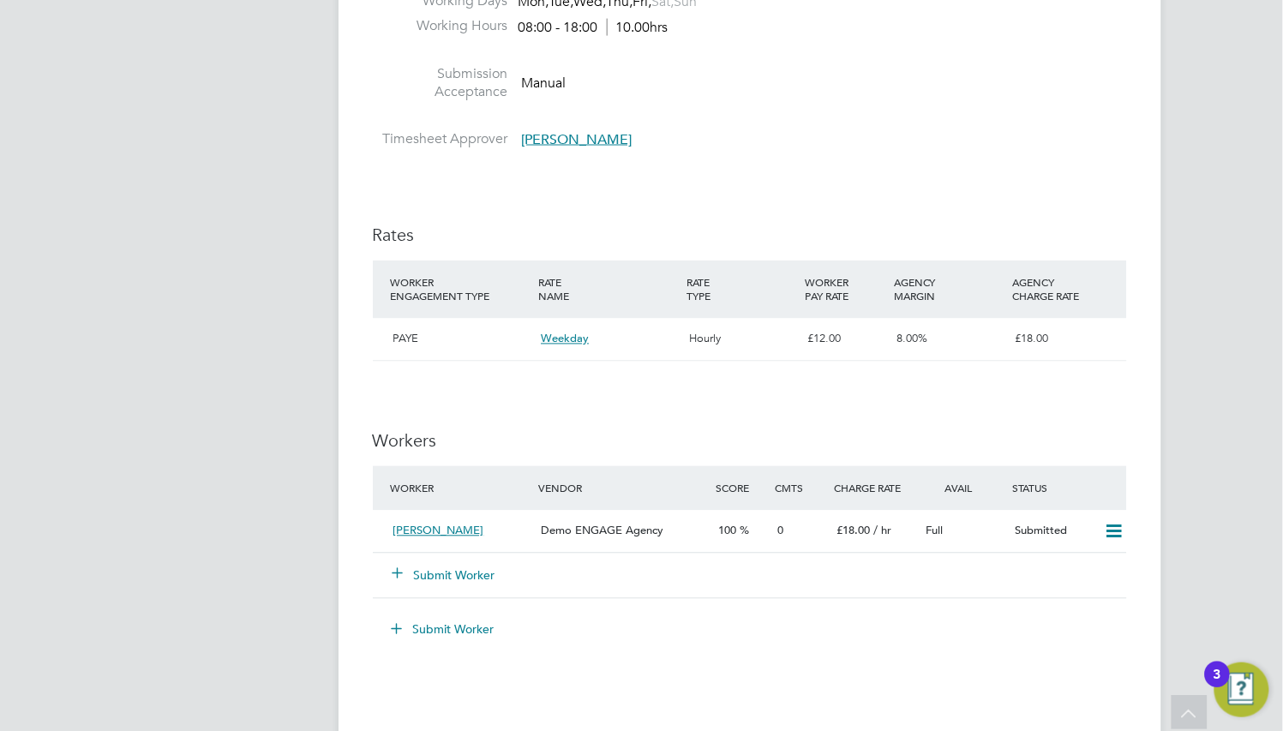
click at [545, 528] on span "Demo ENGAGE Agency" at bounding box center [602, 531] width 123 height 15
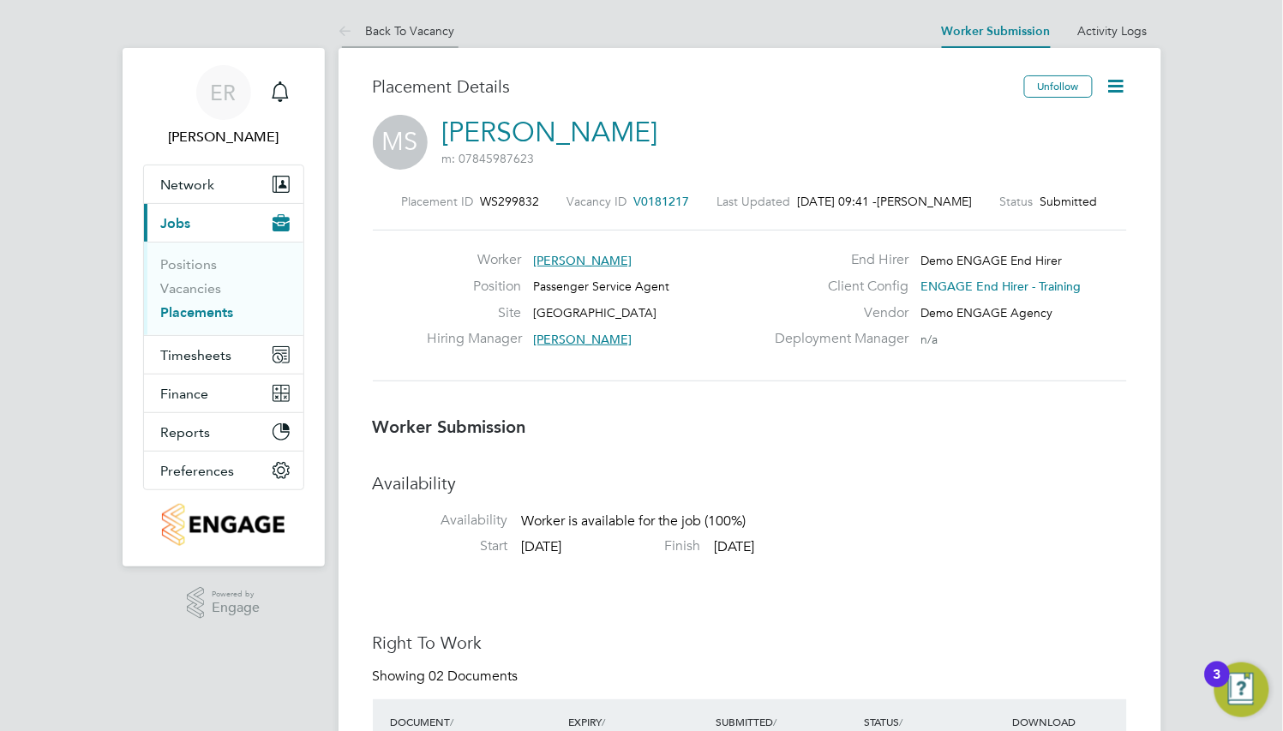
click at [362, 28] on link "Back To Vacancy" at bounding box center [397, 30] width 117 height 15
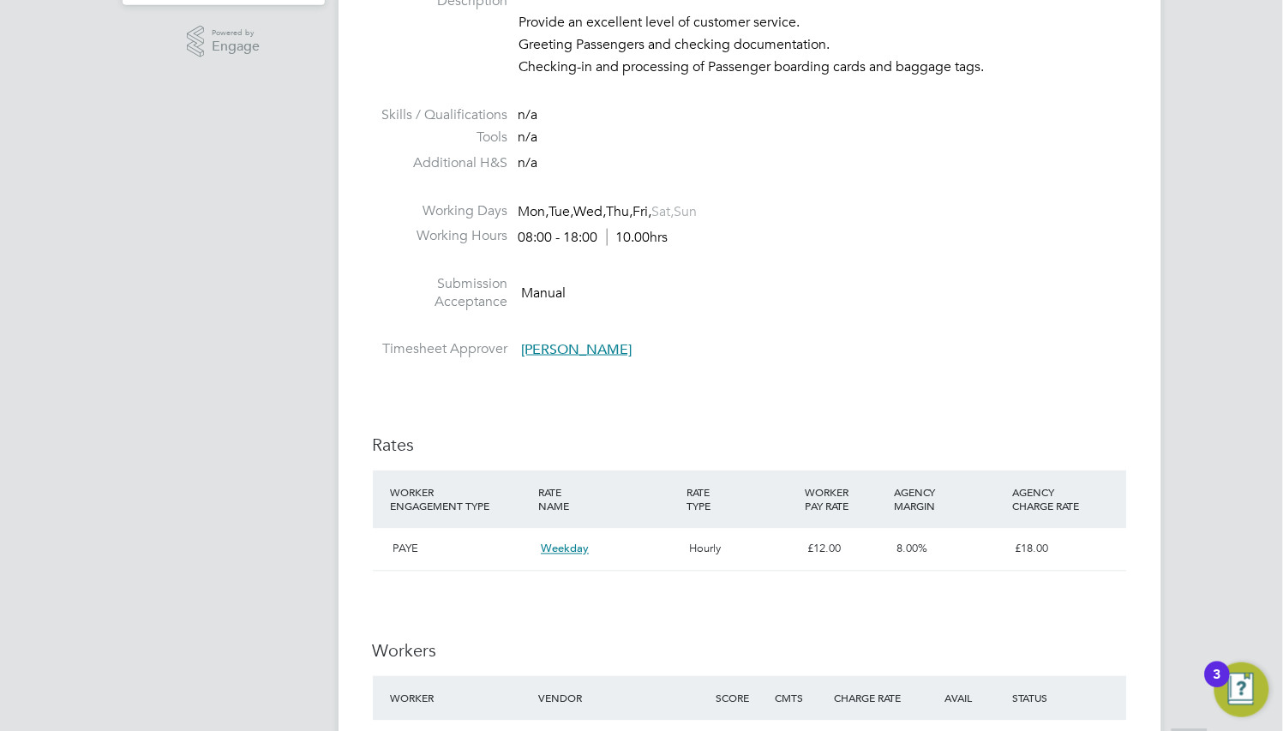
scroll to position [772, 0]
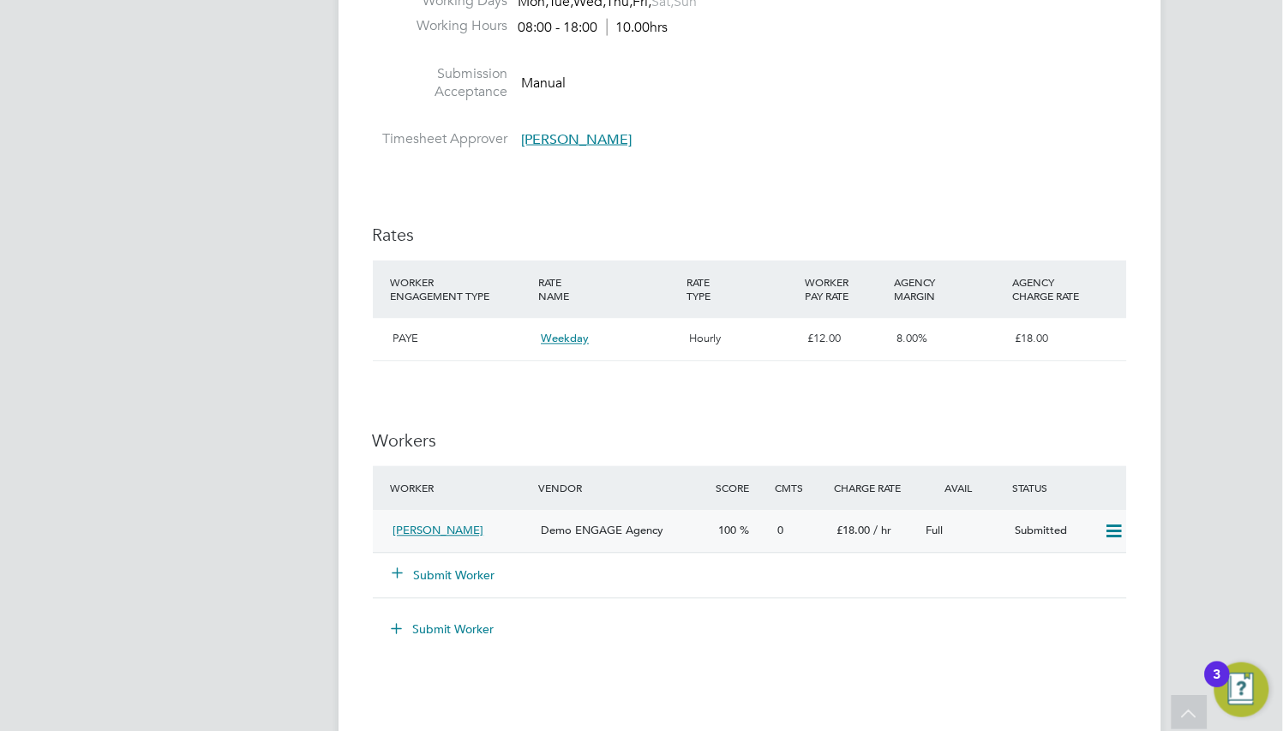
click at [515, 526] on div "[PERSON_NAME]" at bounding box center [461, 532] width 148 height 28
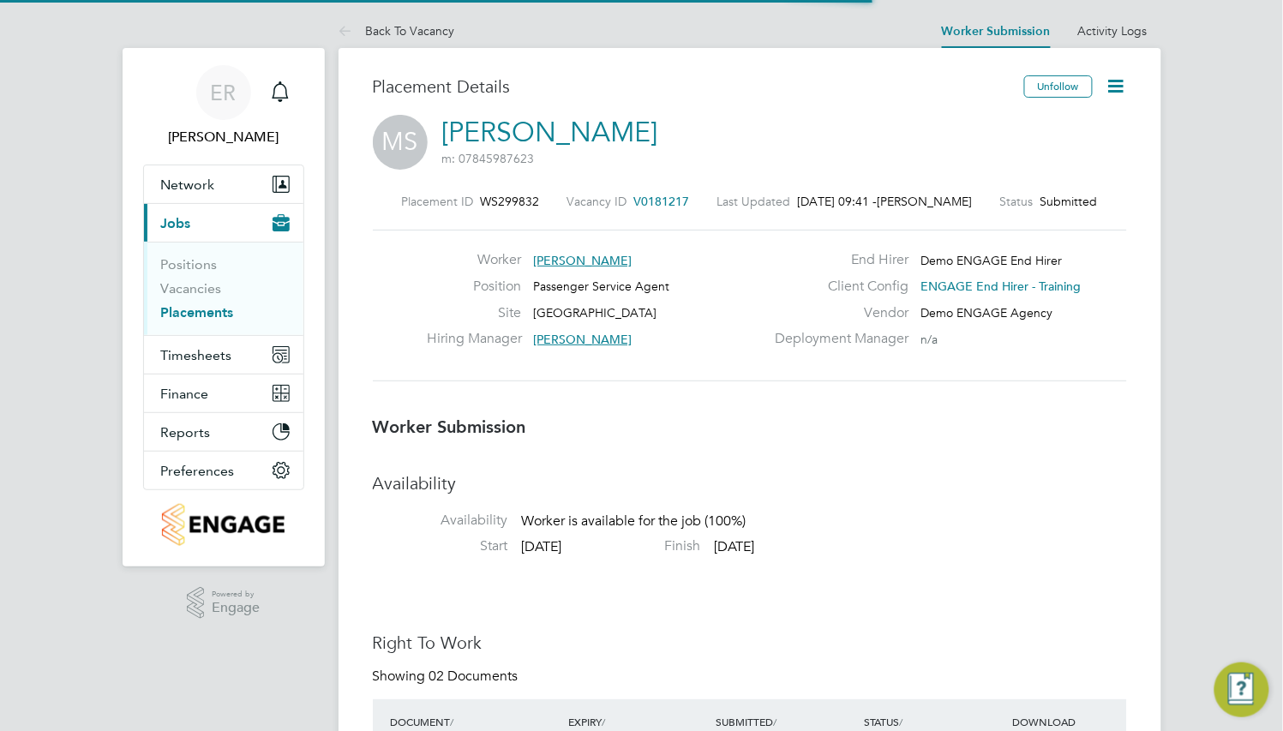
scroll to position [8, 8]
click at [1116, 87] on icon at bounding box center [1116, 85] width 21 height 21
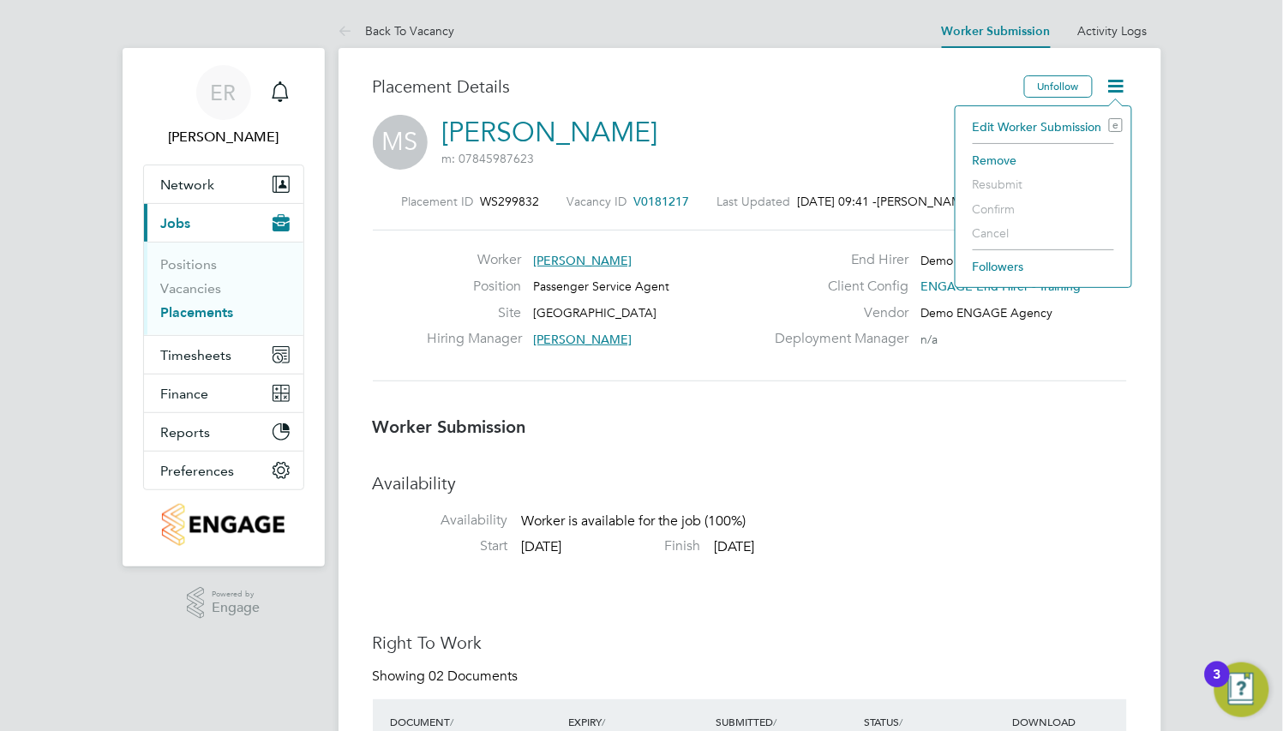
click at [1065, 125] on li "Edit Worker Submission e" at bounding box center [1044, 127] width 159 height 24
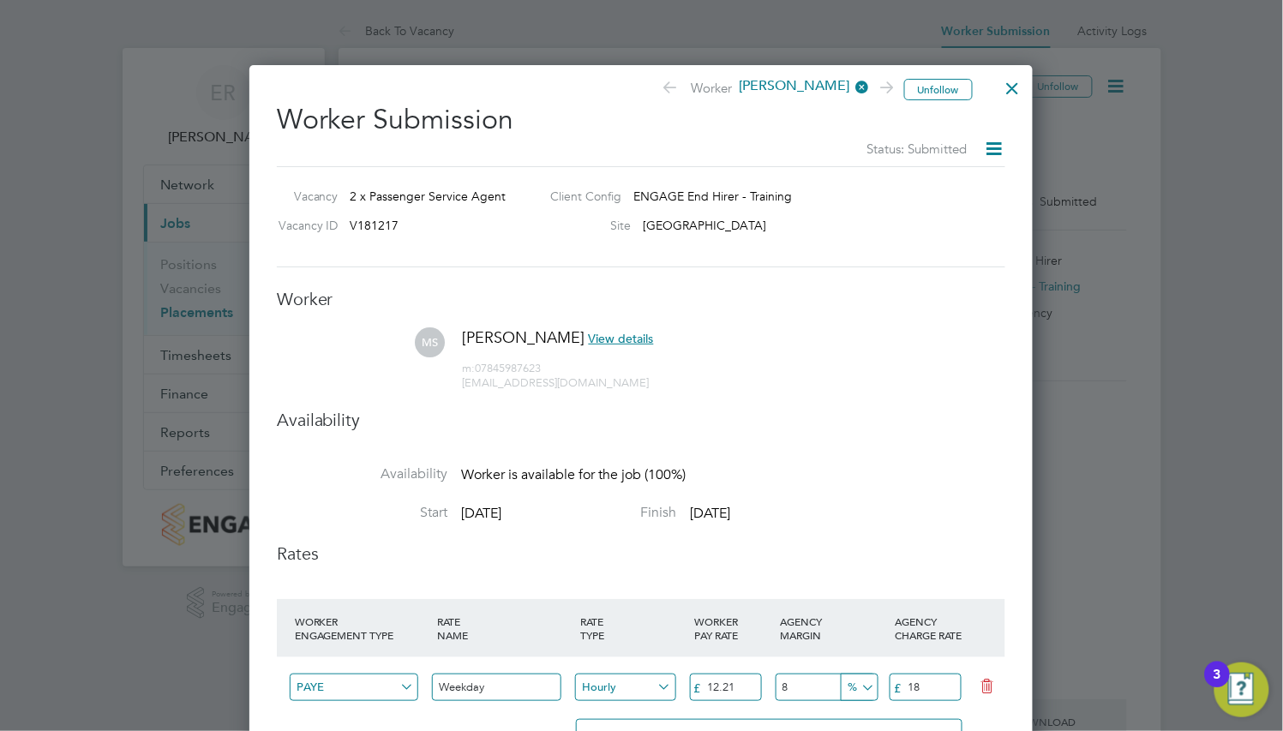
click at [1013, 89] on div at bounding box center [1013, 84] width 31 height 31
click at [1020, 93] on div at bounding box center [1013, 84] width 31 height 31
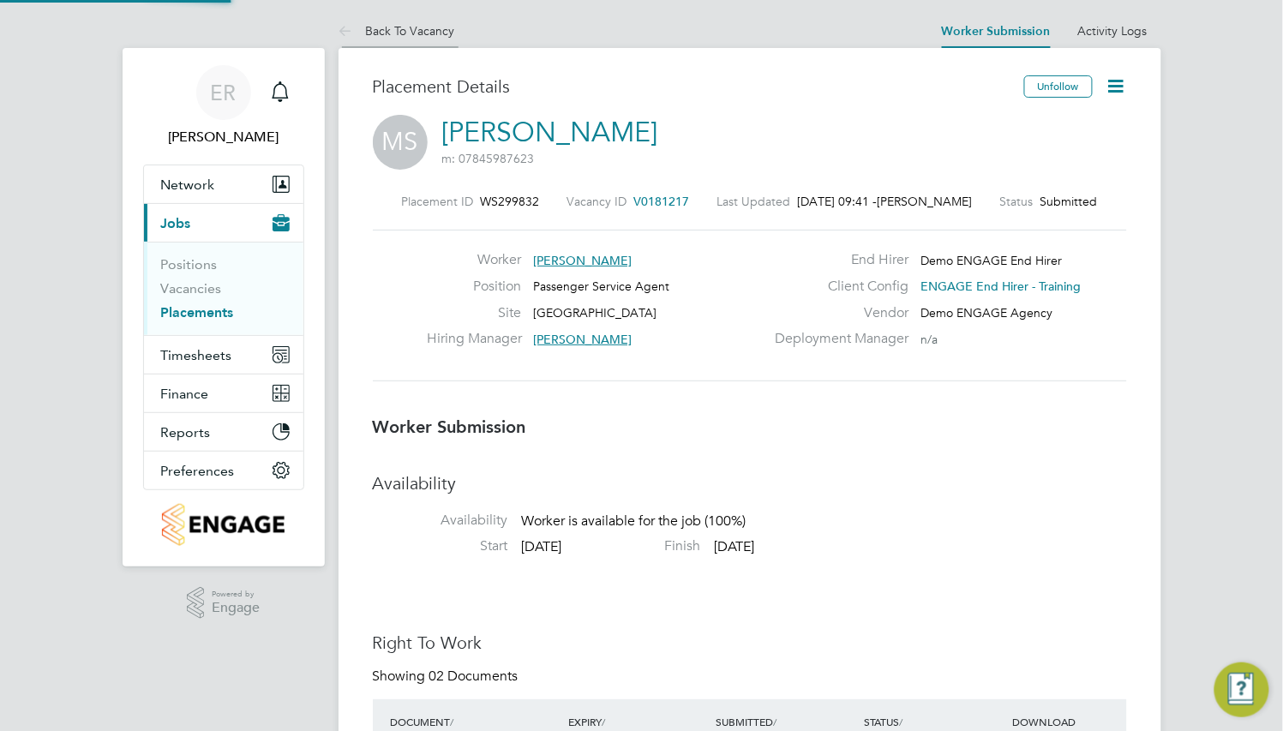
click at [384, 31] on link "Back To Vacancy" at bounding box center [397, 30] width 117 height 15
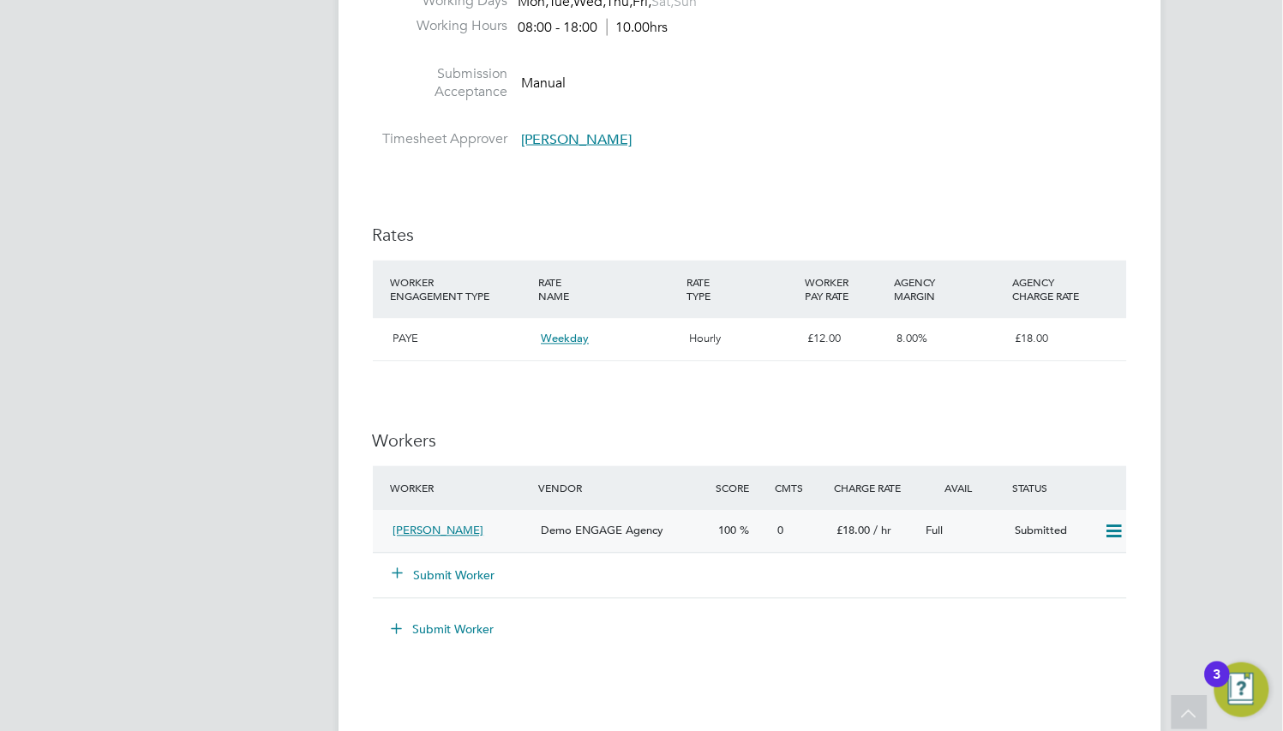
click at [507, 530] on div "[PERSON_NAME]" at bounding box center [461, 532] width 148 height 28
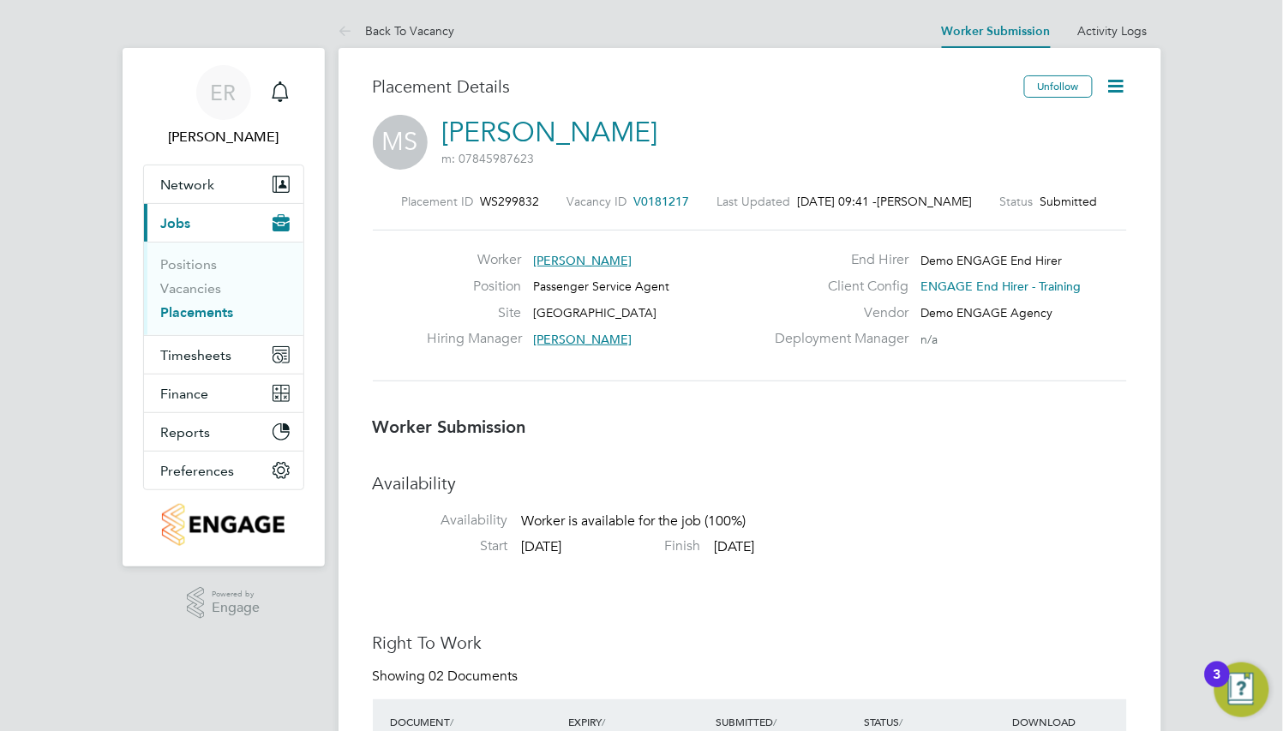
click at [1113, 83] on icon at bounding box center [1116, 85] width 21 height 21
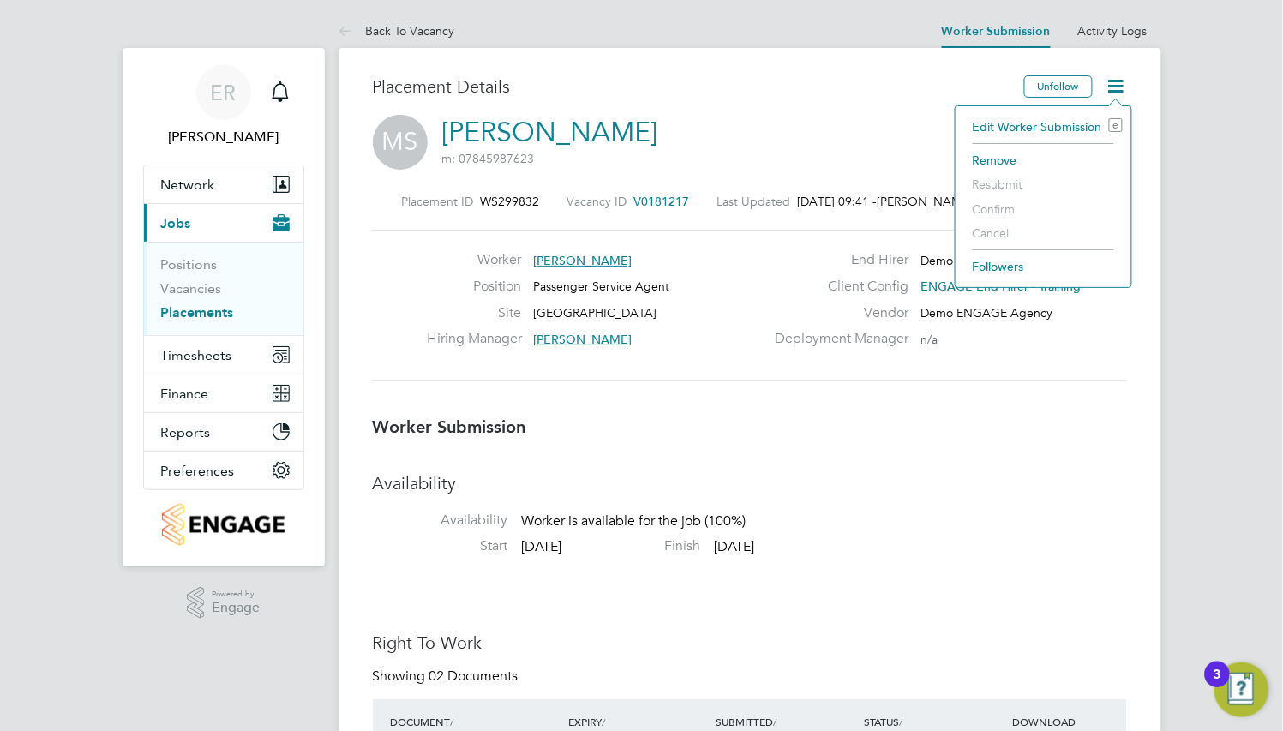
click at [1085, 125] on li "Edit Worker Submission e" at bounding box center [1044, 127] width 159 height 24
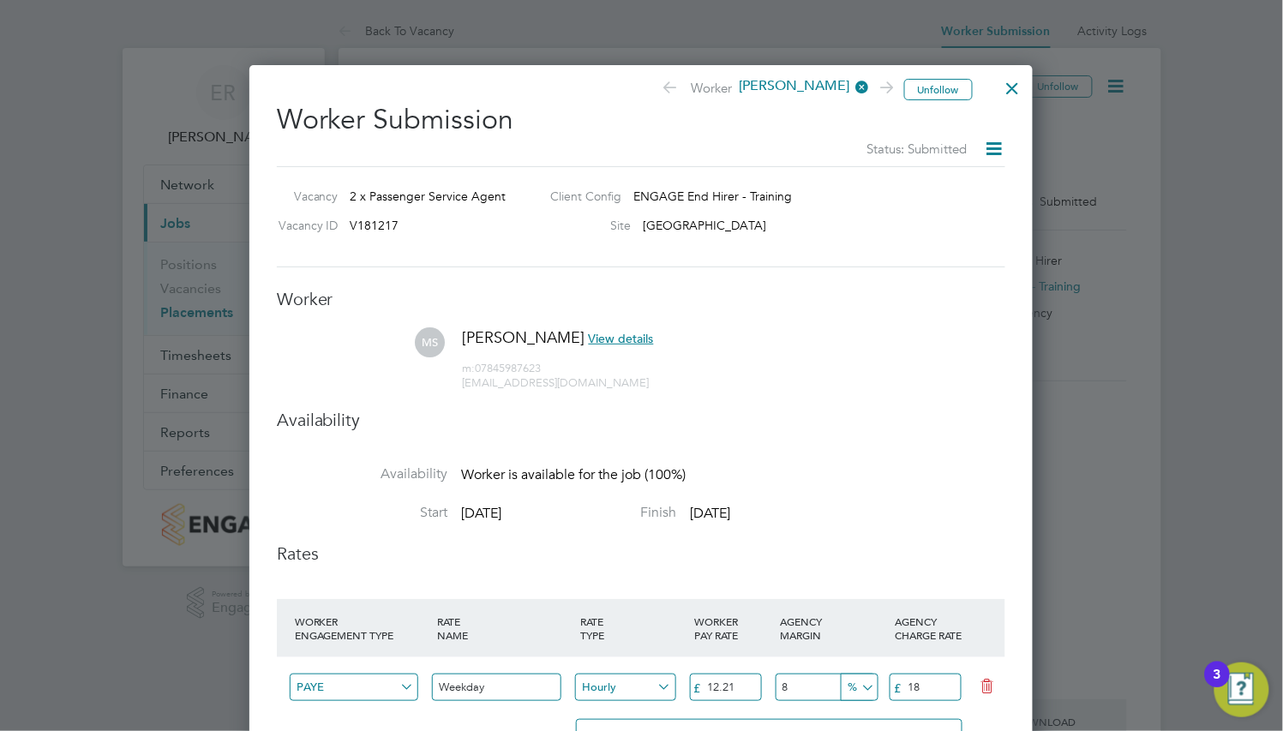
click at [1013, 90] on div at bounding box center [1013, 84] width 31 height 31
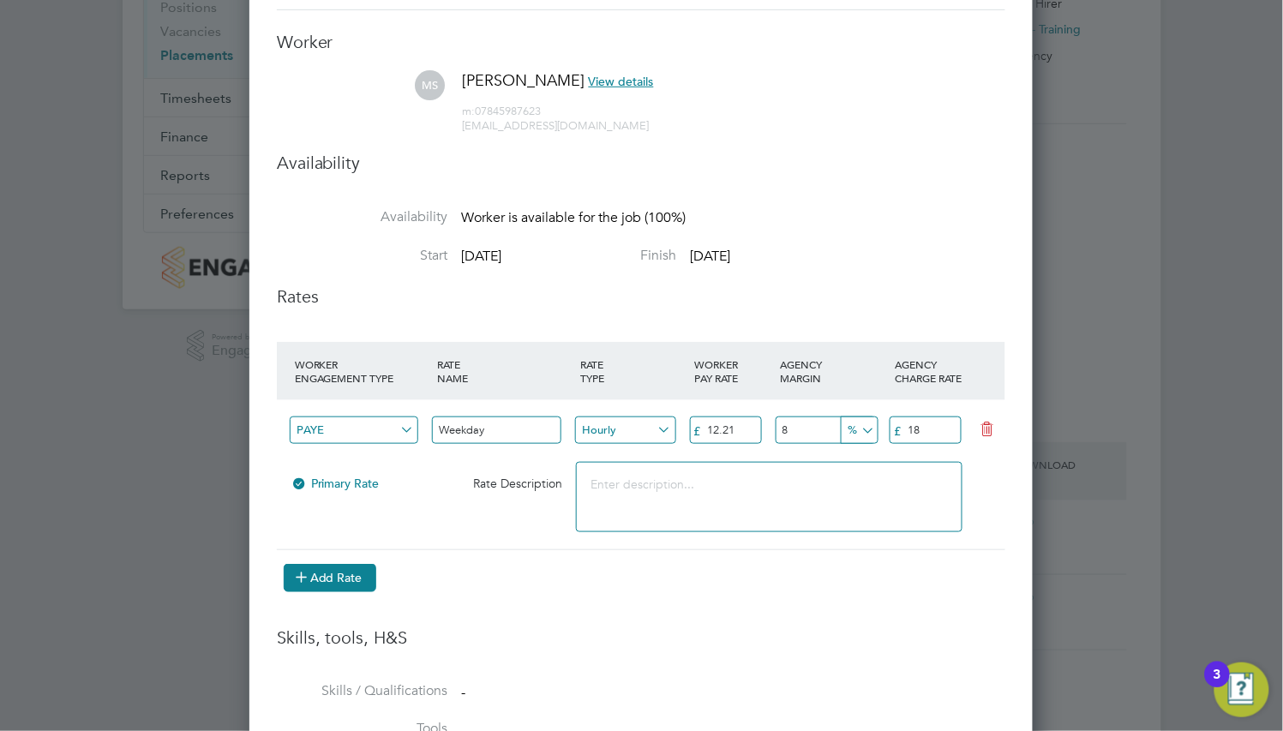
click at [362, 577] on button "Add Rate" at bounding box center [330, 577] width 93 height 27
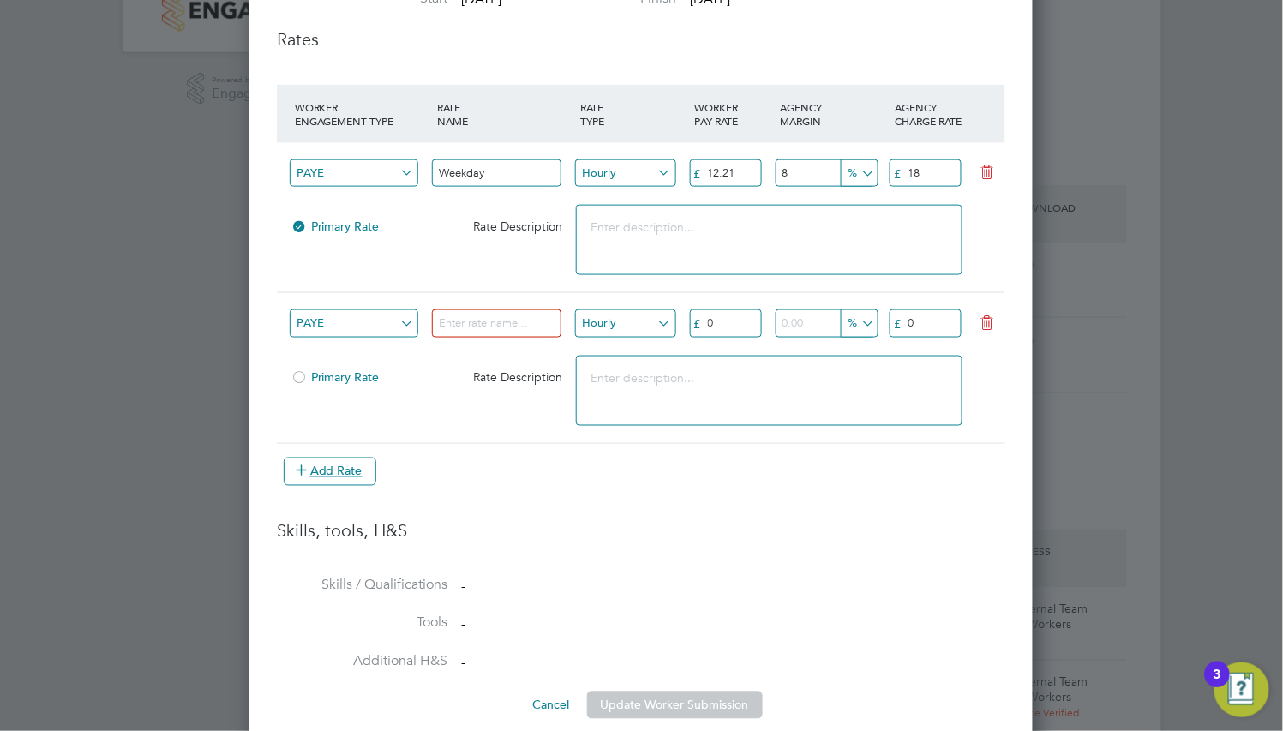
click at [384, 328] on input "PAYE" at bounding box center [354, 323] width 129 height 28
click at [401, 347] on li "PAYE" at bounding box center [381, 349] width 184 height 22
click at [479, 322] on input at bounding box center [496, 323] width 129 height 28
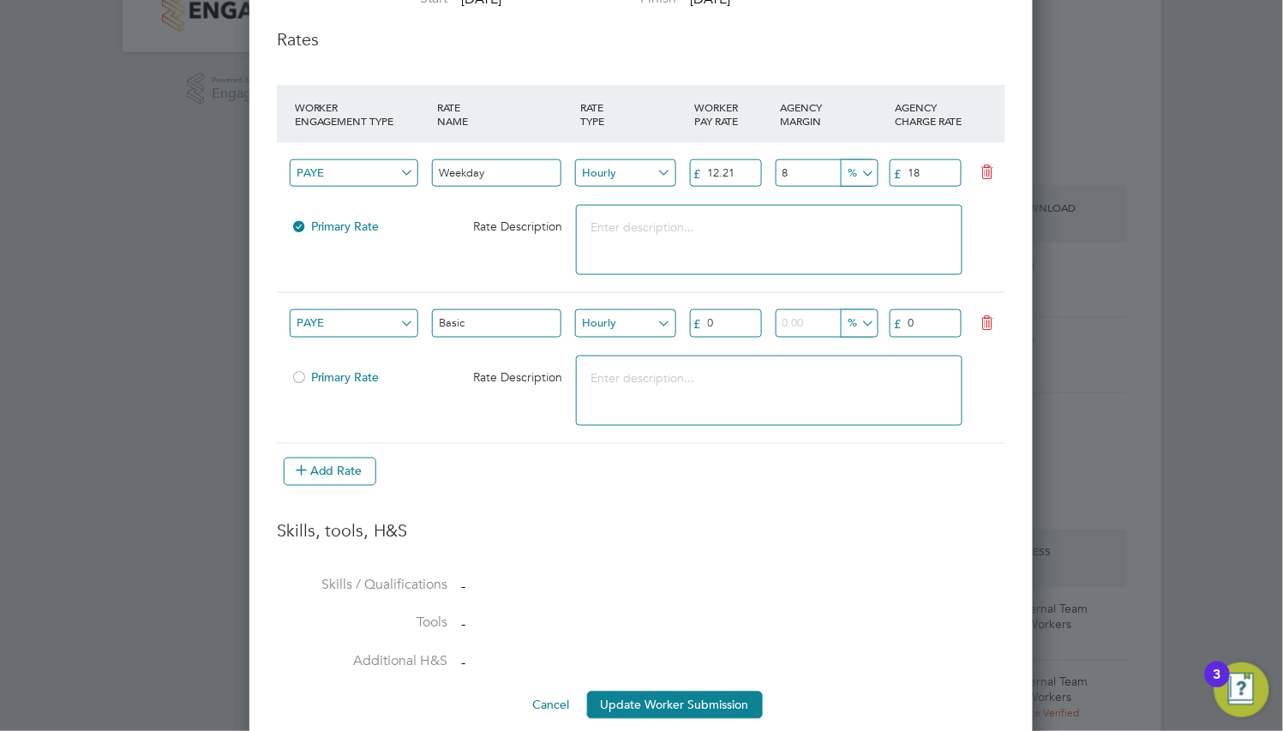
type input "Basic"
click at [484, 344] on div "Basic" at bounding box center [504, 328] width 143 height 42
click at [639, 322] on input "Hourly" at bounding box center [625, 323] width 100 height 28
click at [729, 327] on input "0" at bounding box center [726, 323] width 72 height 28
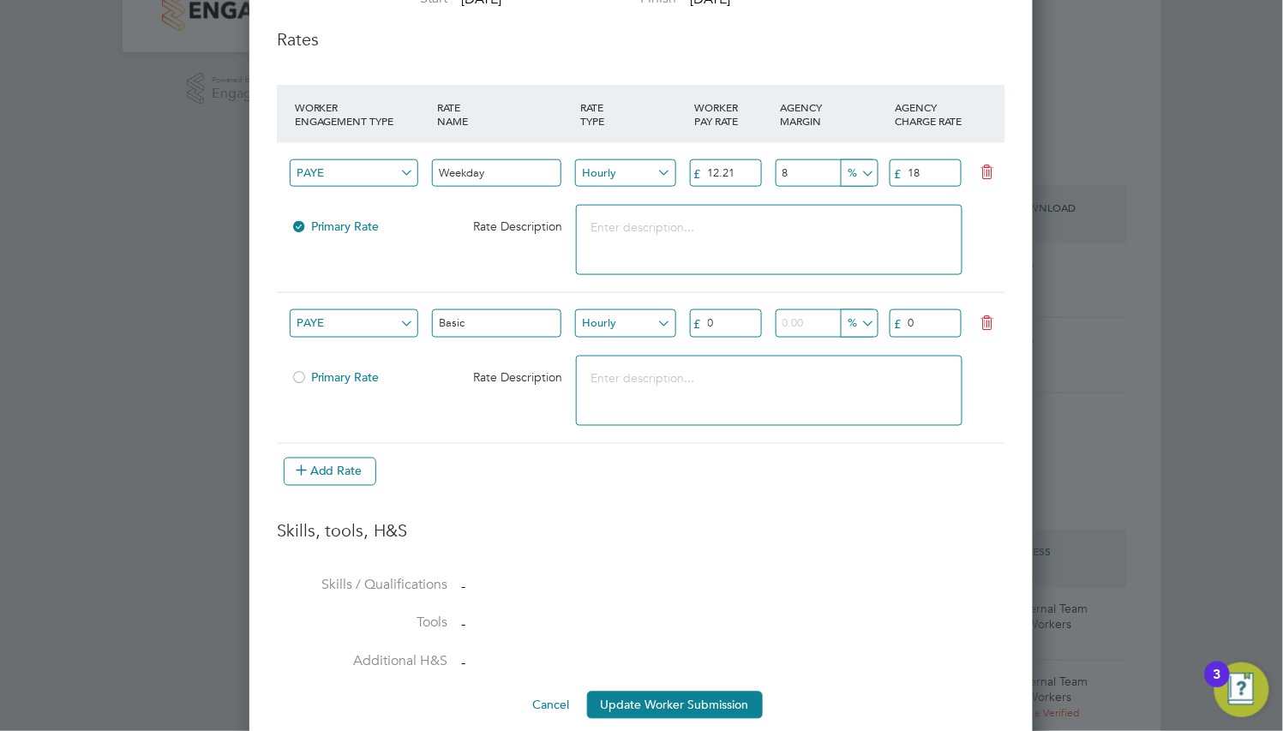
click at [729, 327] on input "0" at bounding box center [726, 323] width 72 height 28
type input "18"
click at [791, 322] on input "number" at bounding box center [826, 323] width 100 height 28
type input "10"
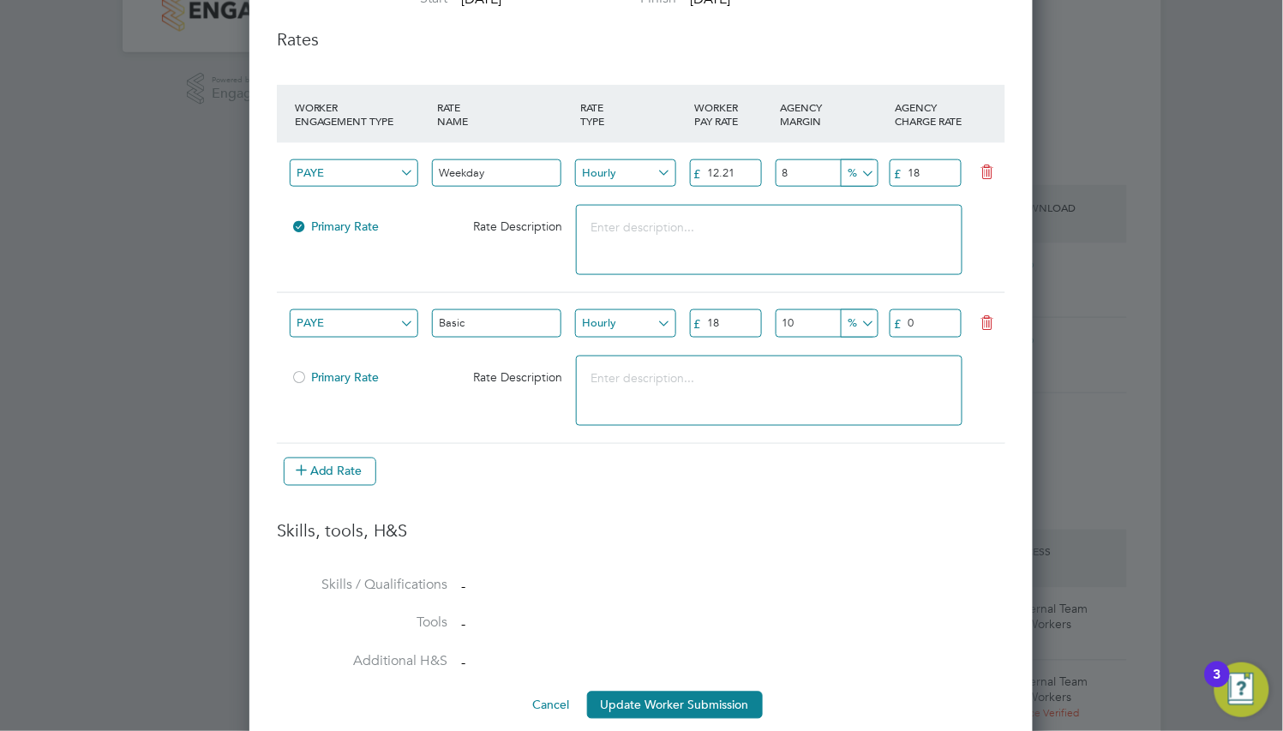
click at [863, 322] on input "%" at bounding box center [860, 323] width 38 height 28
click at [922, 319] on input "0" at bounding box center [926, 323] width 72 height 28
type input "20"
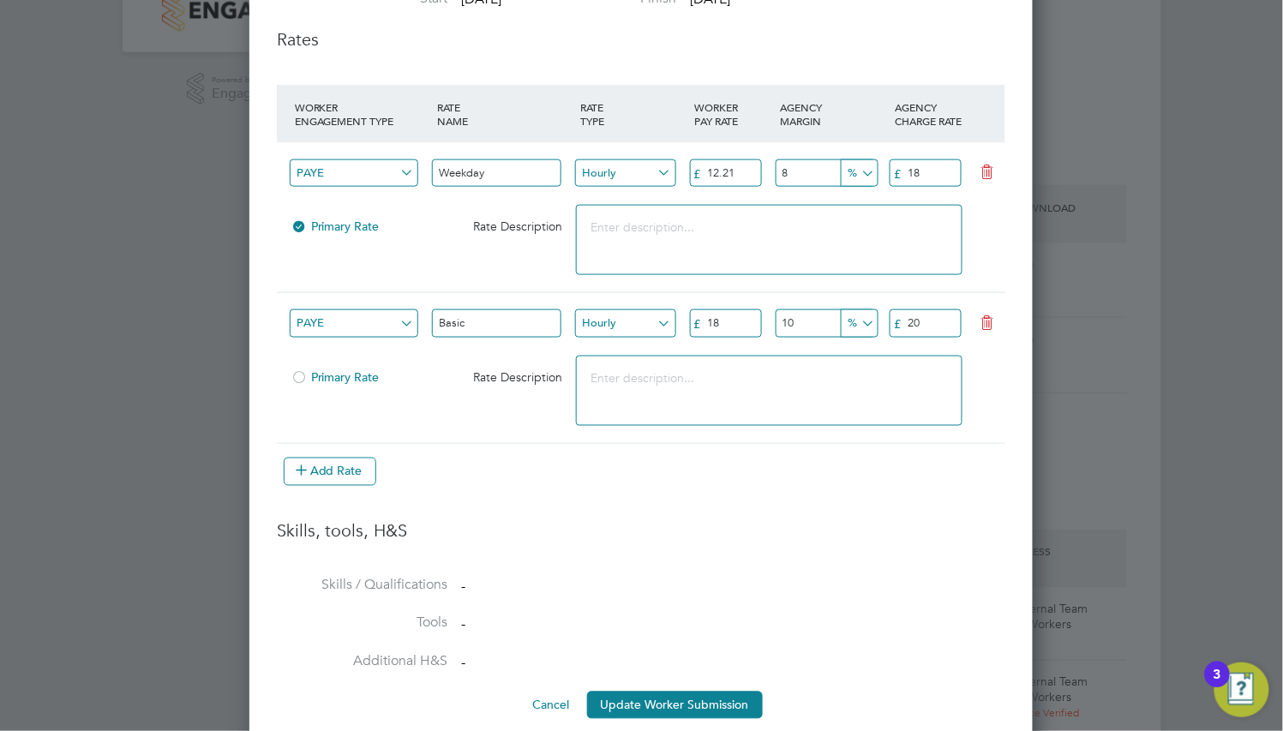
click at [819, 378] on textarea at bounding box center [769, 391] width 387 height 70
paste textarea "Only used for standard workers"
type textarea "Only used for standard workers"
click at [808, 350] on div "PAYE Basic Hourly £ 18 10 % £ 20" at bounding box center [641, 323] width 729 height 63
click at [313, 468] on button "Add Rate" at bounding box center [330, 471] width 93 height 27
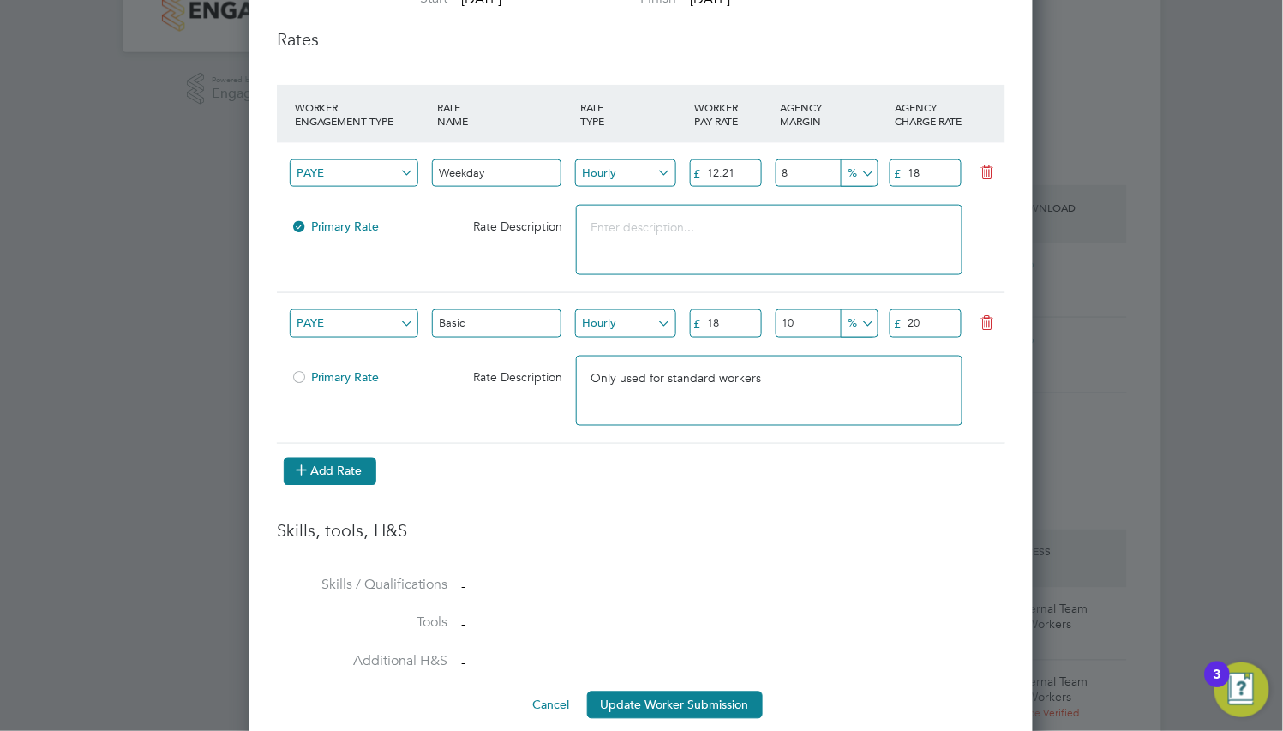
scroll to position [1355, 784]
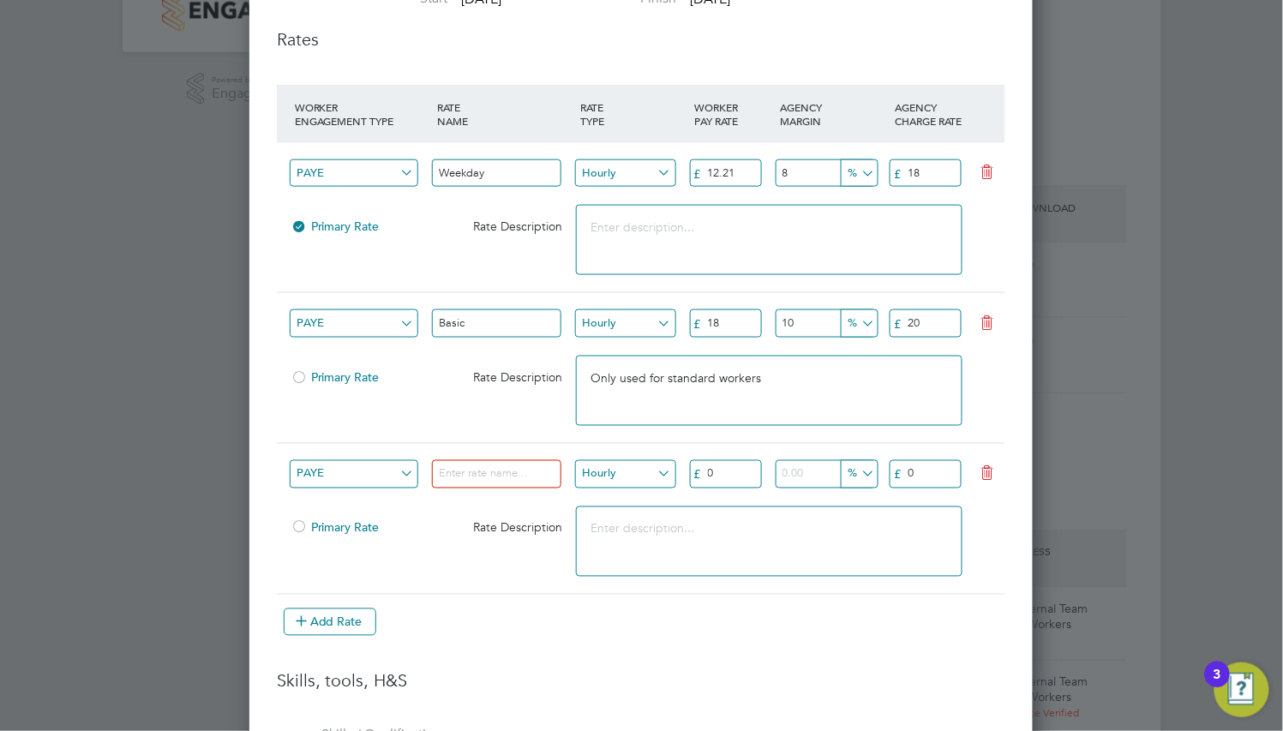
click at [480, 472] on input at bounding box center [496, 474] width 129 height 28
type input "Overtime"
click at [724, 475] on input "0" at bounding box center [726, 474] width 72 height 28
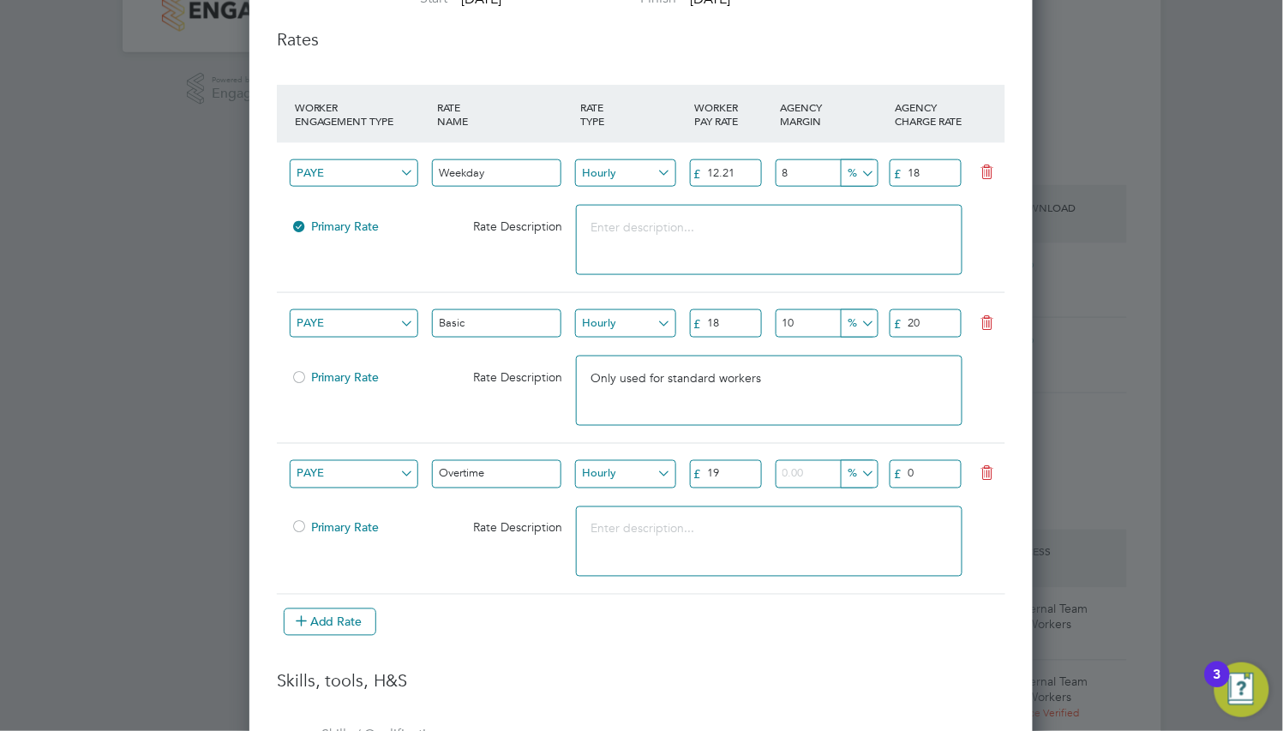
drag, startPoint x: 724, startPoint y: 475, endPoint x: 710, endPoint y: 475, distance: 14.6
click at [710, 475] on input "19" at bounding box center [726, 474] width 72 height 28
type input "20"
click at [826, 477] on input "number" at bounding box center [826, 474] width 100 height 28
type input "10"
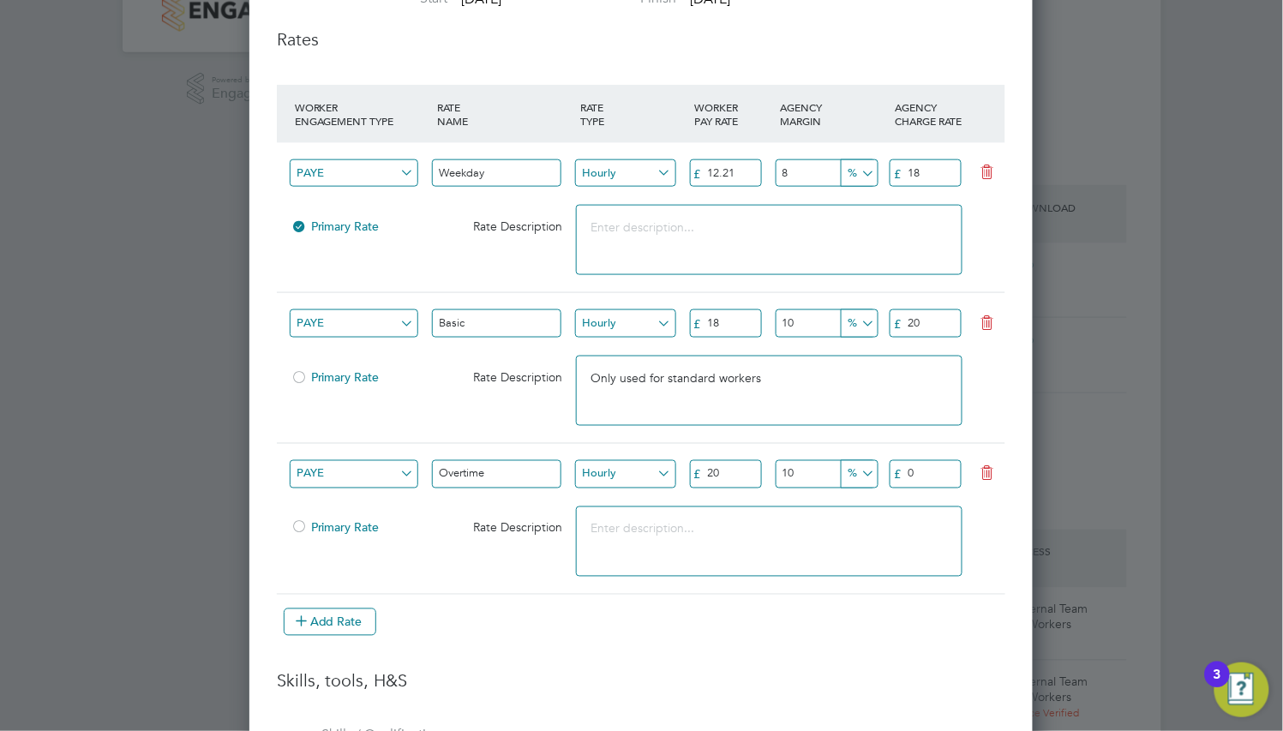
click at [943, 479] on input "0" at bounding box center [926, 474] width 72 height 28
type input "23"
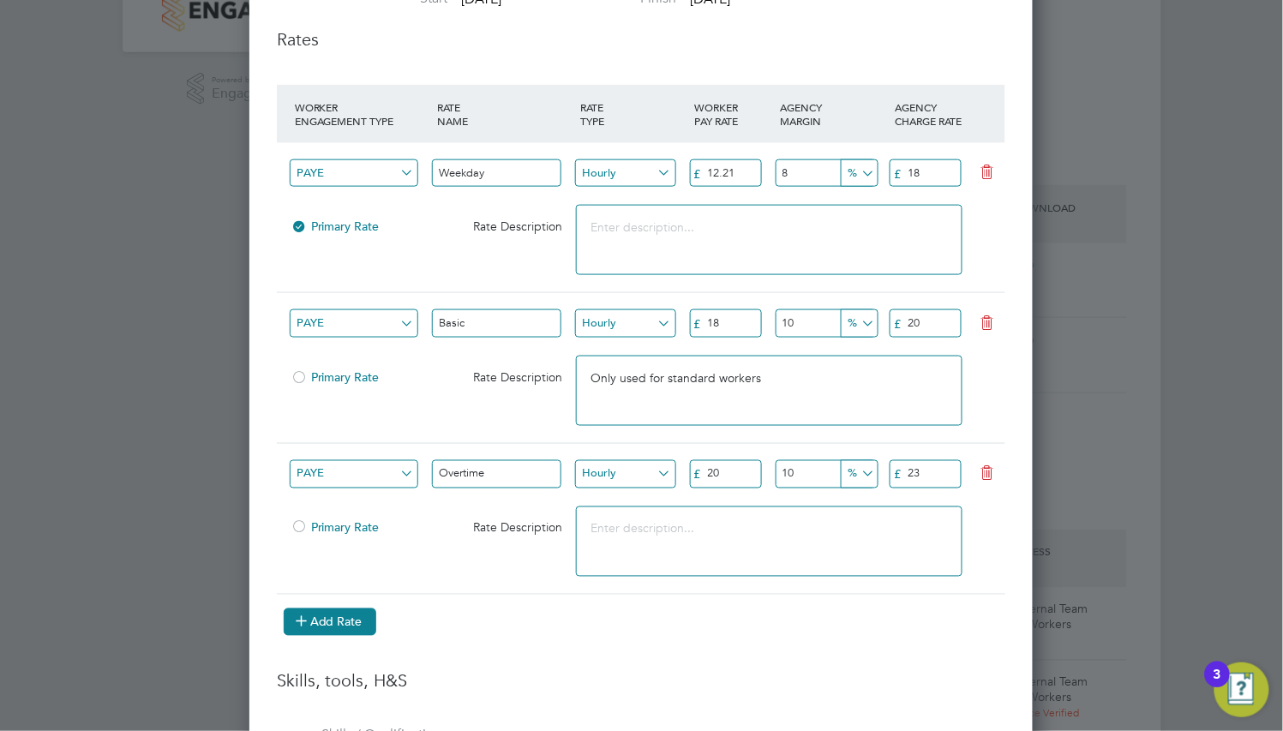
click at [330, 627] on button "Add Rate" at bounding box center [330, 622] width 93 height 27
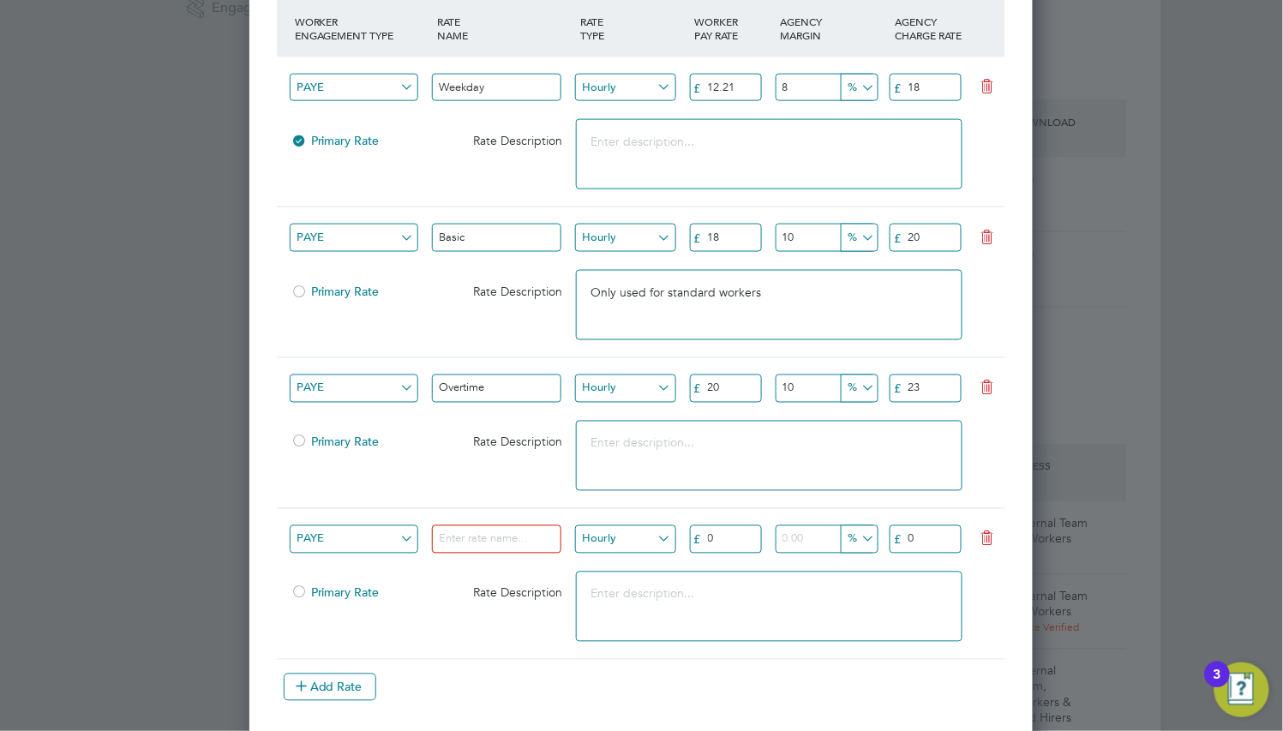
scroll to position [597, 0]
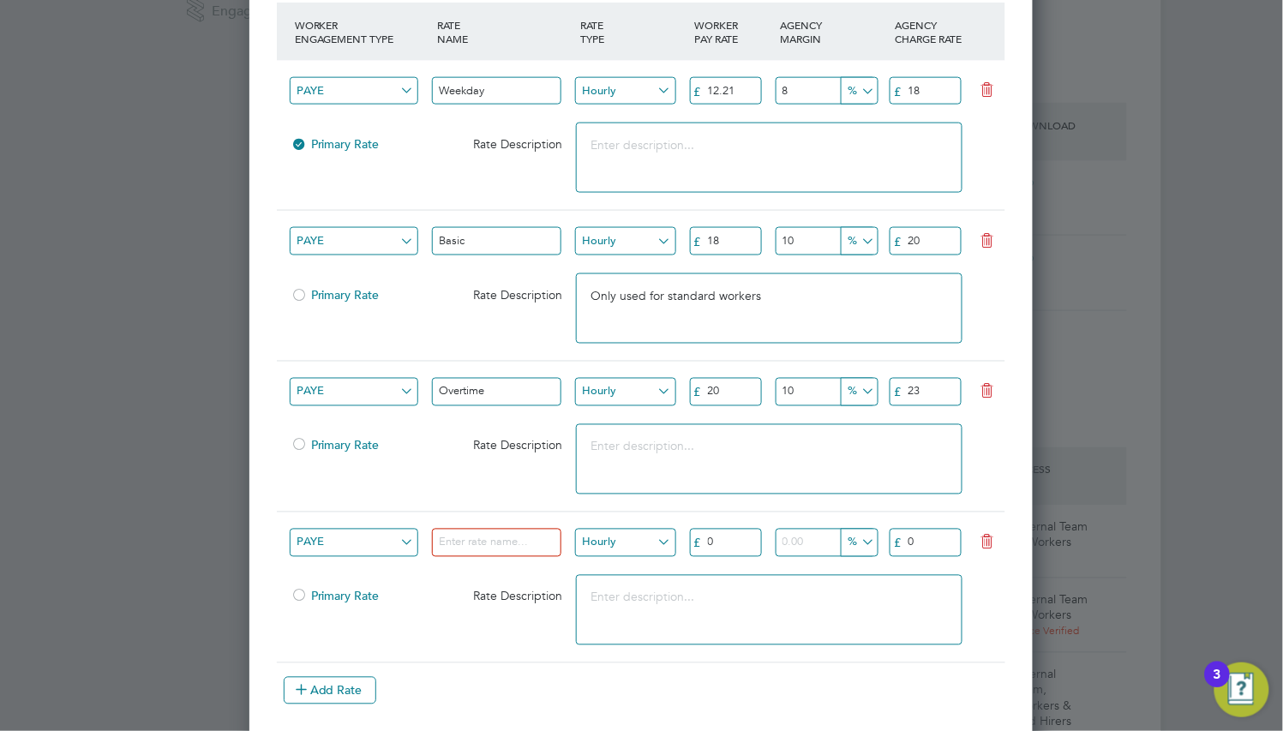
drag, startPoint x: 471, startPoint y: 495, endPoint x: 484, endPoint y: 459, distance: 38.2
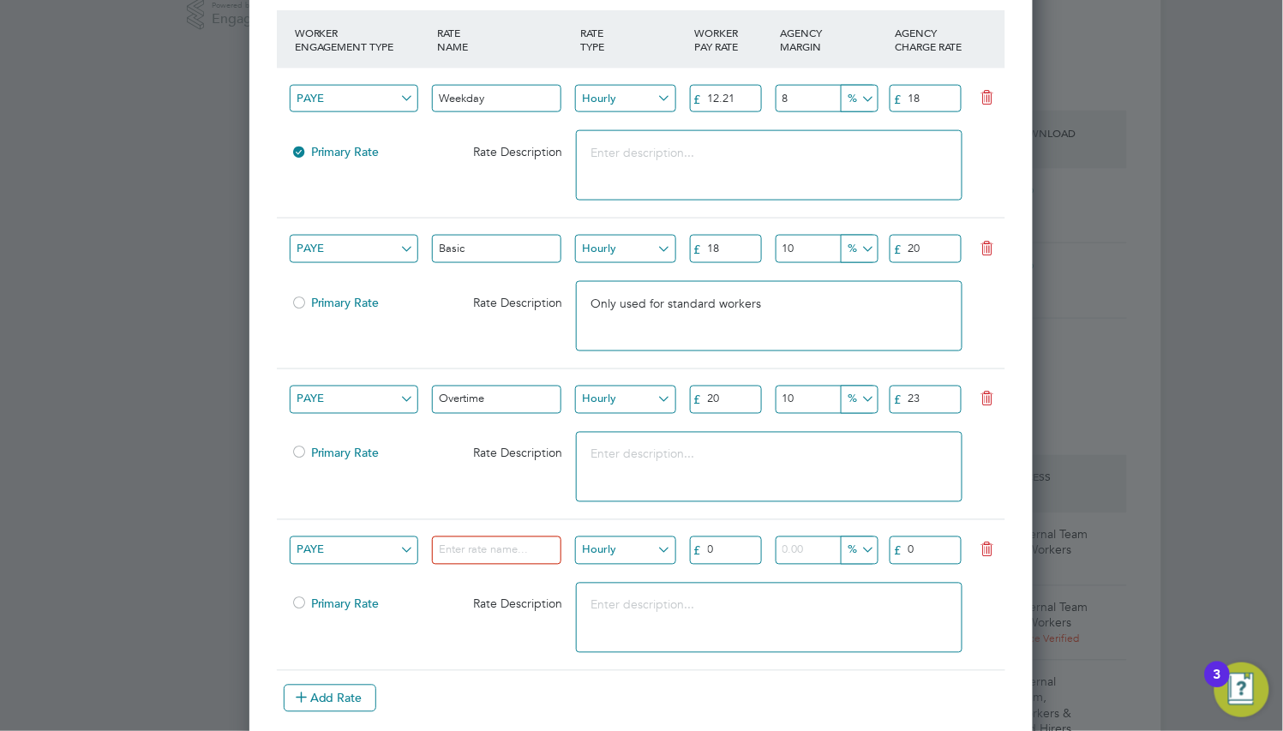
scroll to position [586, 0]
drag, startPoint x: 486, startPoint y: 480, endPoint x: 491, endPoint y: 467, distance: 13.9
click at [473, 562] on input at bounding box center [496, 553] width 129 height 28
type input "Bank Holiday"
click at [757, 550] on input "0" at bounding box center [726, 553] width 72 height 28
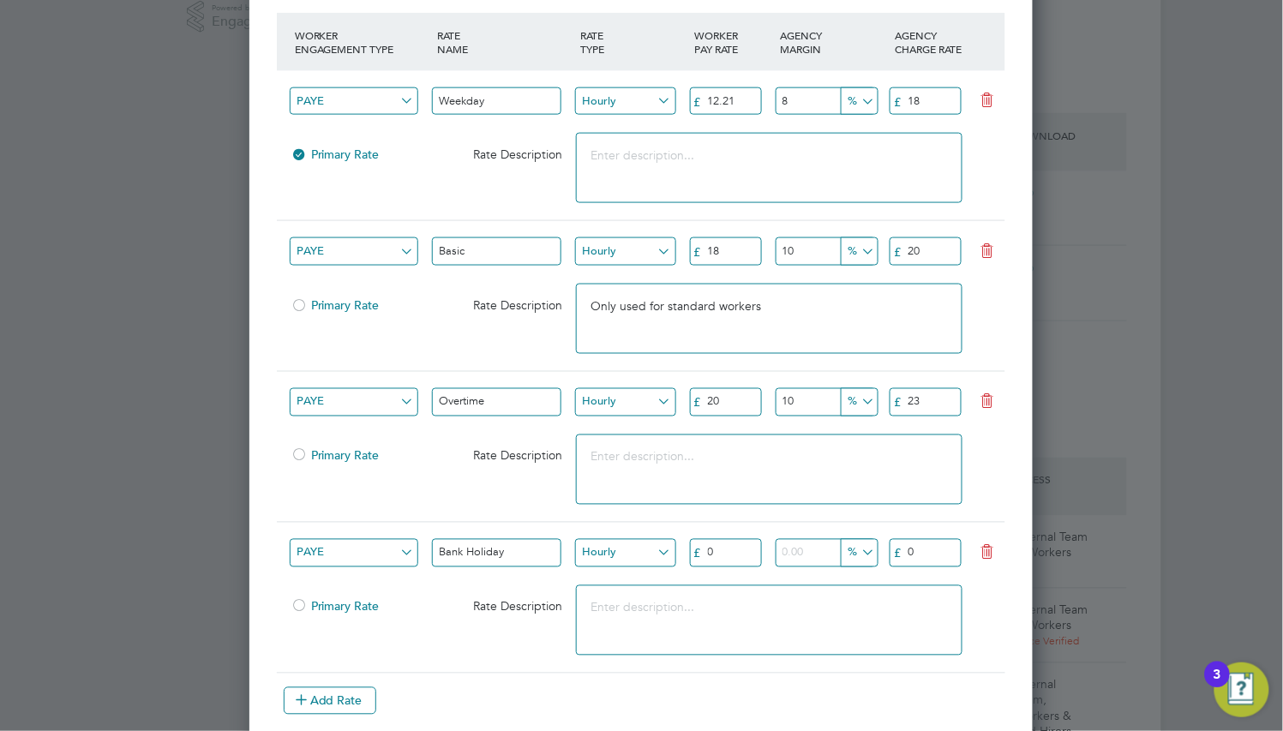
click at [740, 550] on input "0" at bounding box center [726, 553] width 72 height 28
type input "21"
click at [948, 546] on input "0" at bounding box center [926, 553] width 72 height 28
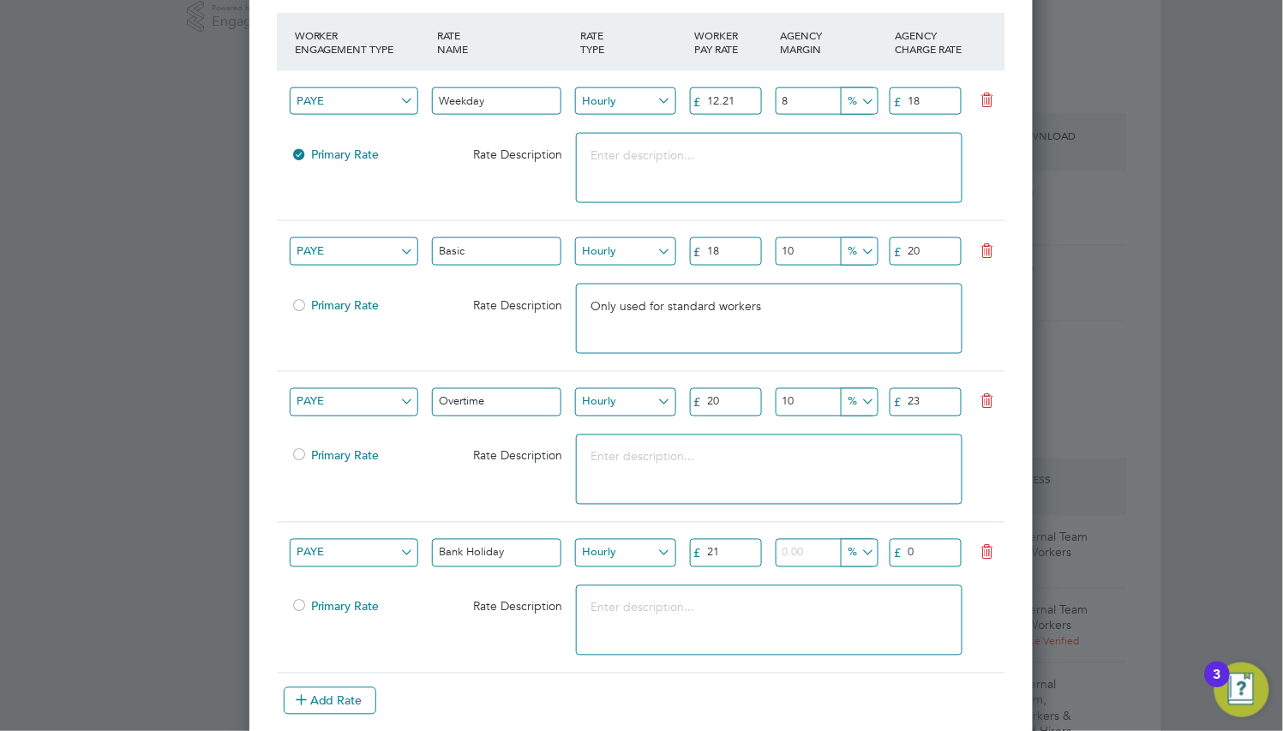
click at [948, 546] on input "0" at bounding box center [926, 553] width 72 height 28
click at [947, 546] on input "0" at bounding box center [926, 553] width 72 height 28
type input "24"
click at [814, 610] on textarea at bounding box center [769, 621] width 387 height 70
type textarea "Only used for Bank Holidays"
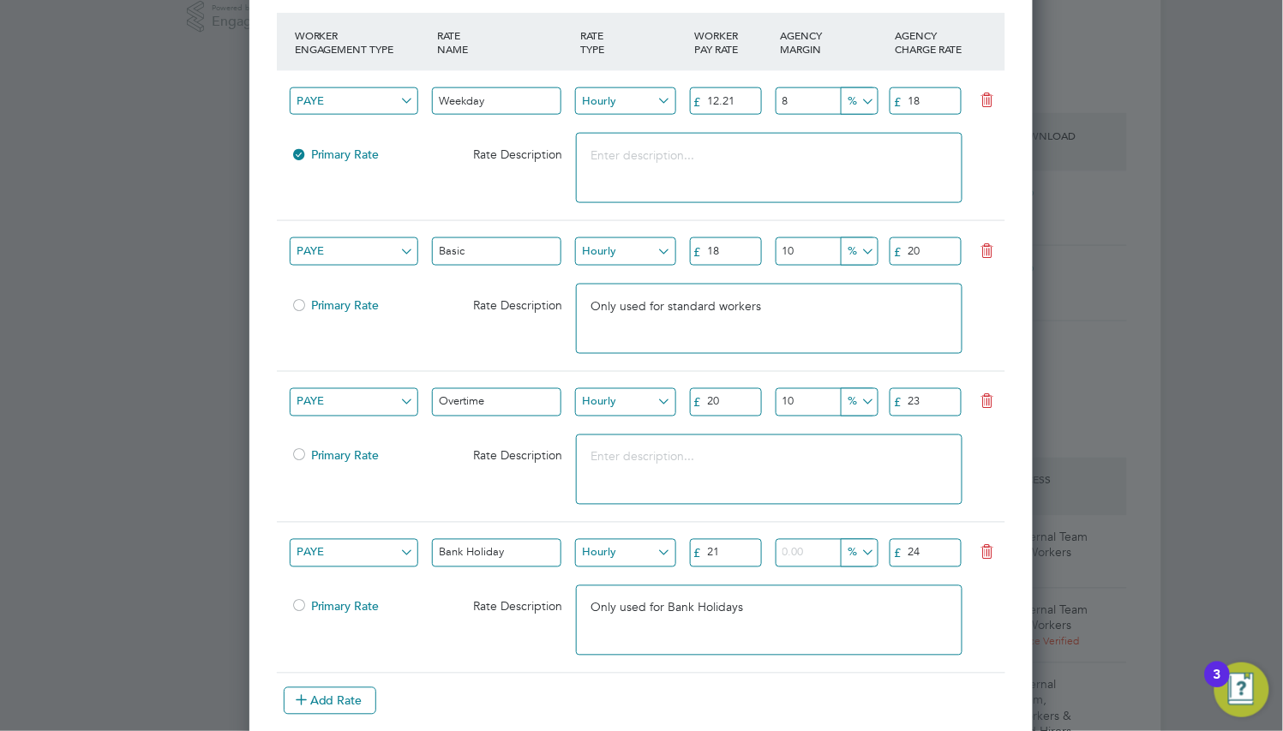
click at [630, 460] on textarea at bounding box center [769, 470] width 387 height 70
type textarea "Only used when more than 40 hours a week has been worked"
click at [358, 701] on button "Add Rate" at bounding box center [330, 701] width 93 height 27
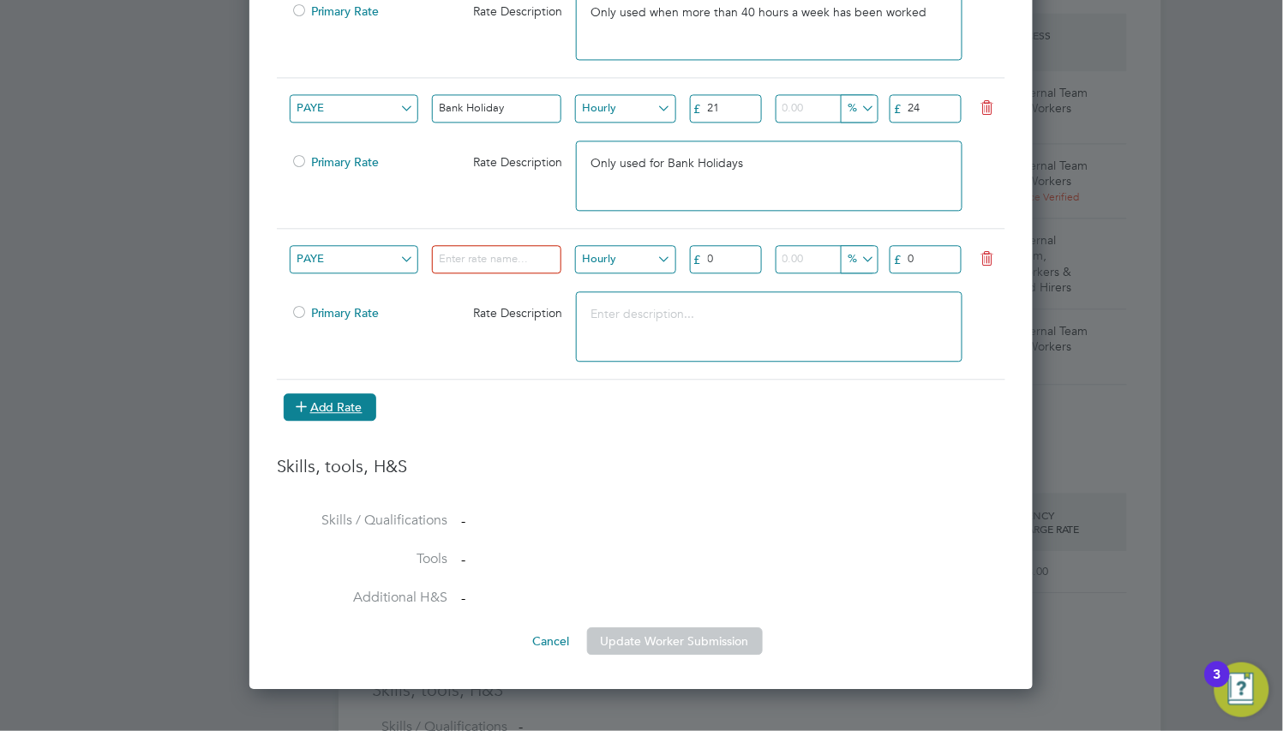
scroll to position [1101, 0]
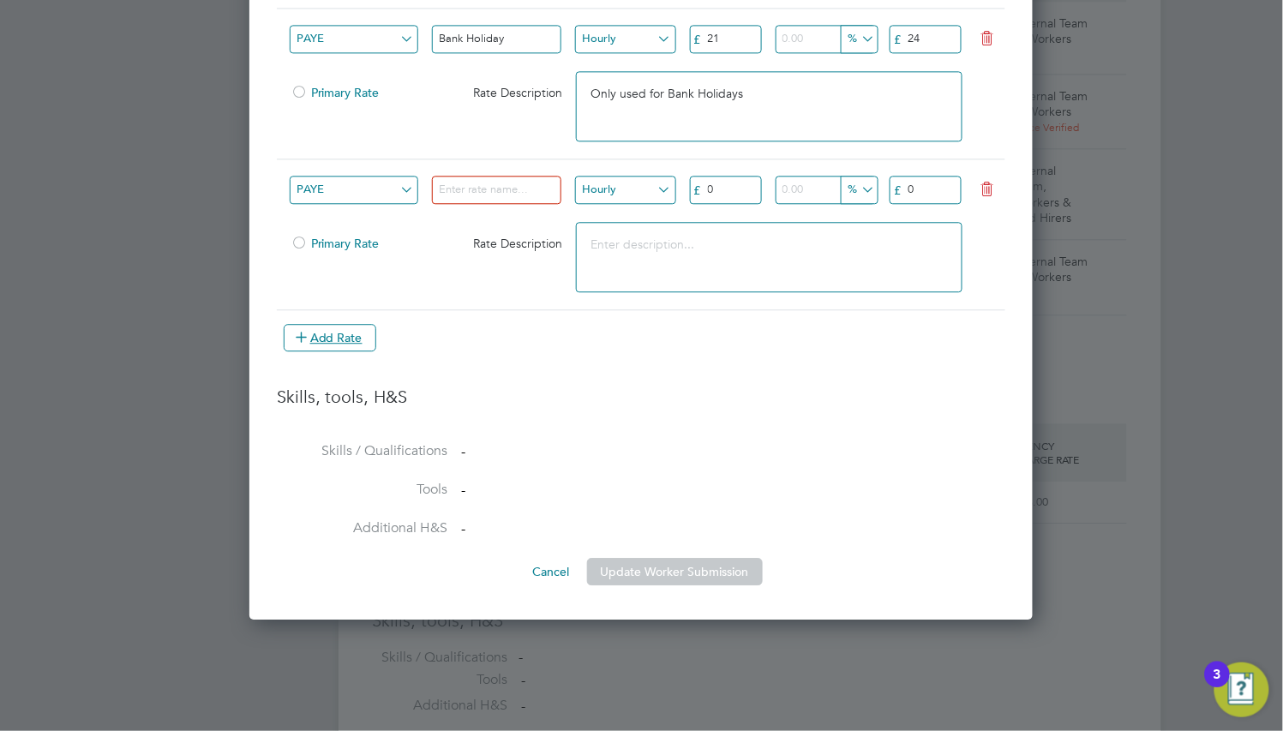
click at [525, 193] on input at bounding box center [496, 190] width 129 height 28
type input "Sick"
click at [516, 210] on div "Sick" at bounding box center [504, 194] width 143 height 42
click at [382, 192] on input "PAYE" at bounding box center [354, 190] width 129 height 28
click at [391, 214] on li "PAYE" at bounding box center [381, 217] width 184 height 22
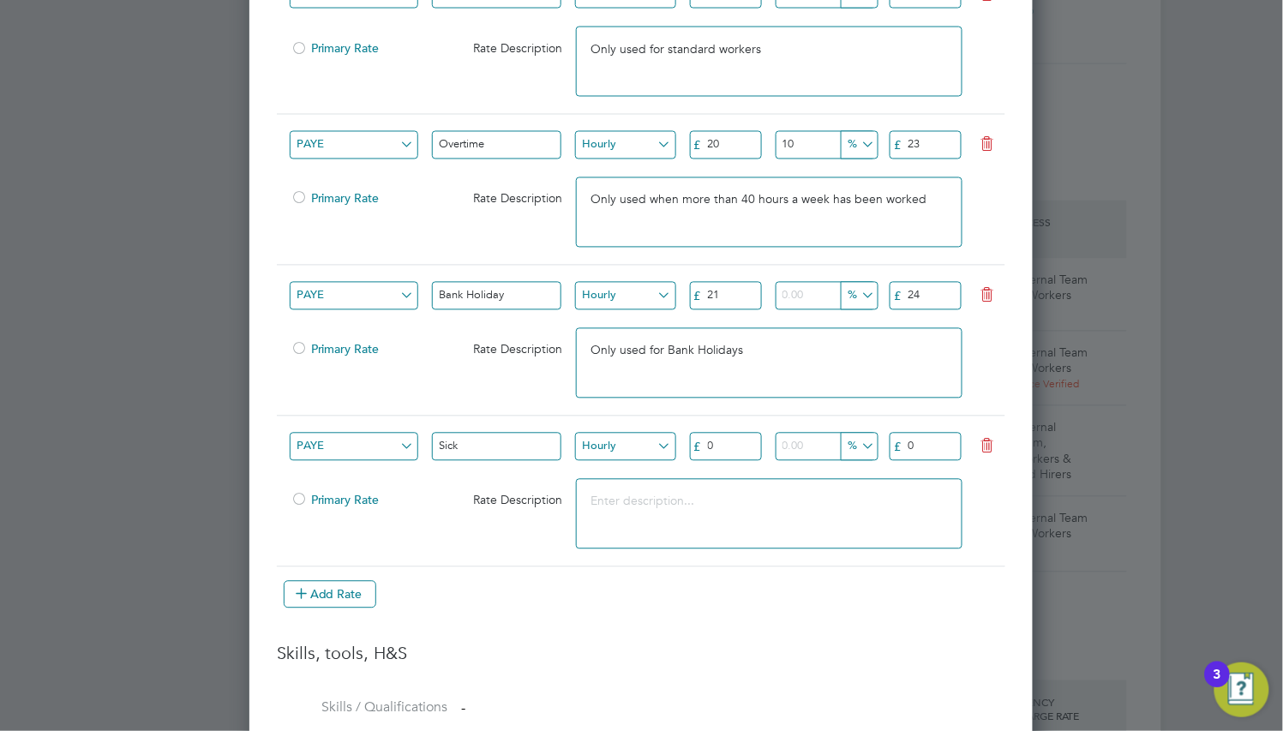
scroll to position [586, 0]
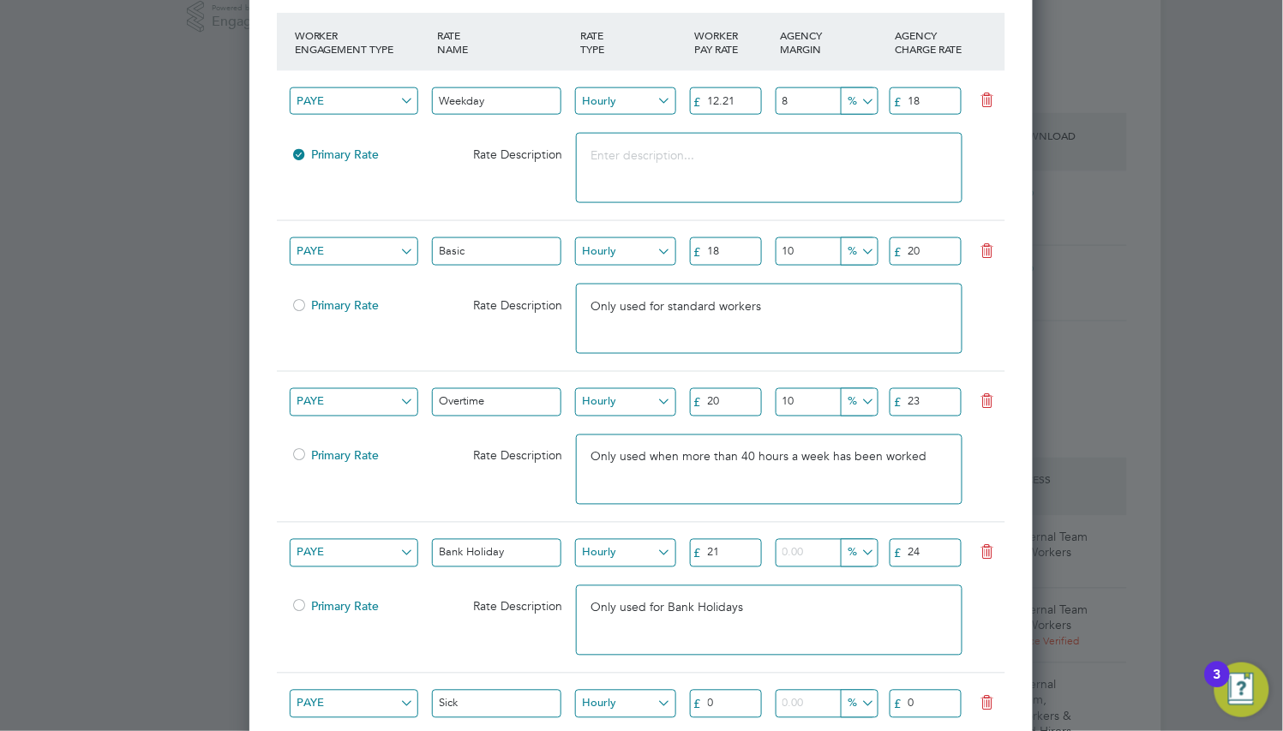
click at [301, 301] on div at bounding box center [299, 307] width 17 height 13
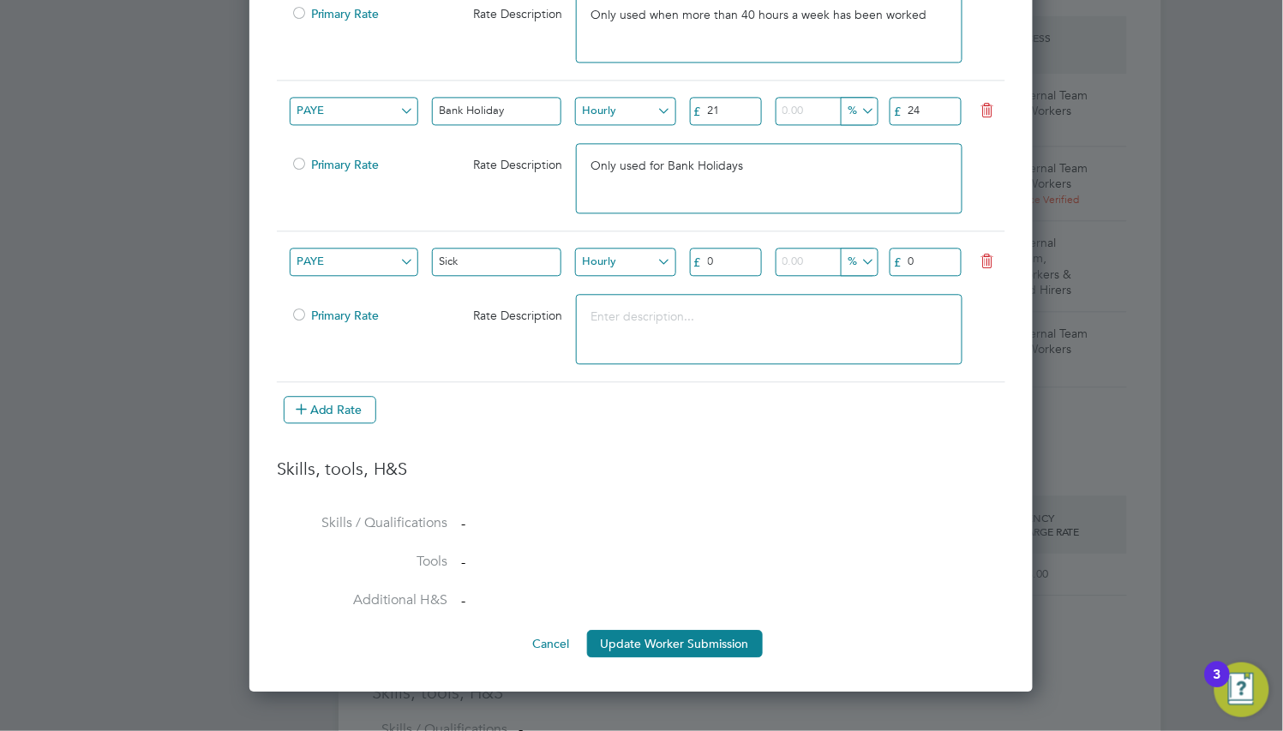
scroll to position [1101, 0]
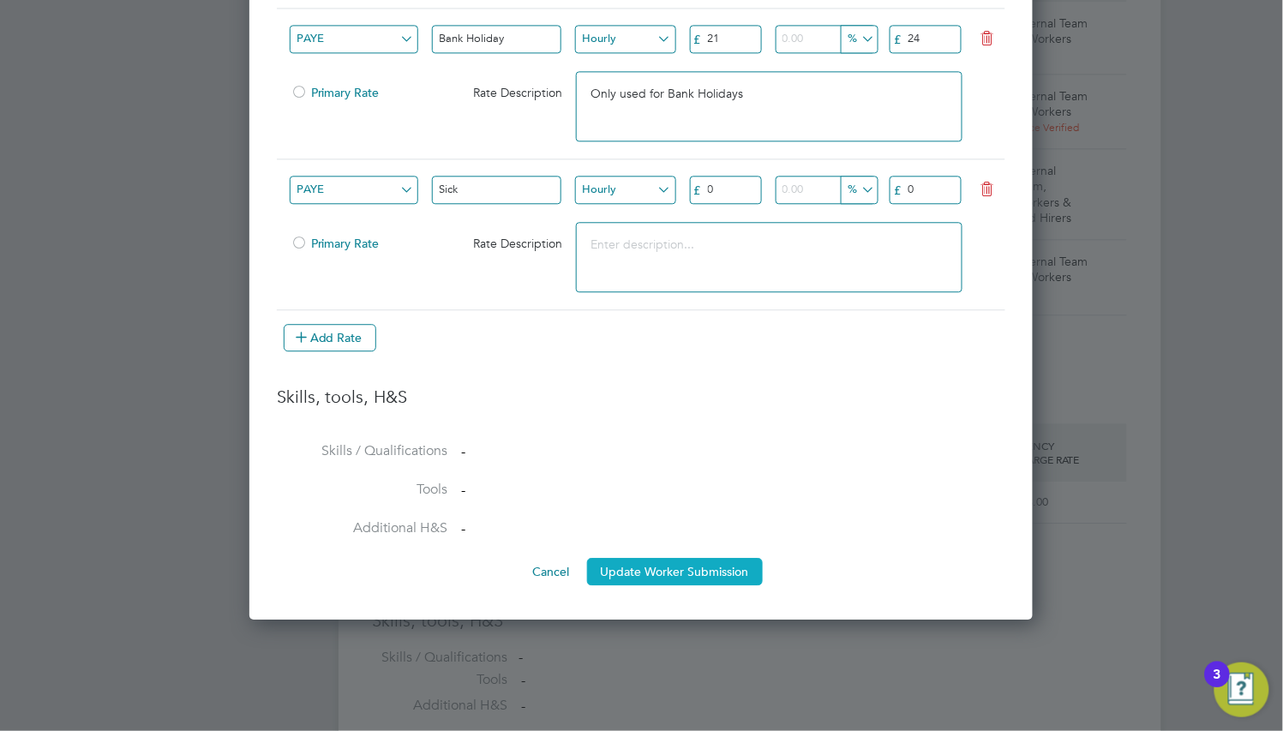
click at [669, 575] on button "Update Worker Submission" at bounding box center [675, 571] width 176 height 27
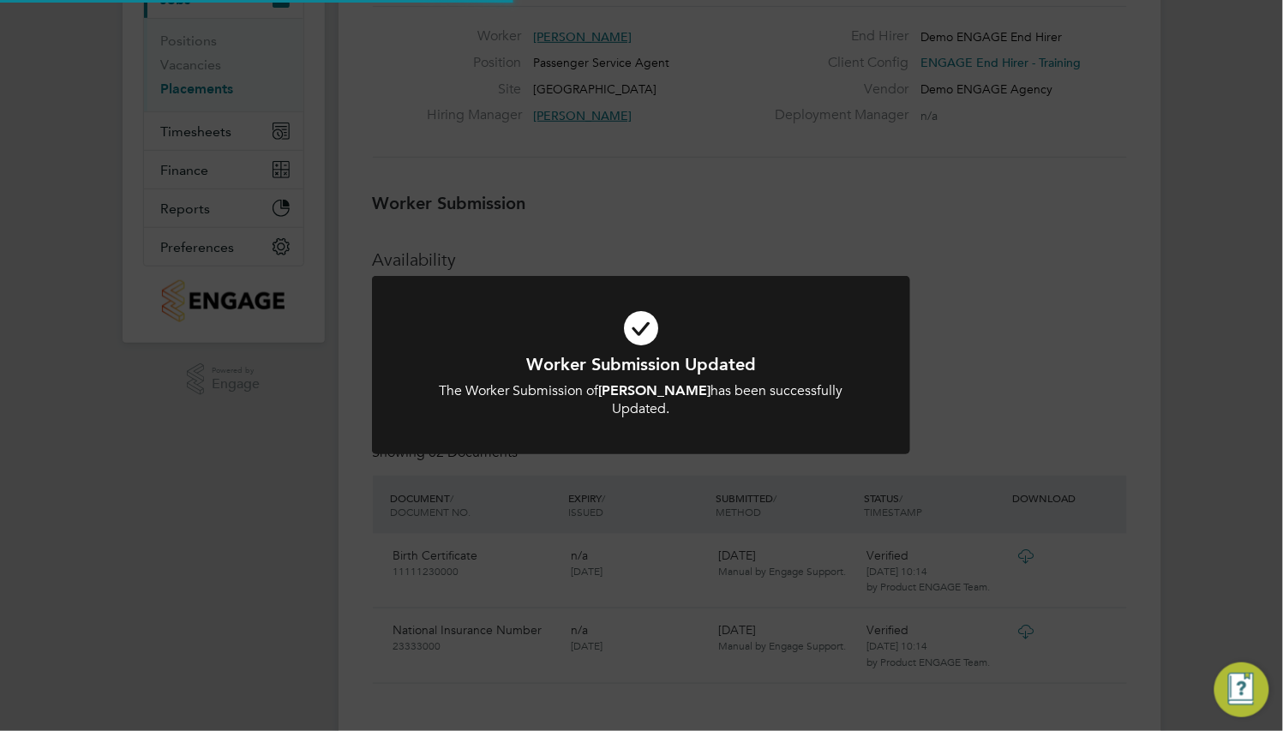
scroll to position [15, 0]
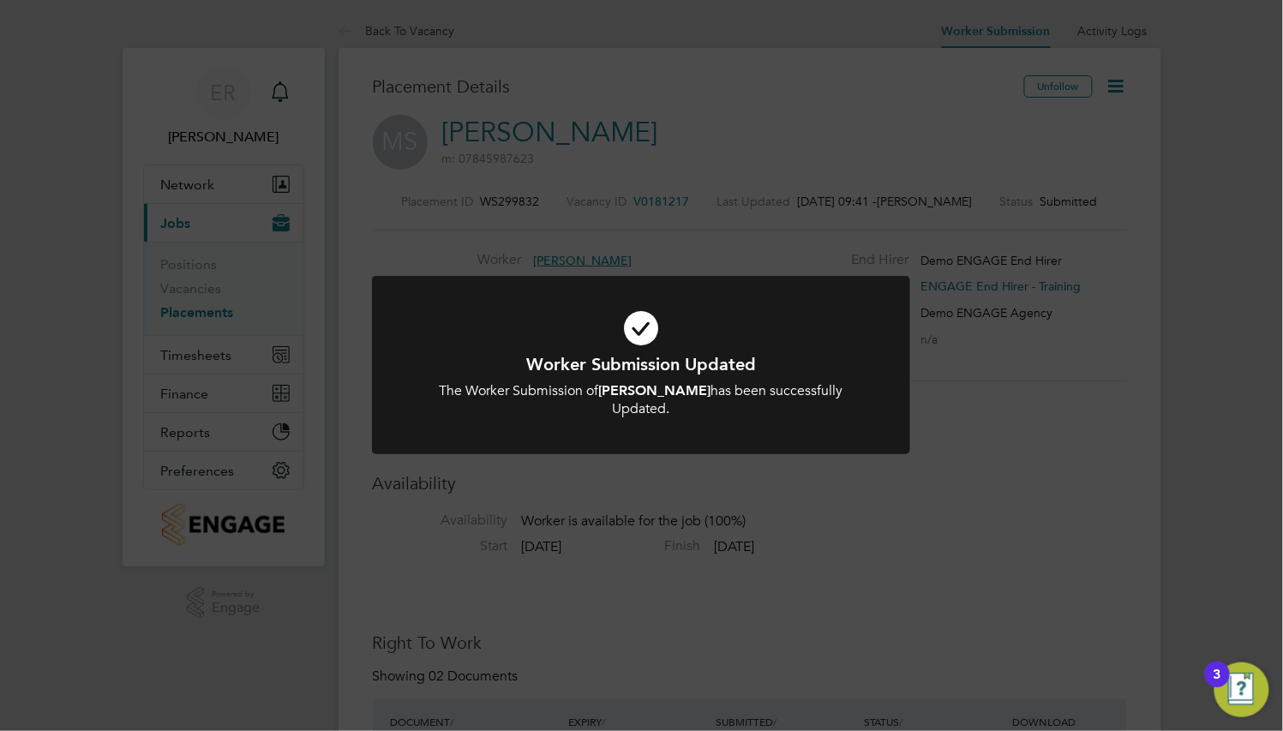
click at [669, 575] on div "Worker Submission Updated The Worker Submission of [PERSON_NAME] has been succe…" at bounding box center [641, 365] width 1283 height 731
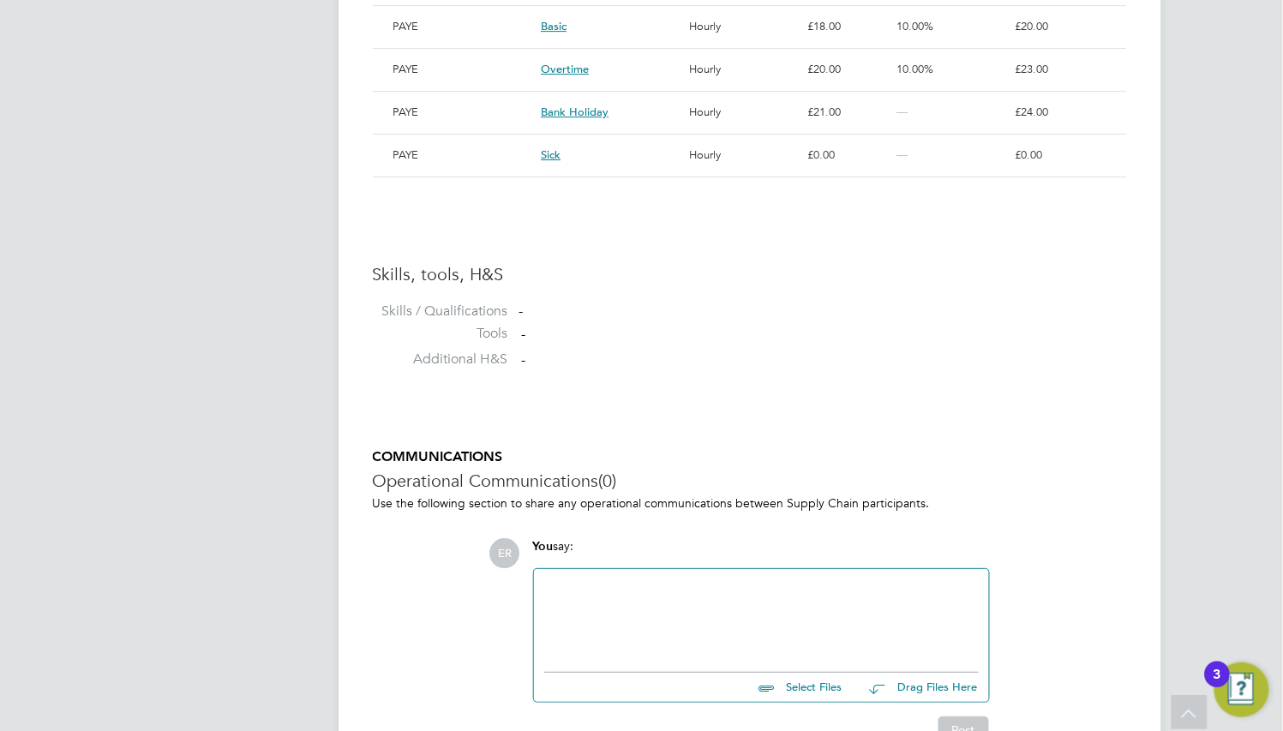
scroll to position [1722, 0]
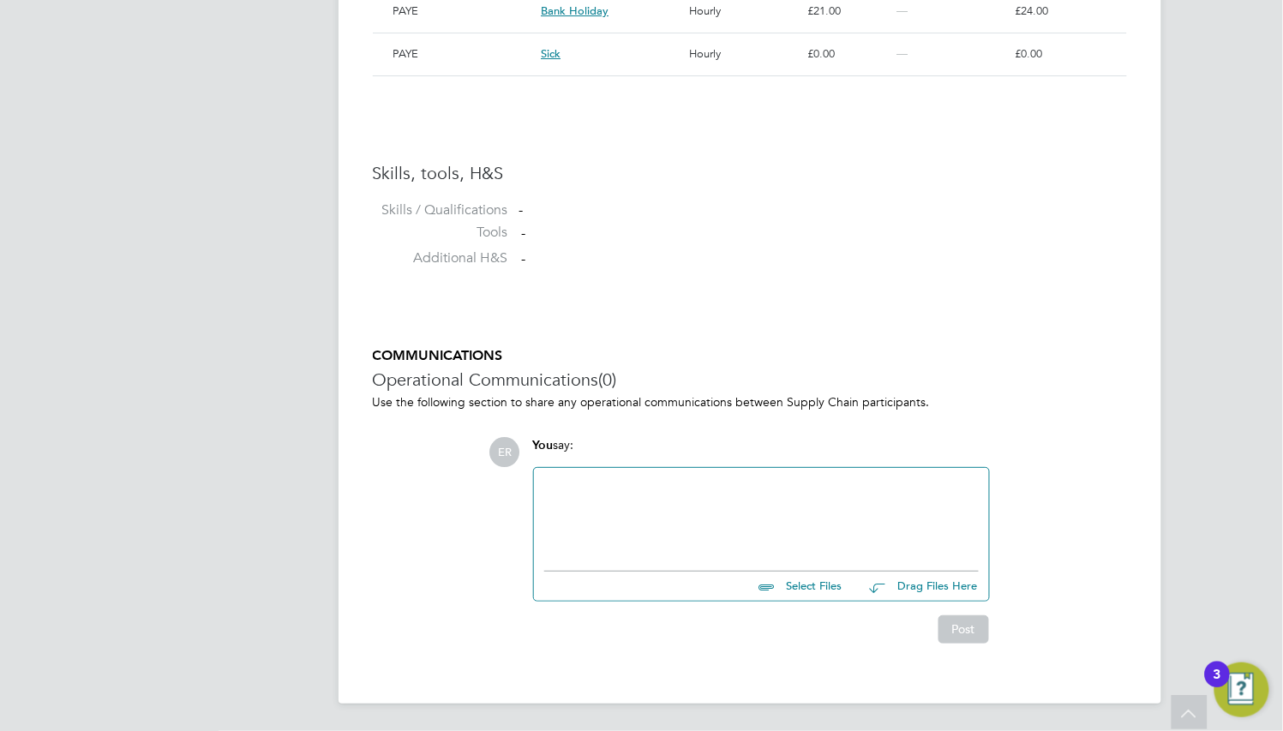
click at [653, 512] on div at bounding box center [761, 515] width 435 height 74
paste div
click at [970, 634] on button "Post" at bounding box center [964, 629] width 51 height 27
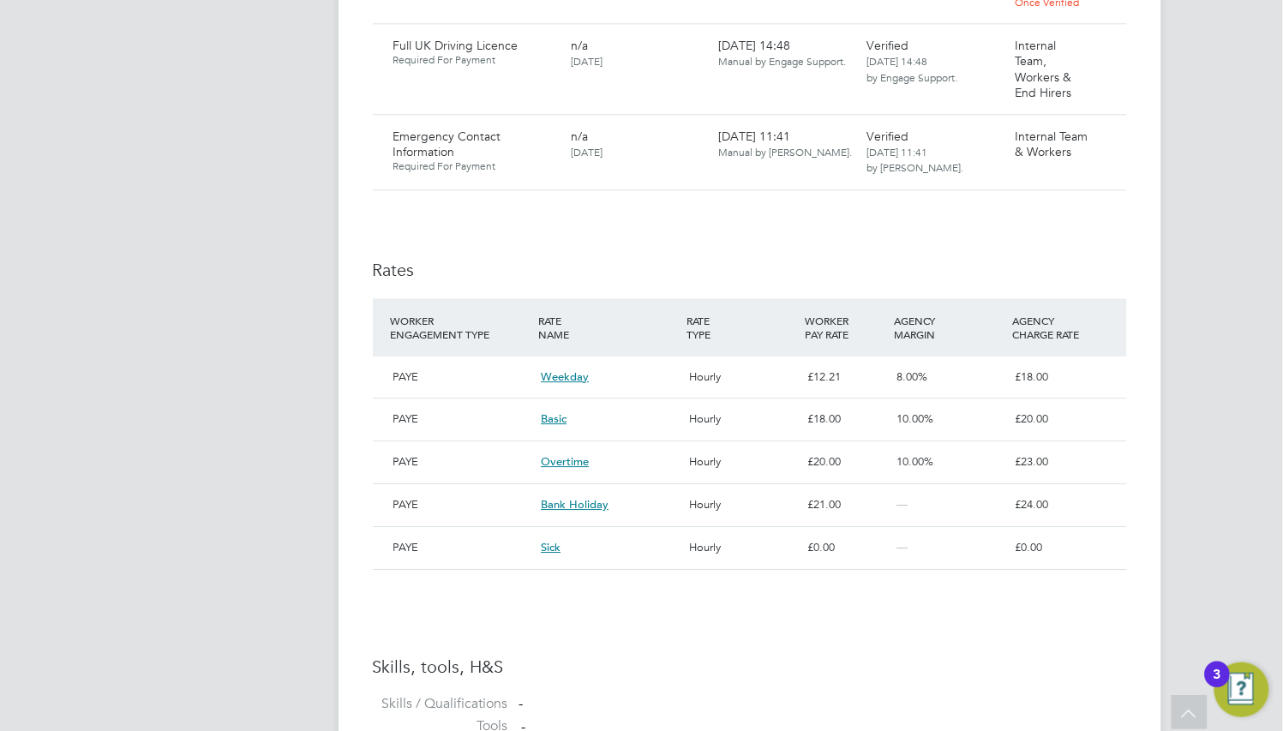
scroll to position [1286, 0]
